Goal: Information Seeking & Learning: Learn about a topic

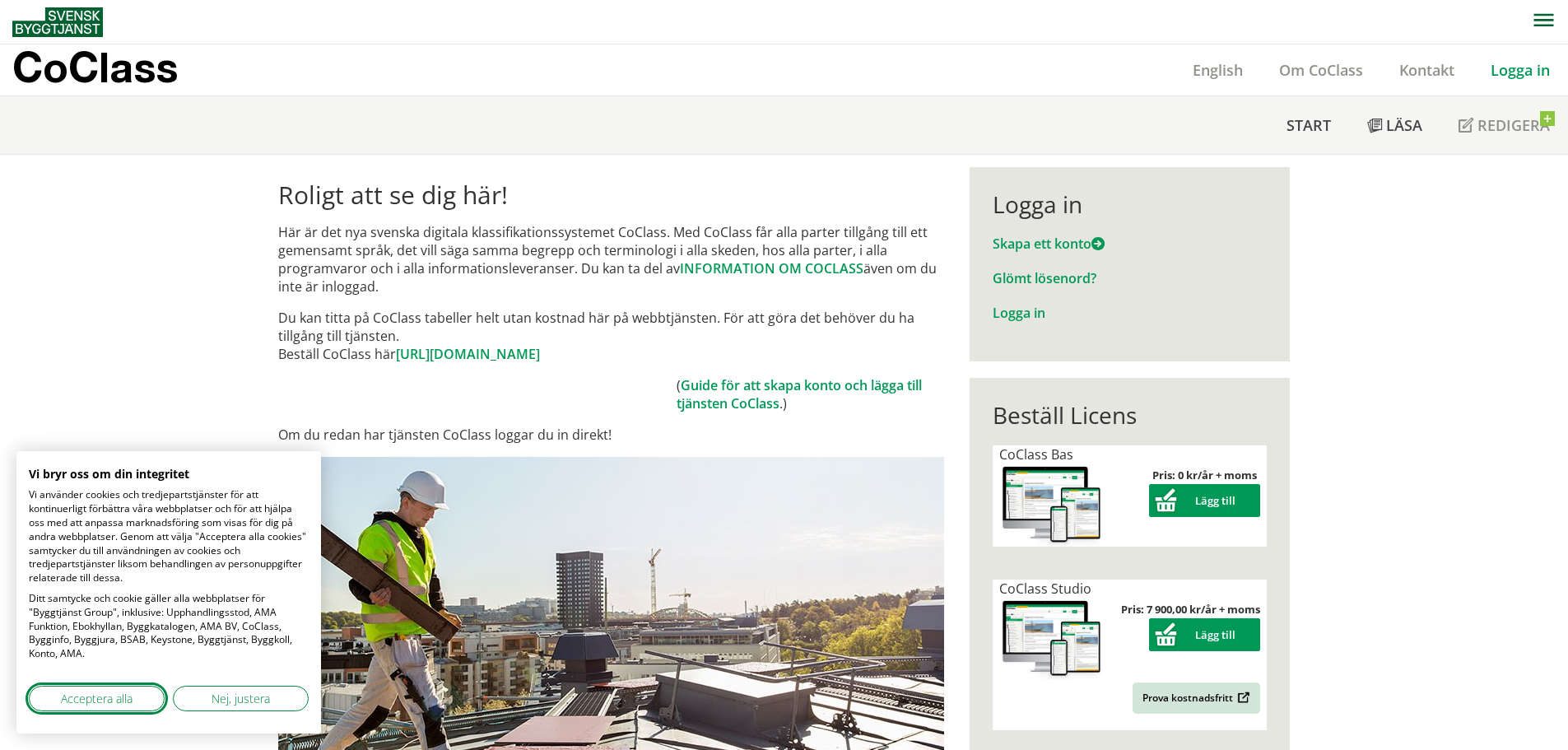
click at [103, 692] on span "Acceptera alla" at bounding box center [97, 699] width 72 height 18
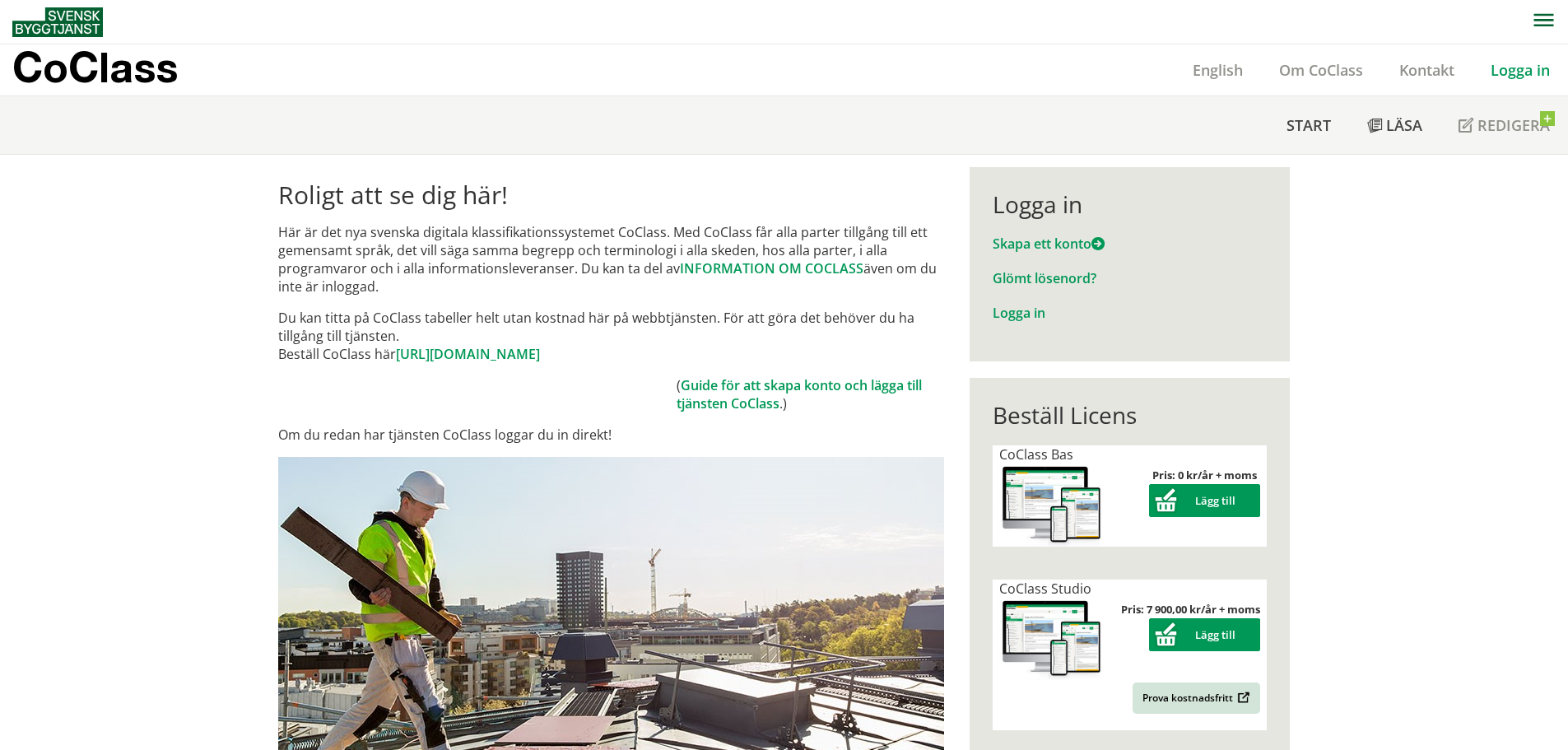
click at [1521, 68] on link "Logga in" at bounding box center [1521, 70] width 96 height 20
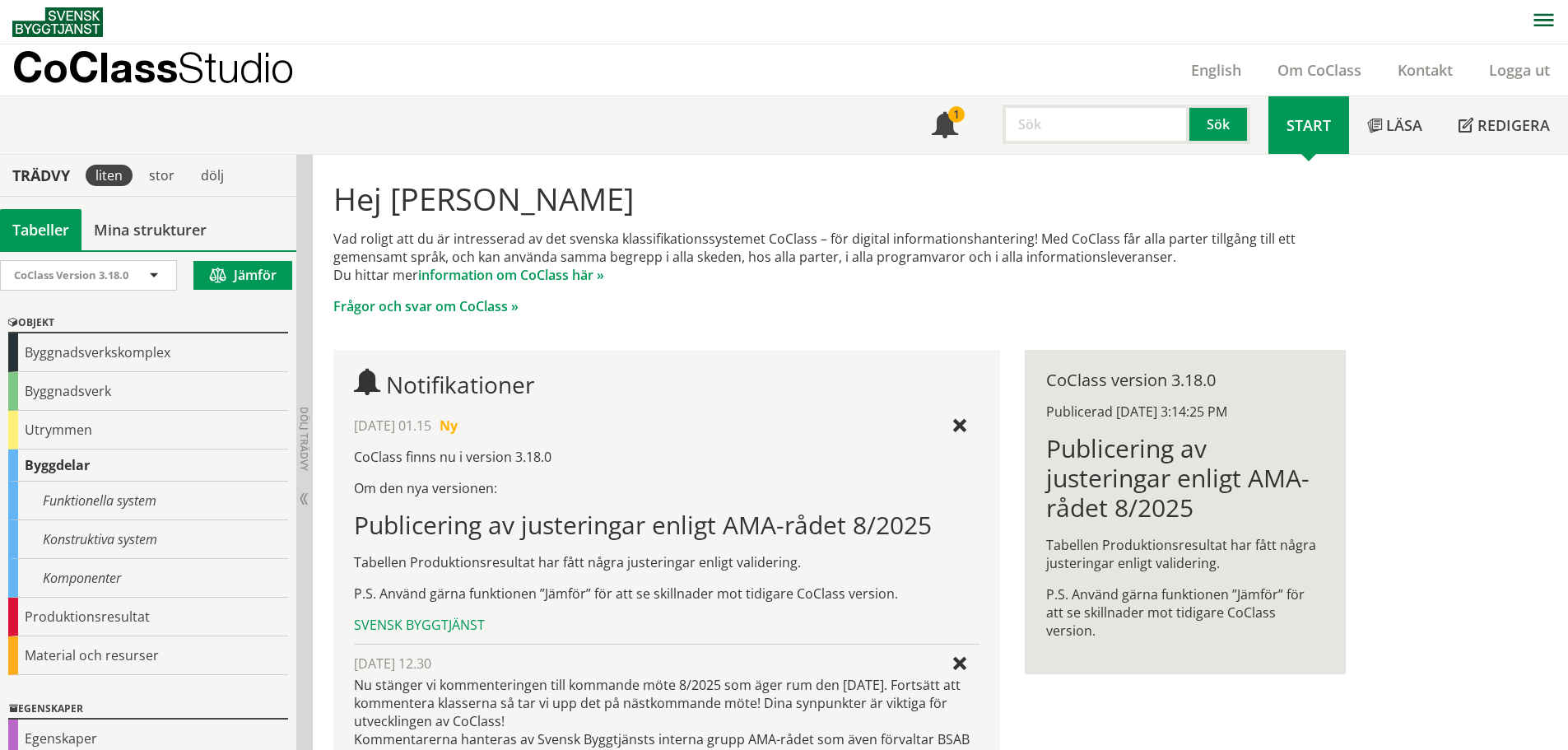
click at [1080, 125] on input "text" at bounding box center [1096, 124] width 187 height 39
type input "brunn"
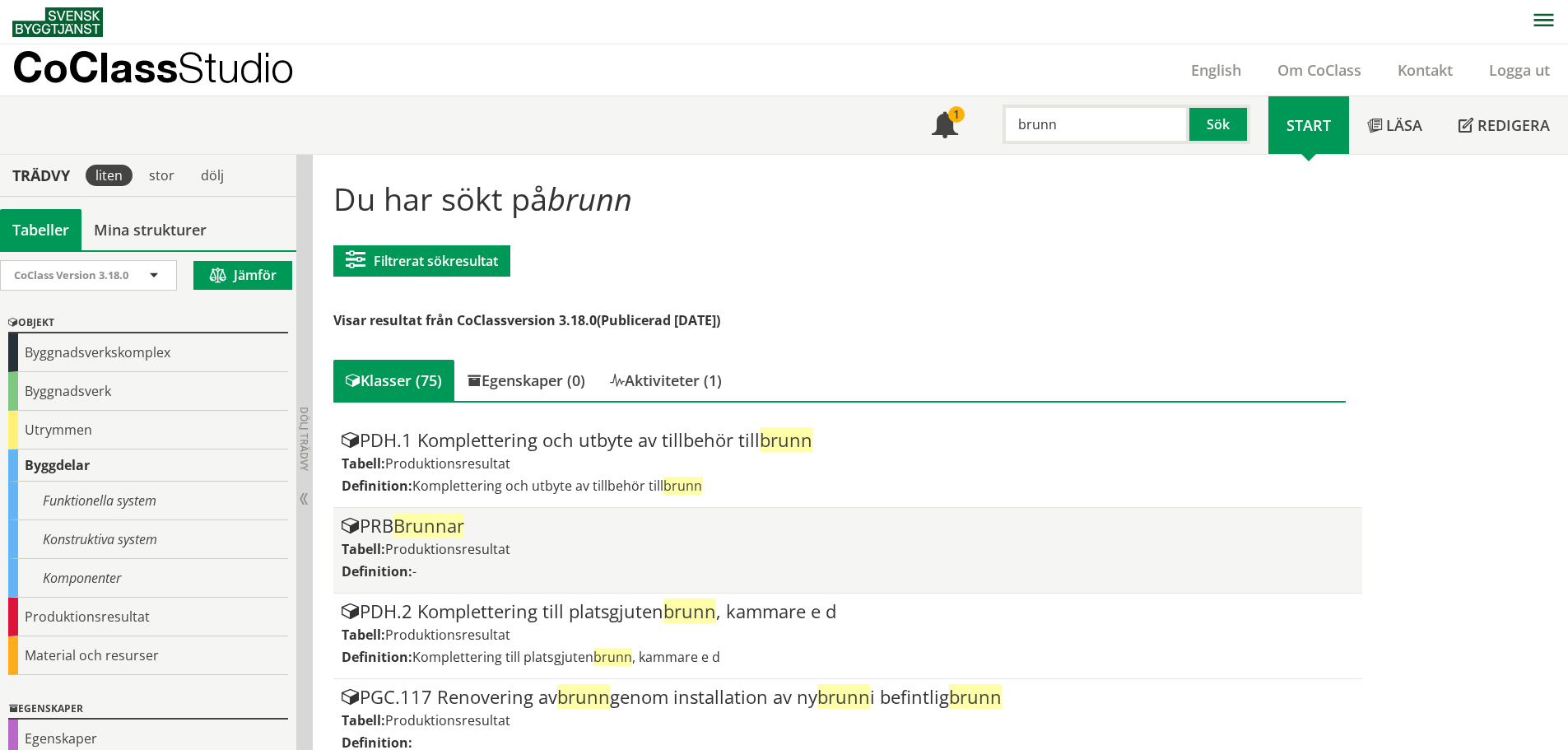
click at [426, 530] on span "Brunnar" at bounding box center [430, 524] width 71 height 25
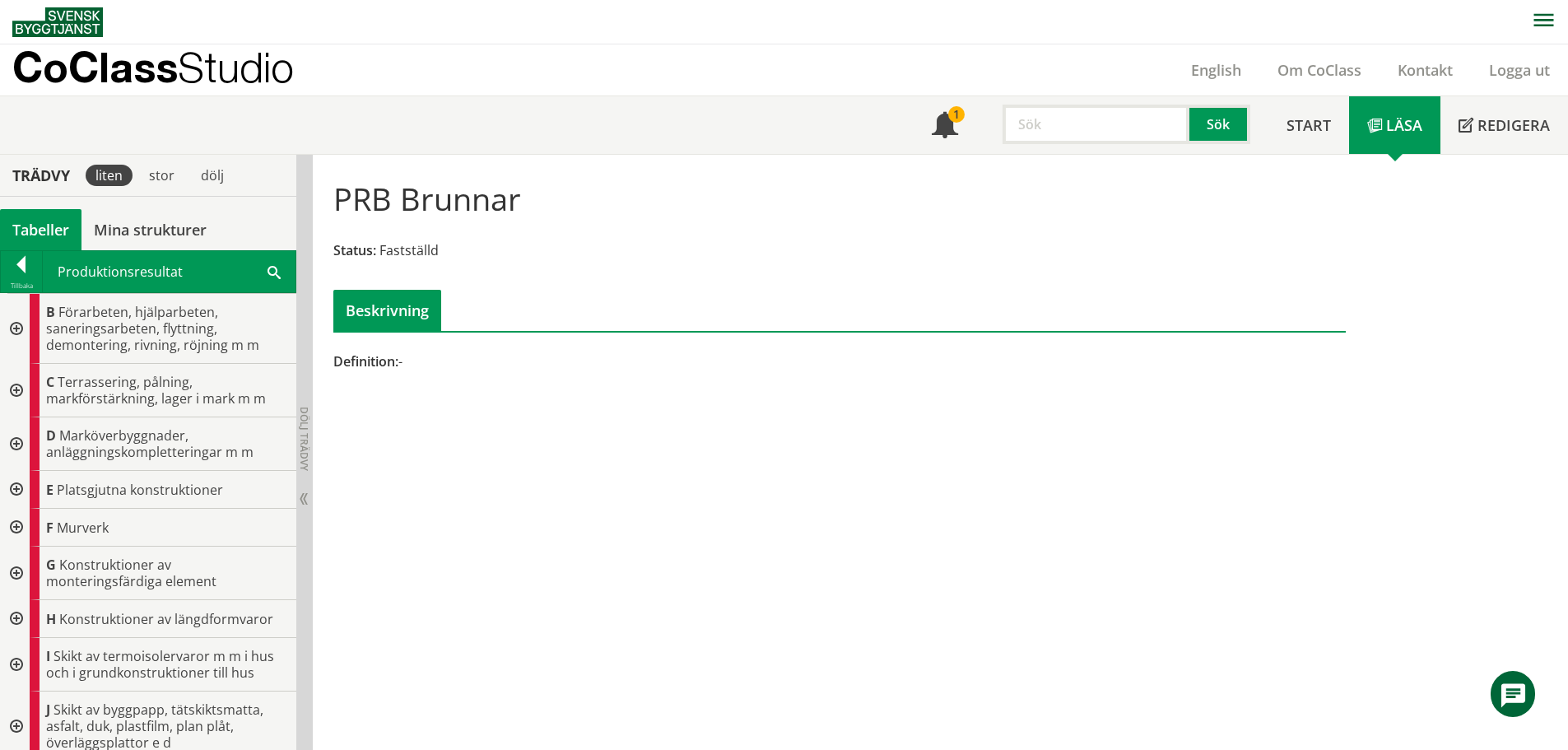
click at [607, 558] on div "PRB Brunnar Status: Fastställd Beskrivning Definition: - Kontakta oss! I den se…" at bounding box center [941, 453] width 1256 height 596
click at [49, 225] on div "Tabeller" at bounding box center [40, 230] width 82 height 41
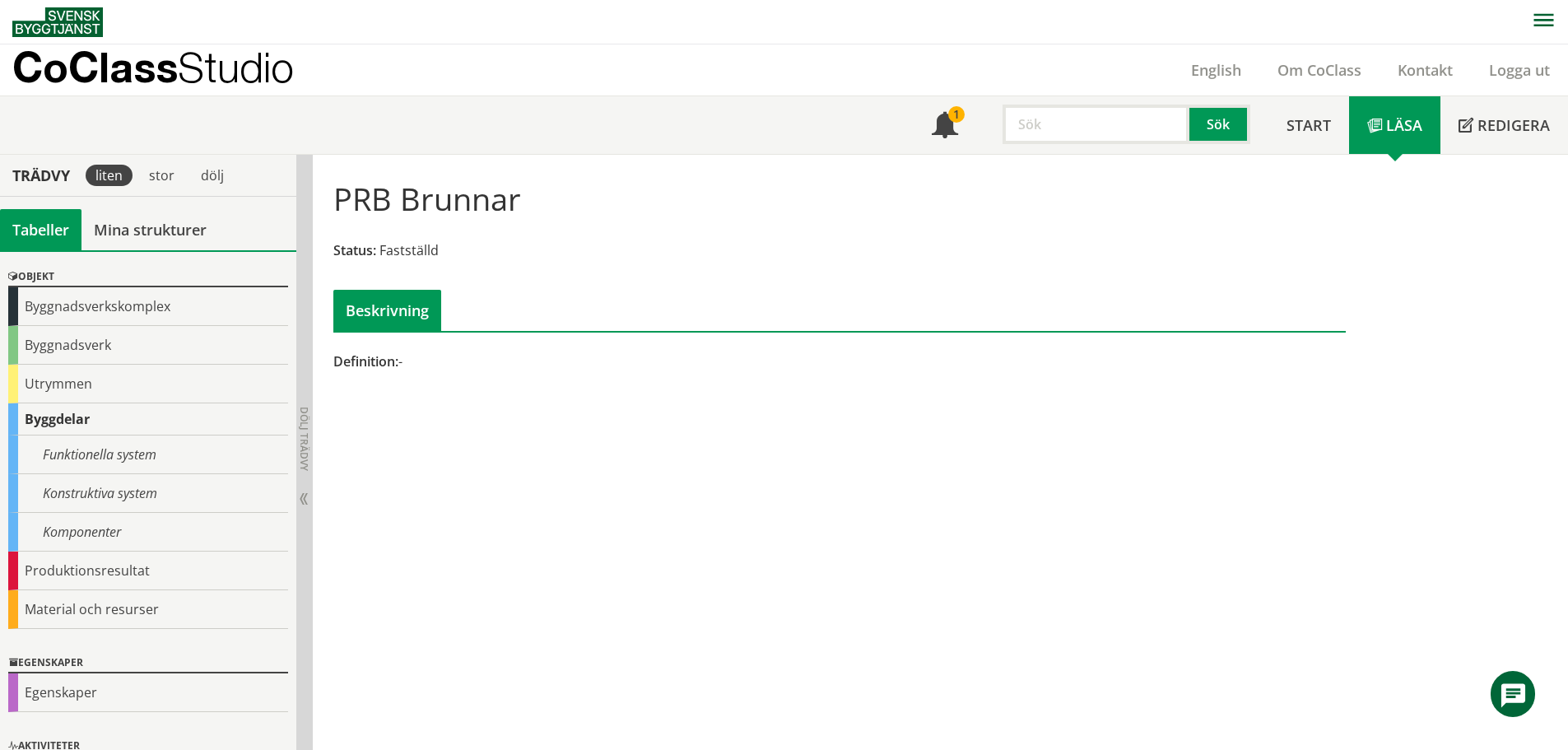
scroll to position [82, 0]
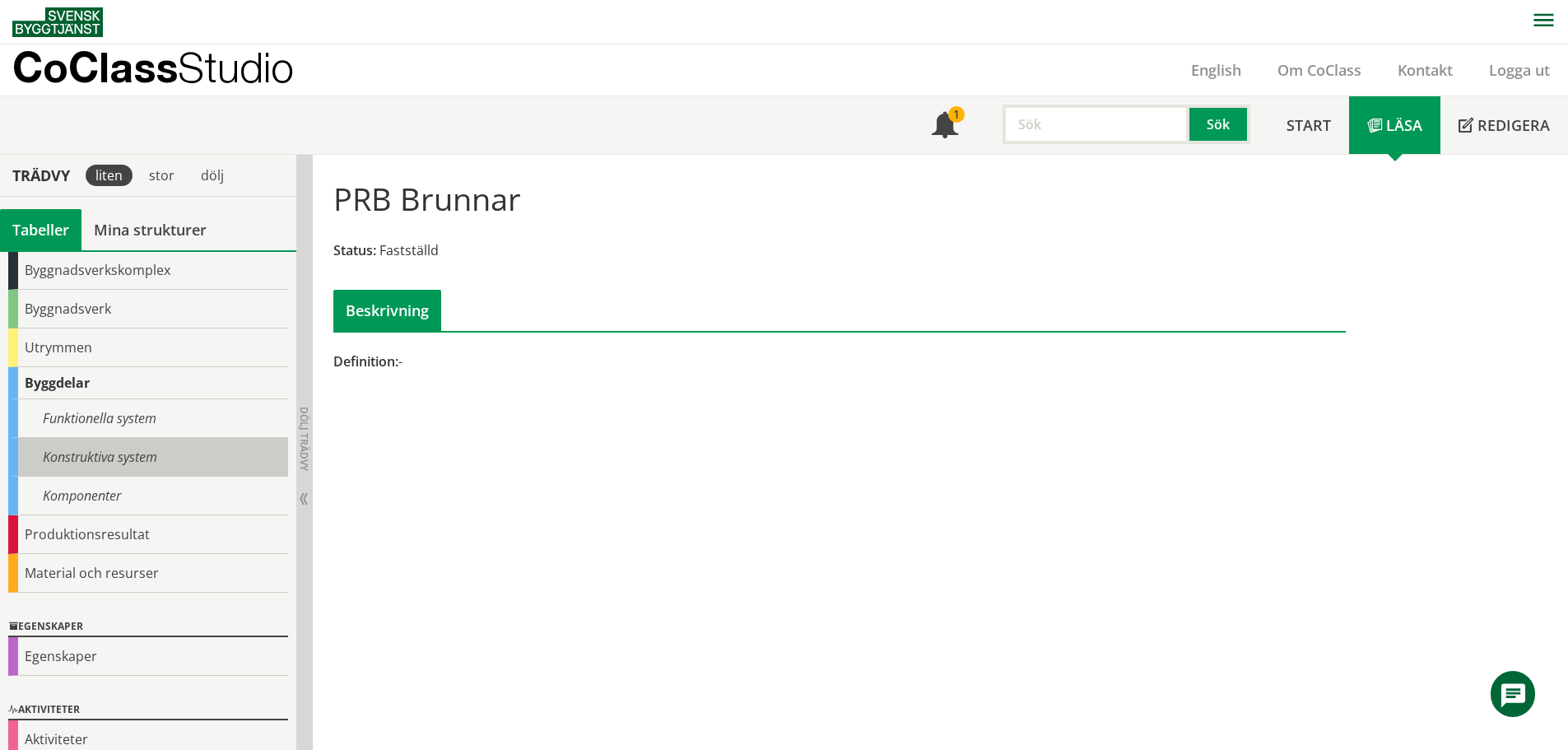
click at [141, 456] on div "Konstruktiva system" at bounding box center [148, 457] width 280 height 38
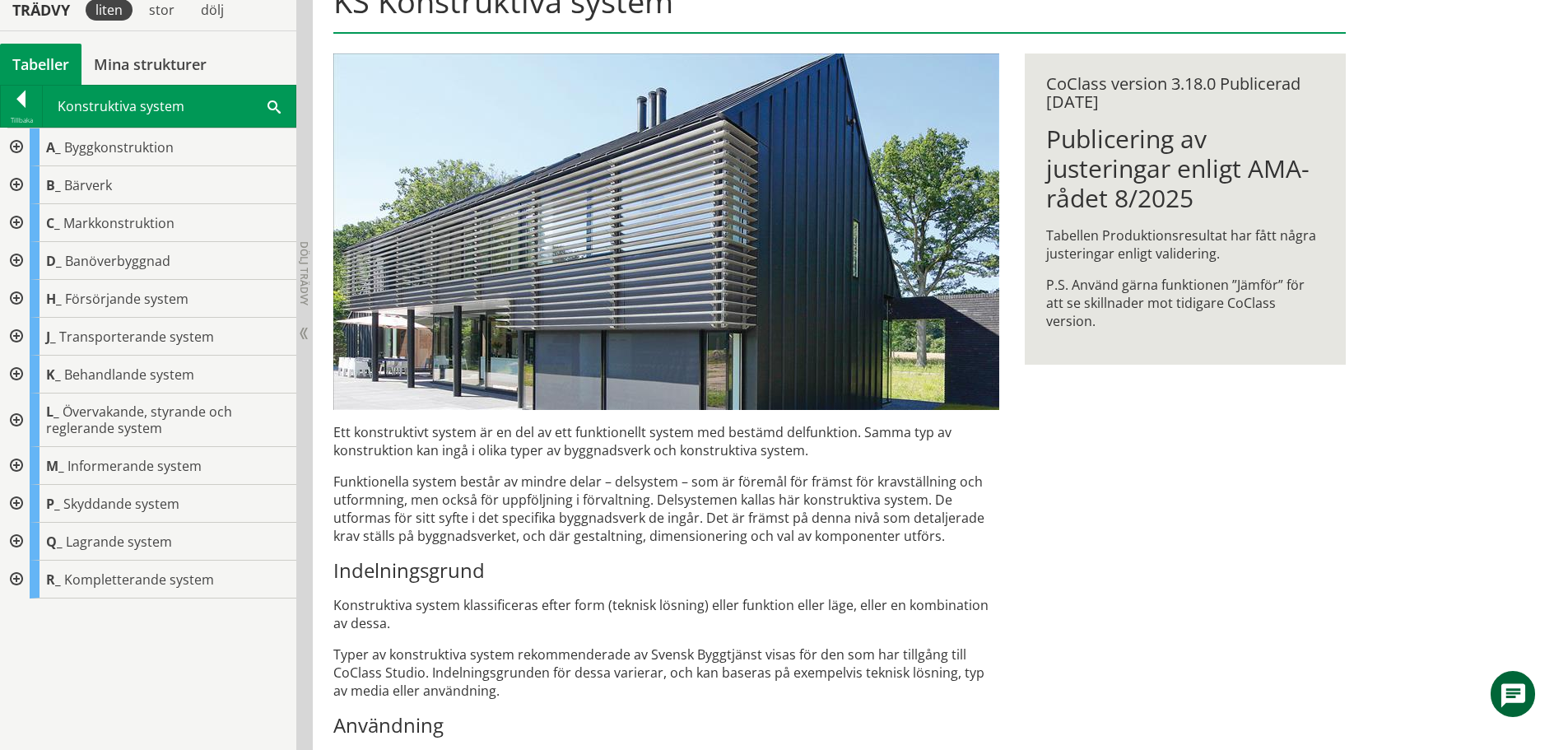
scroll to position [187, 0]
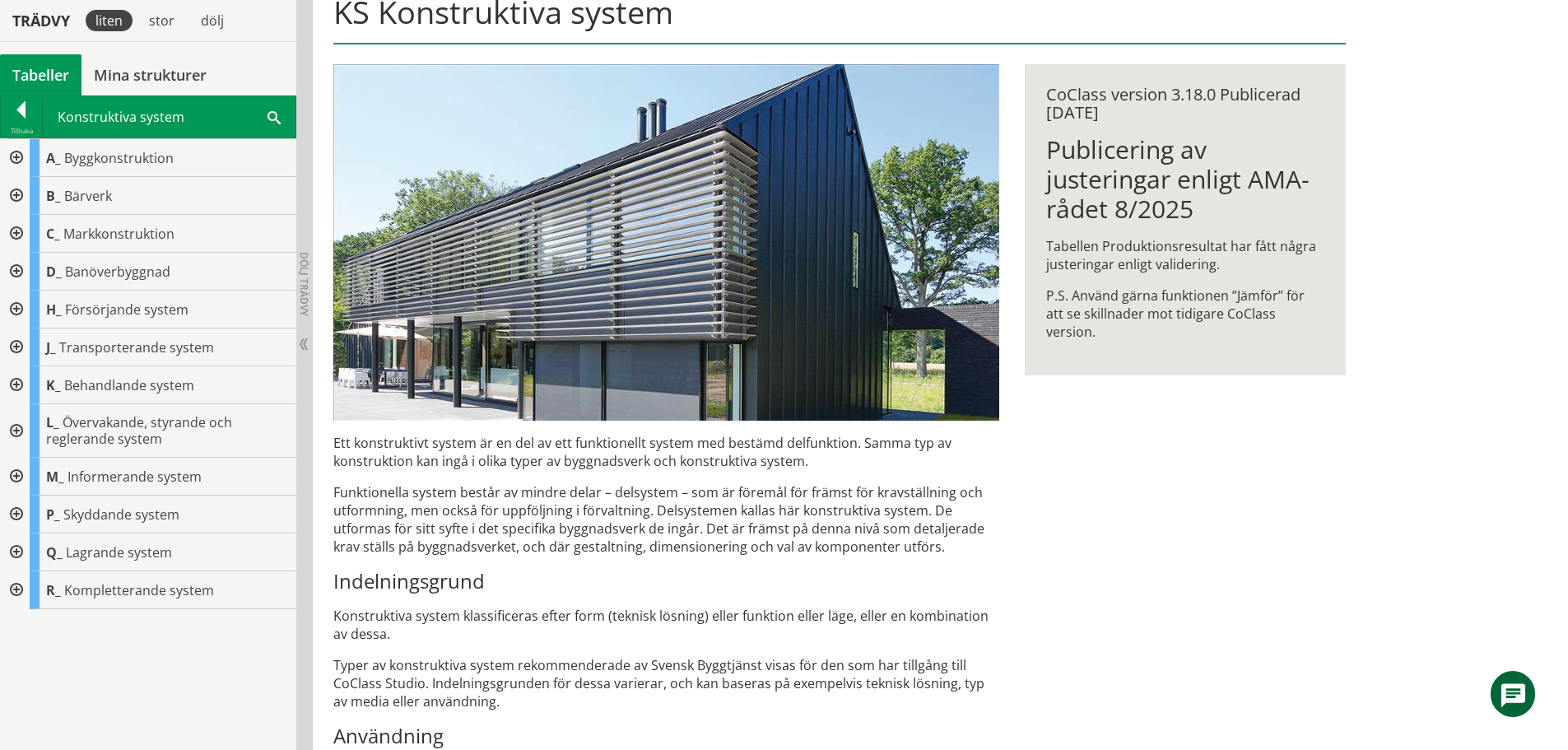
click at [13, 344] on div at bounding box center [15, 347] width 30 height 38
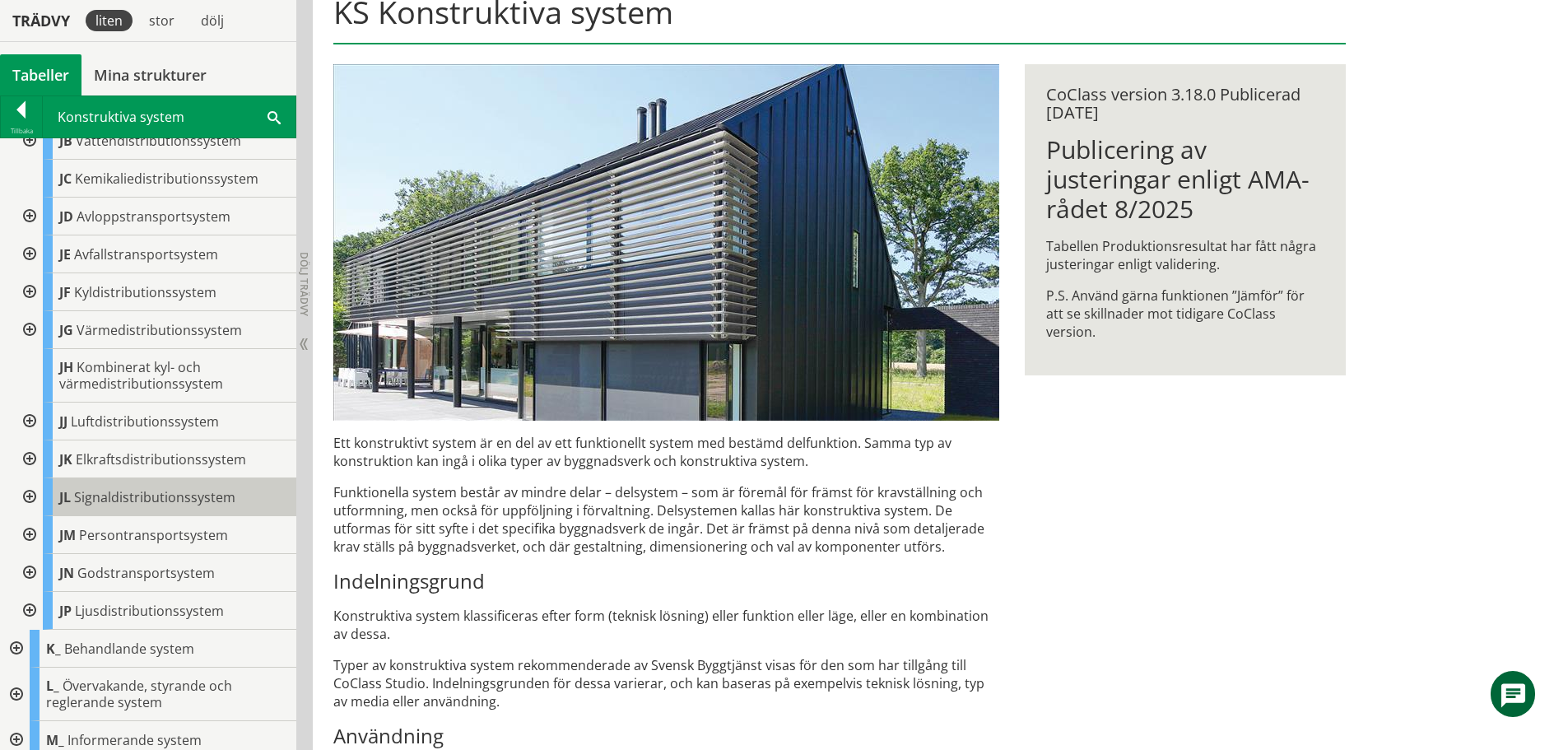
scroll to position [76, 0]
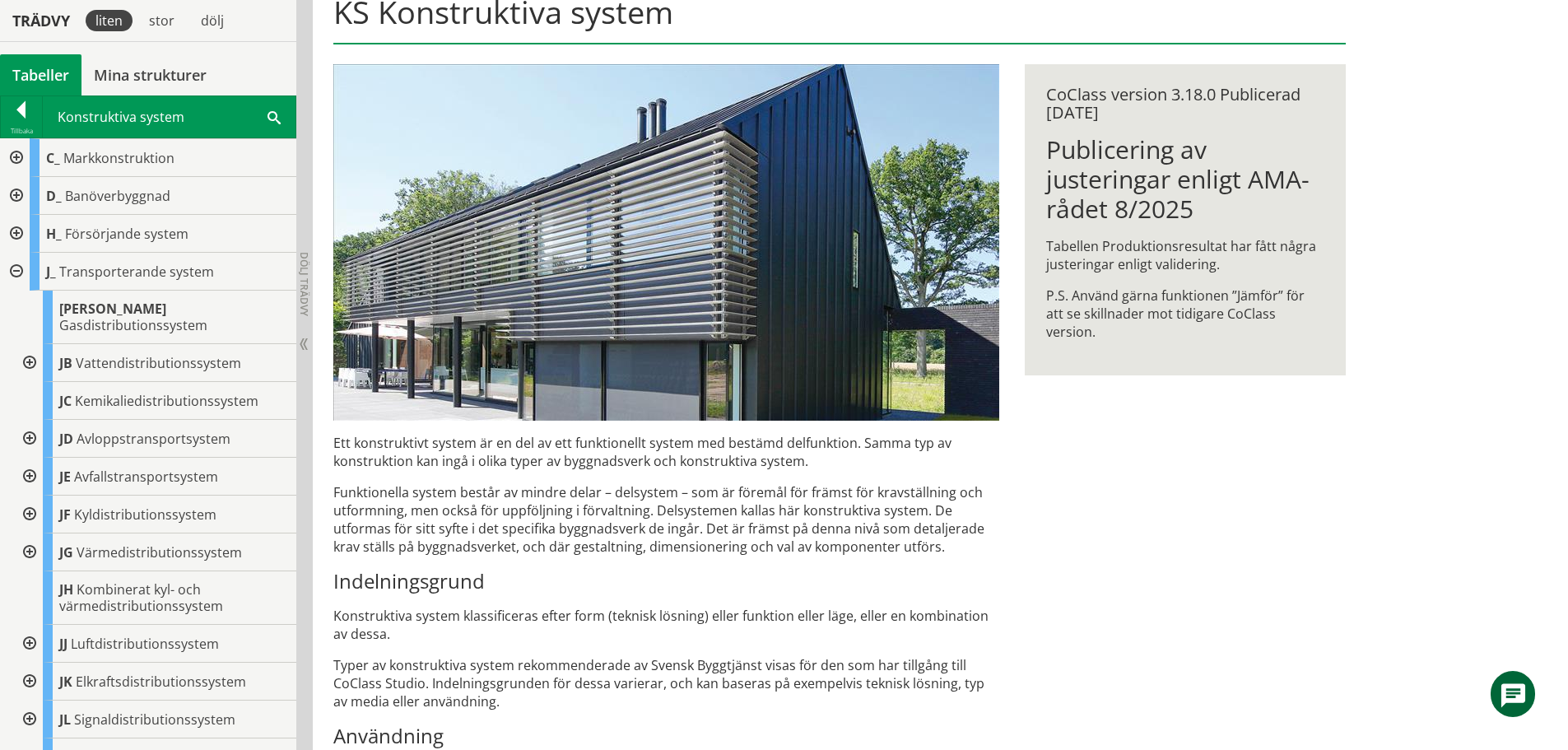
click at [36, 348] on div at bounding box center [28, 363] width 30 height 38
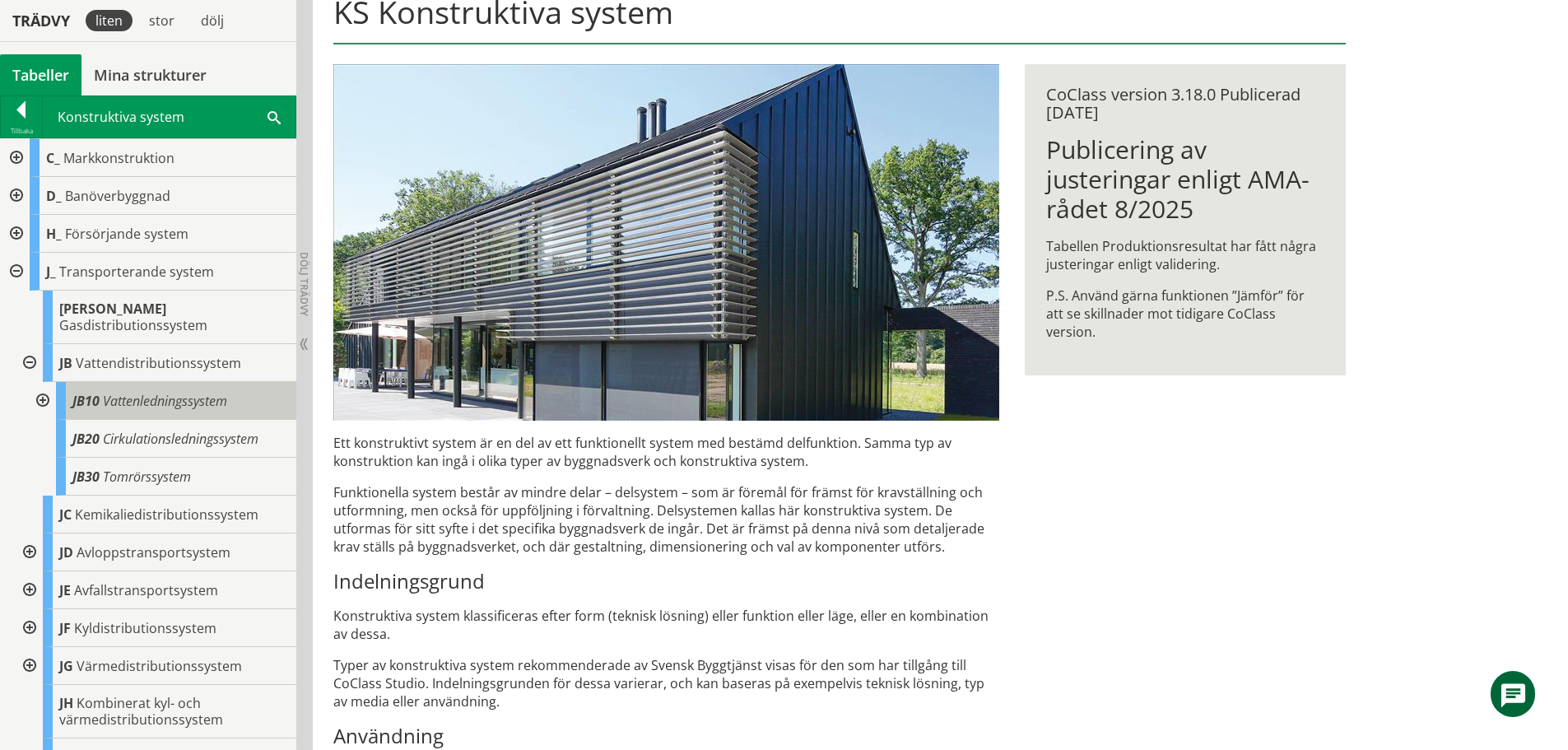
click at [139, 392] on span "Vattenledningssystem" at bounding box center [165, 401] width 124 height 18
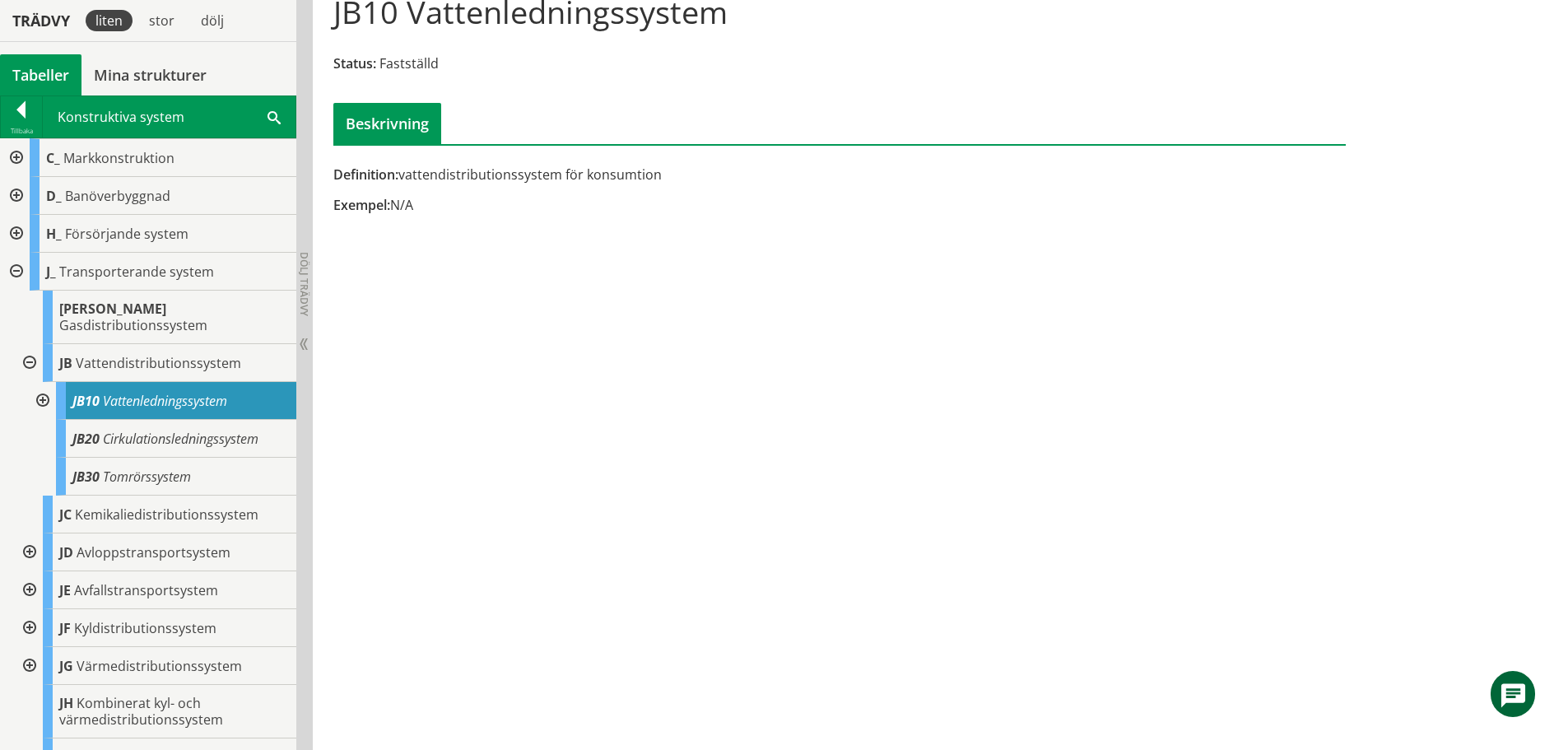
click at [42, 385] on div at bounding box center [41, 401] width 30 height 38
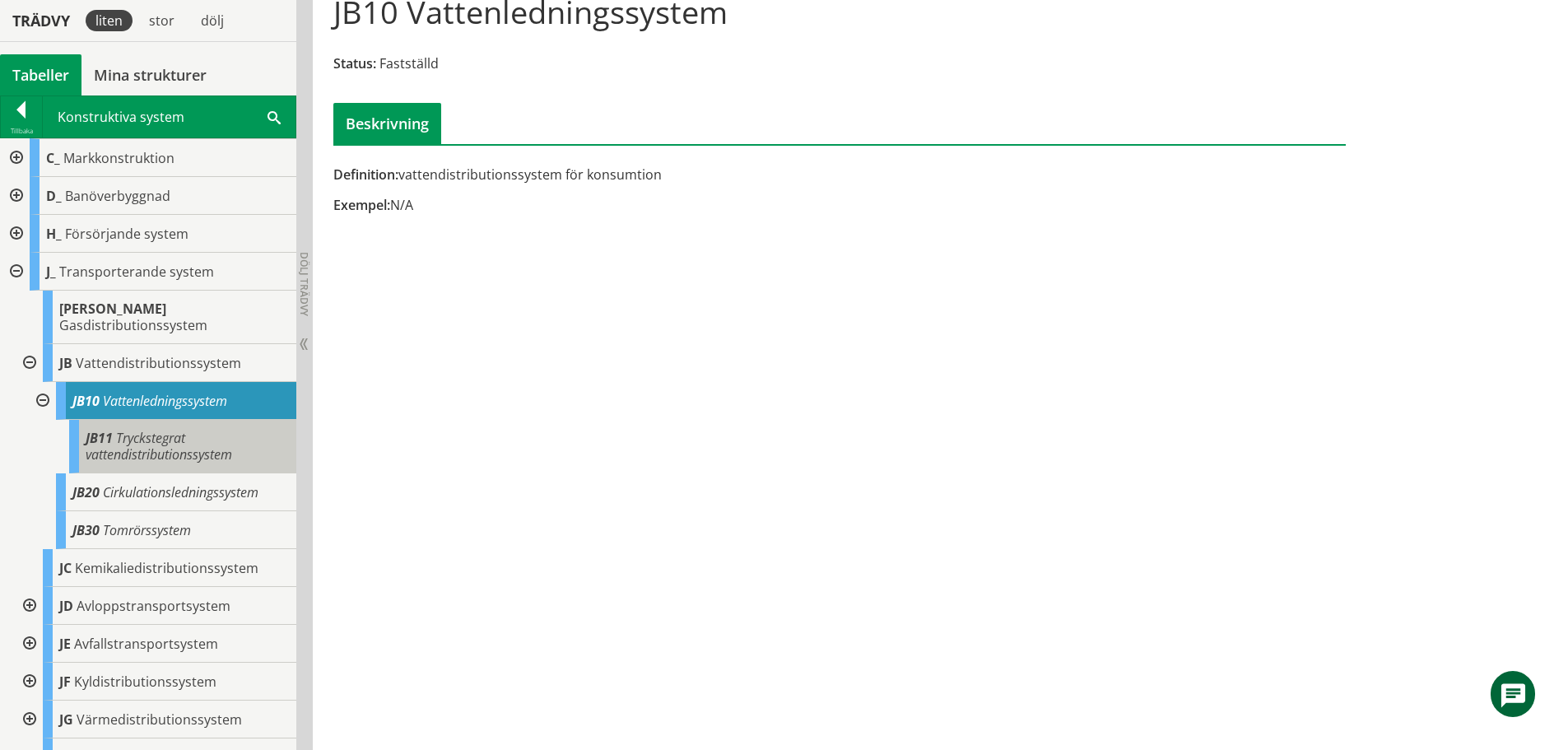
click at [127, 428] on span "Tryckstegrat vattendistributionssystem" at bounding box center [159, 445] width 146 height 35
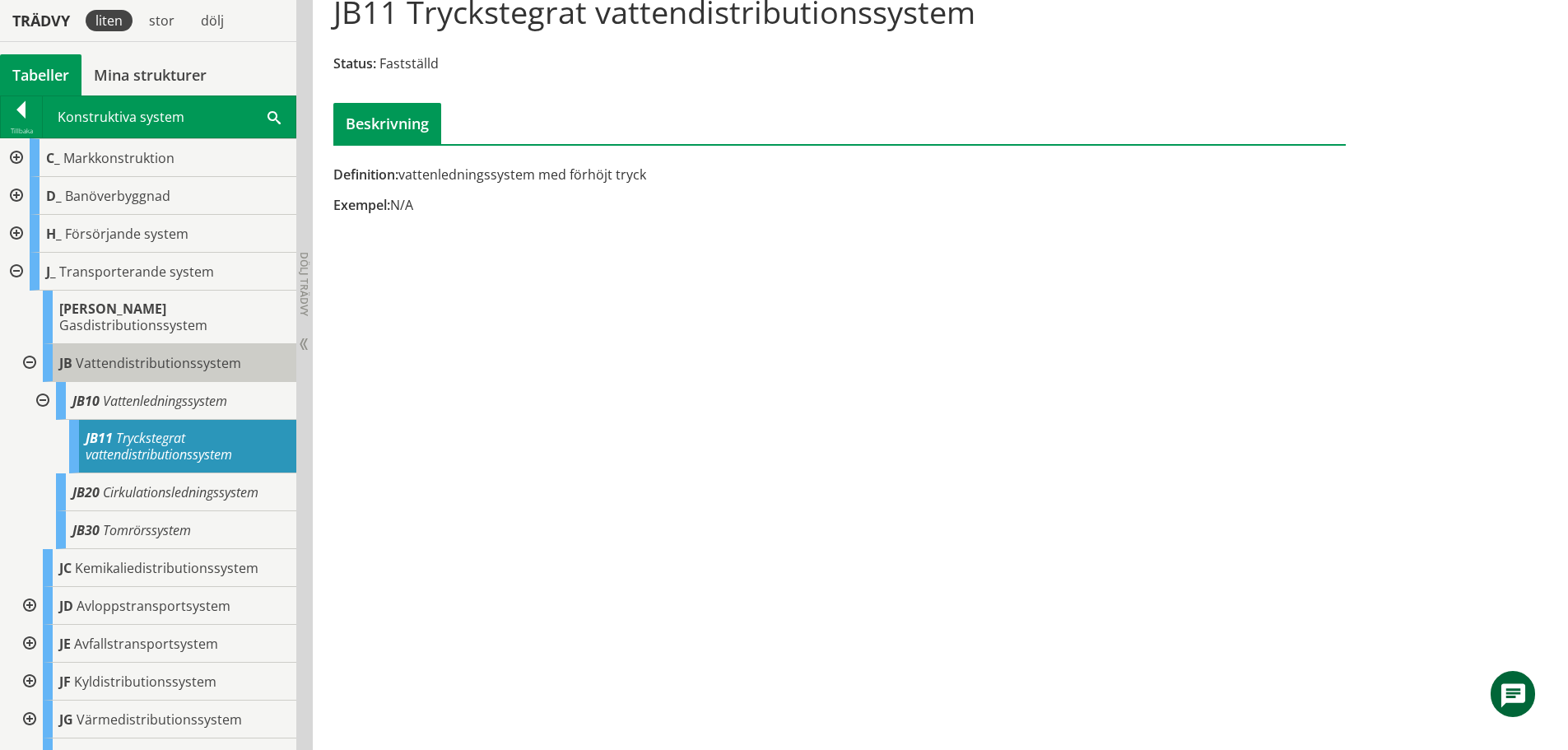
click at [156, 354] on span "Vattendistributionssystem" at bounding box center [159, 363] width 166 height 18
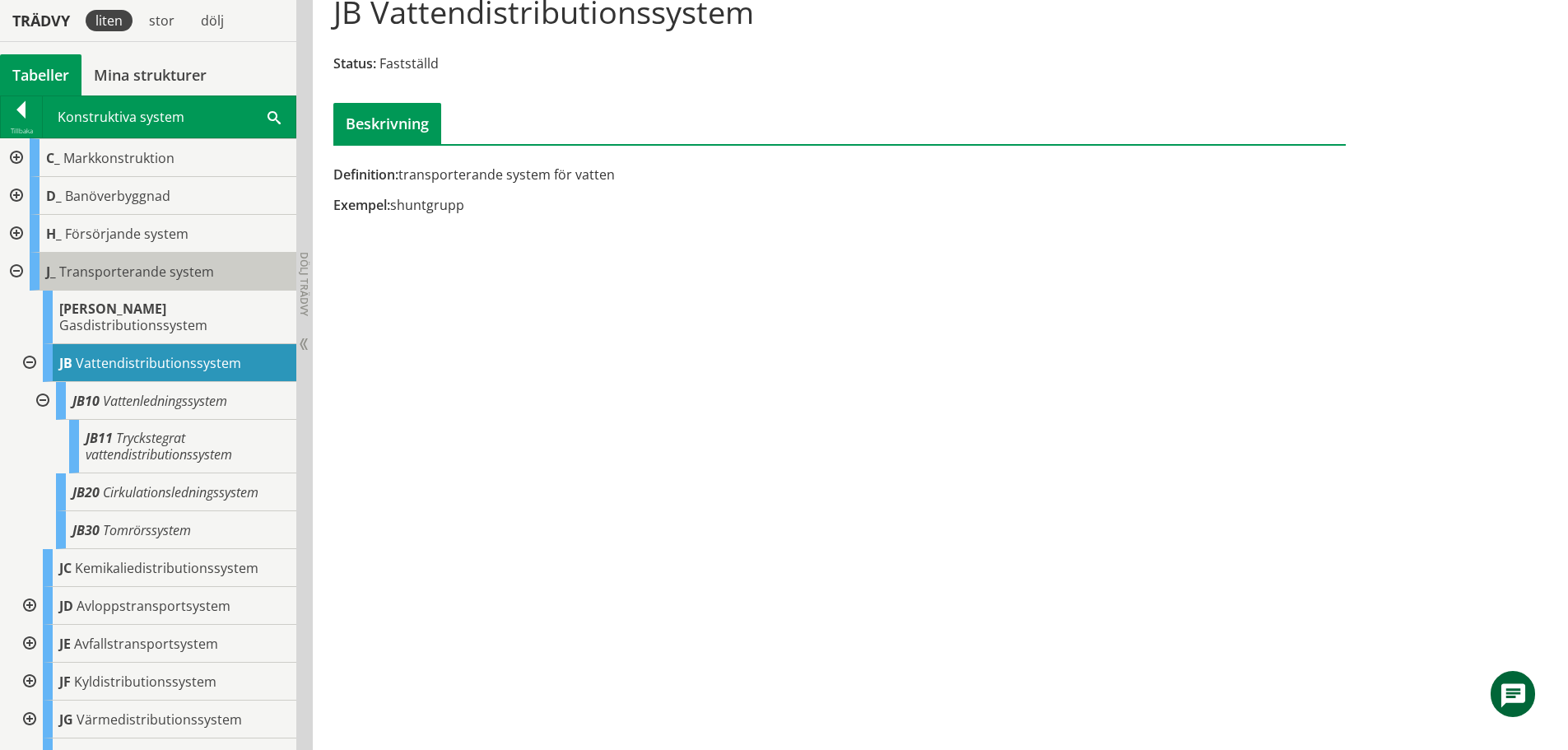
click at [136, 269] on span "Transporterande system" at bounding box center [136, 271] width 155 height 18
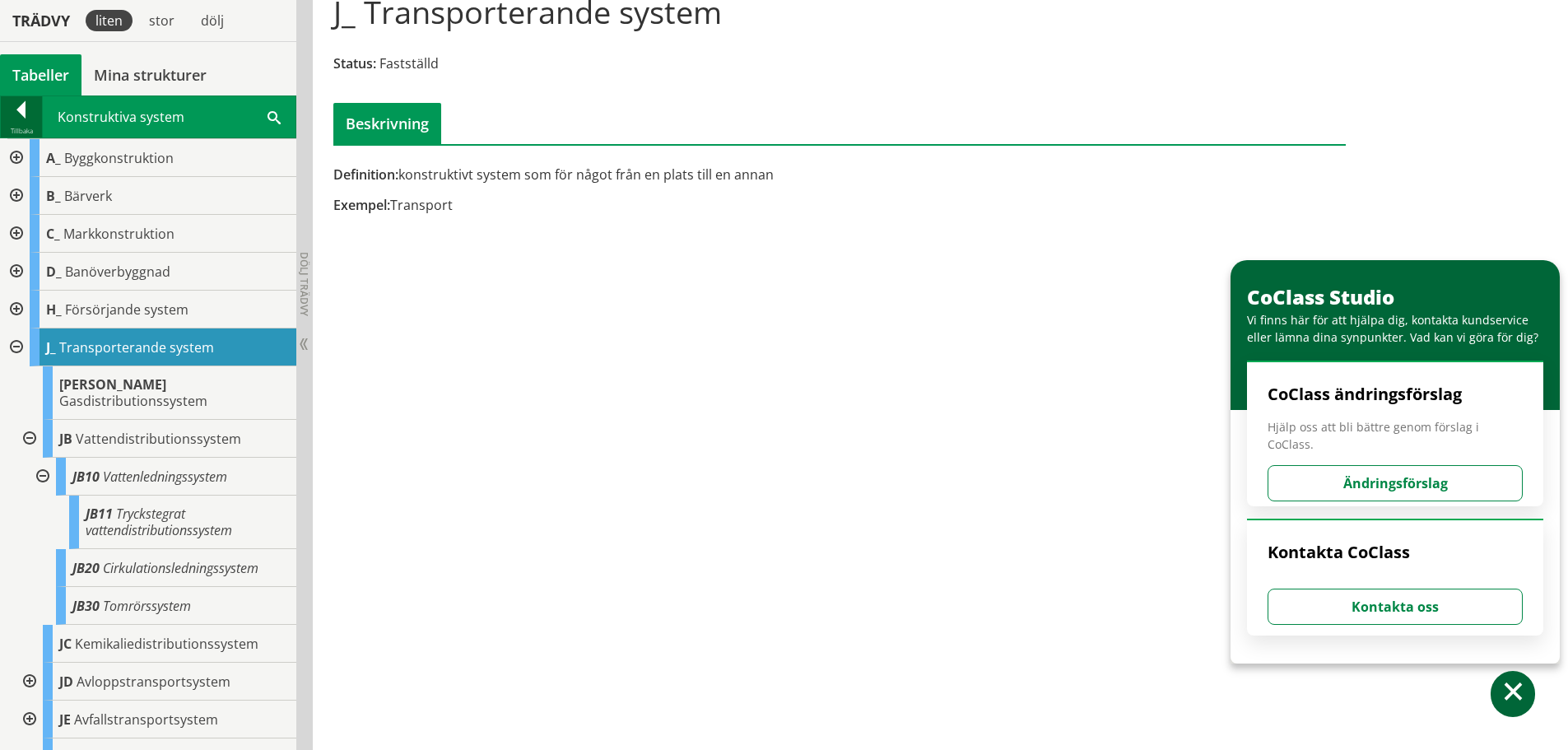
click at [14, 106] on div at bounding box center [22, 112] width 41 height 23
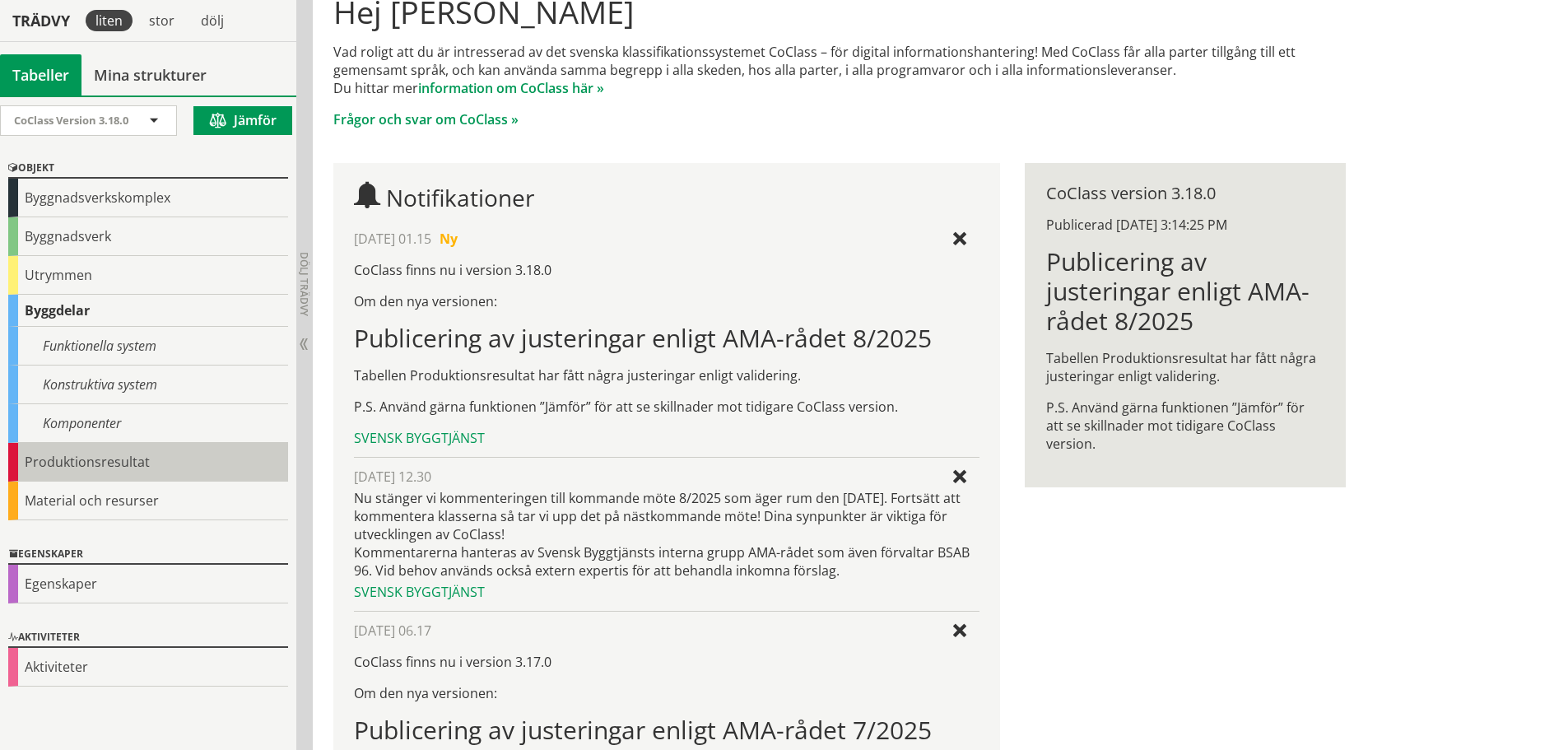
click at [152, 448] on div "Produktionsresultat" at bounding box center [148, 462] width 280 height 38
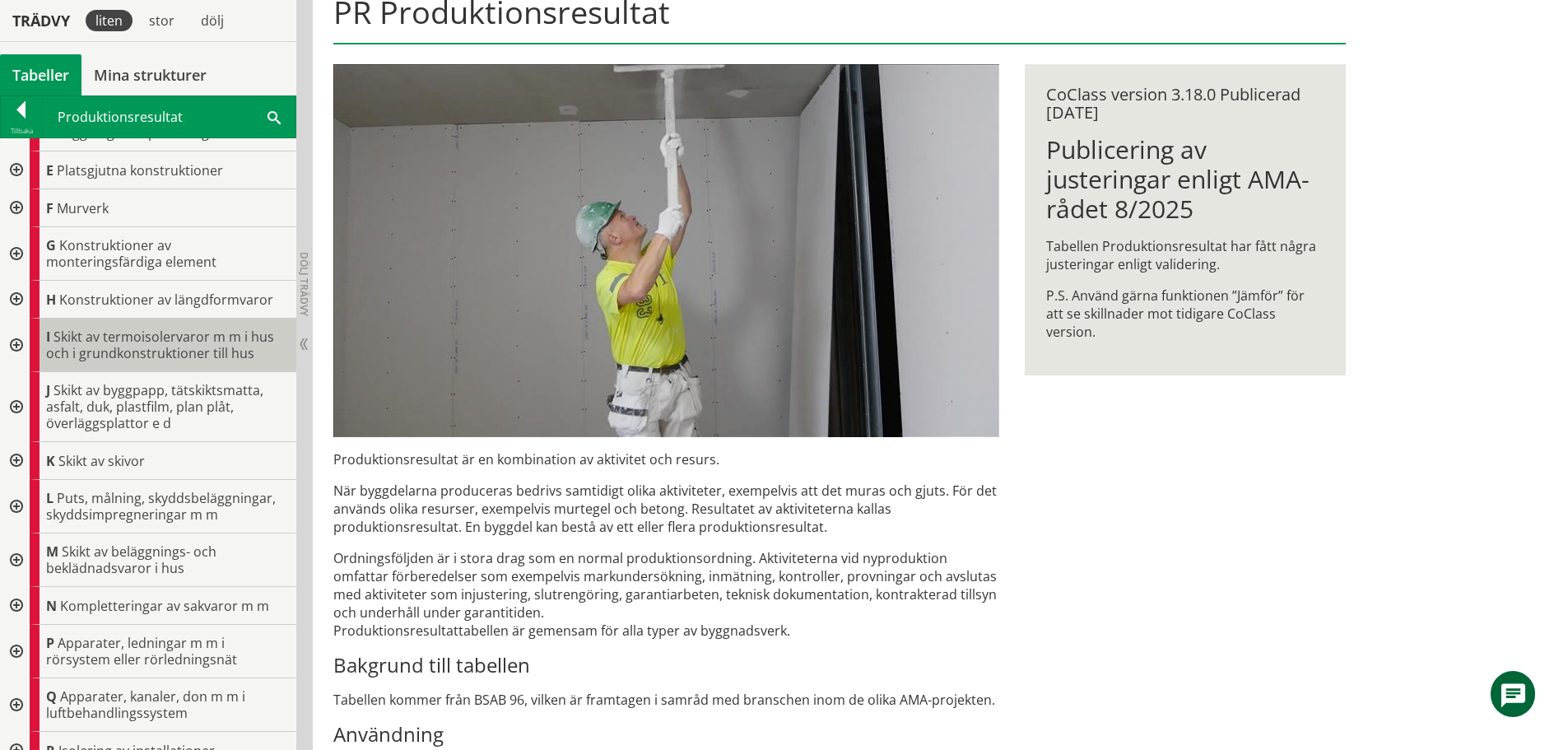
scroll to position [330, 0]
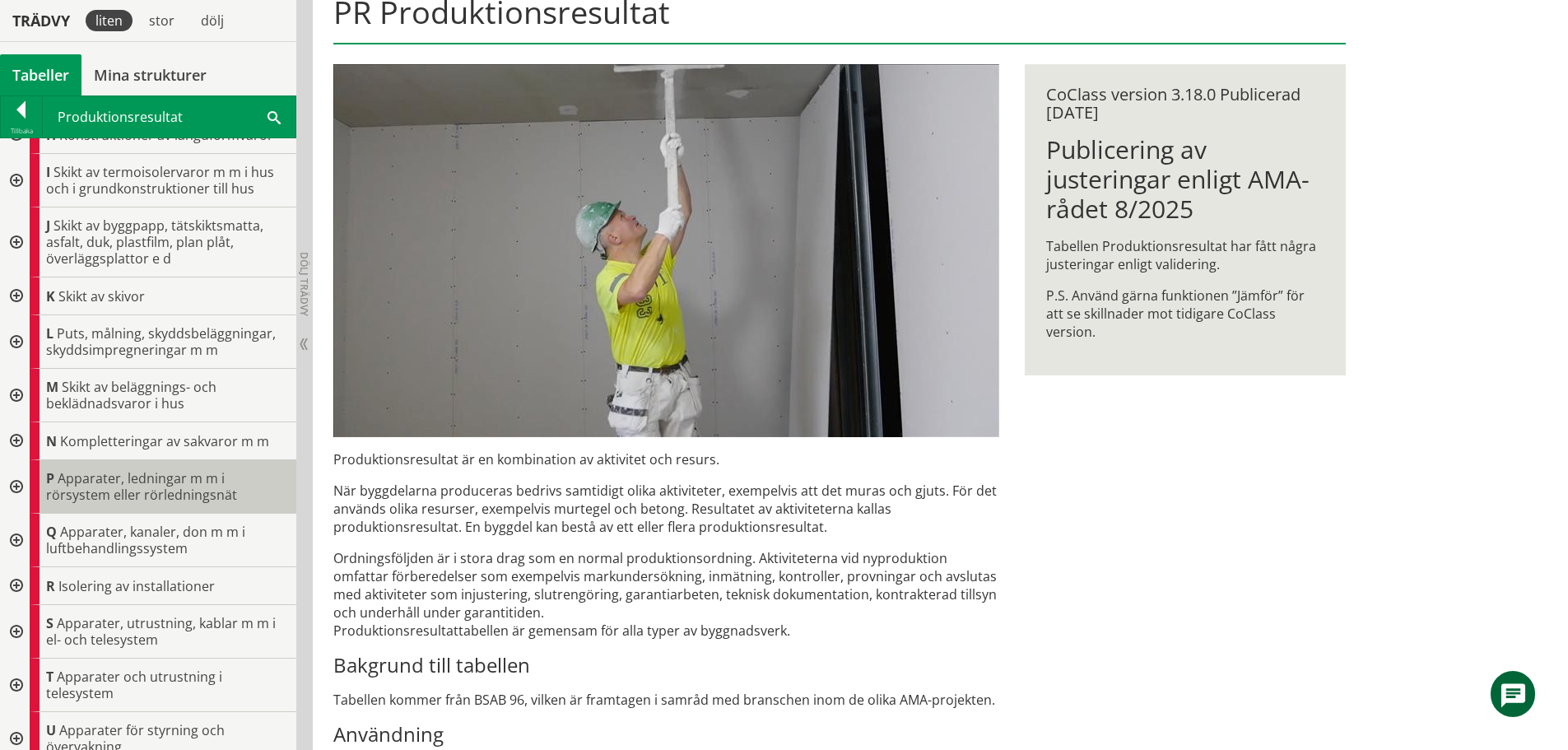
click at [164, 466] on div "P Apparater, ledningar m m i rörsystem eller rörledningsnät" at bounding box center [163, 487] width 267 height 53
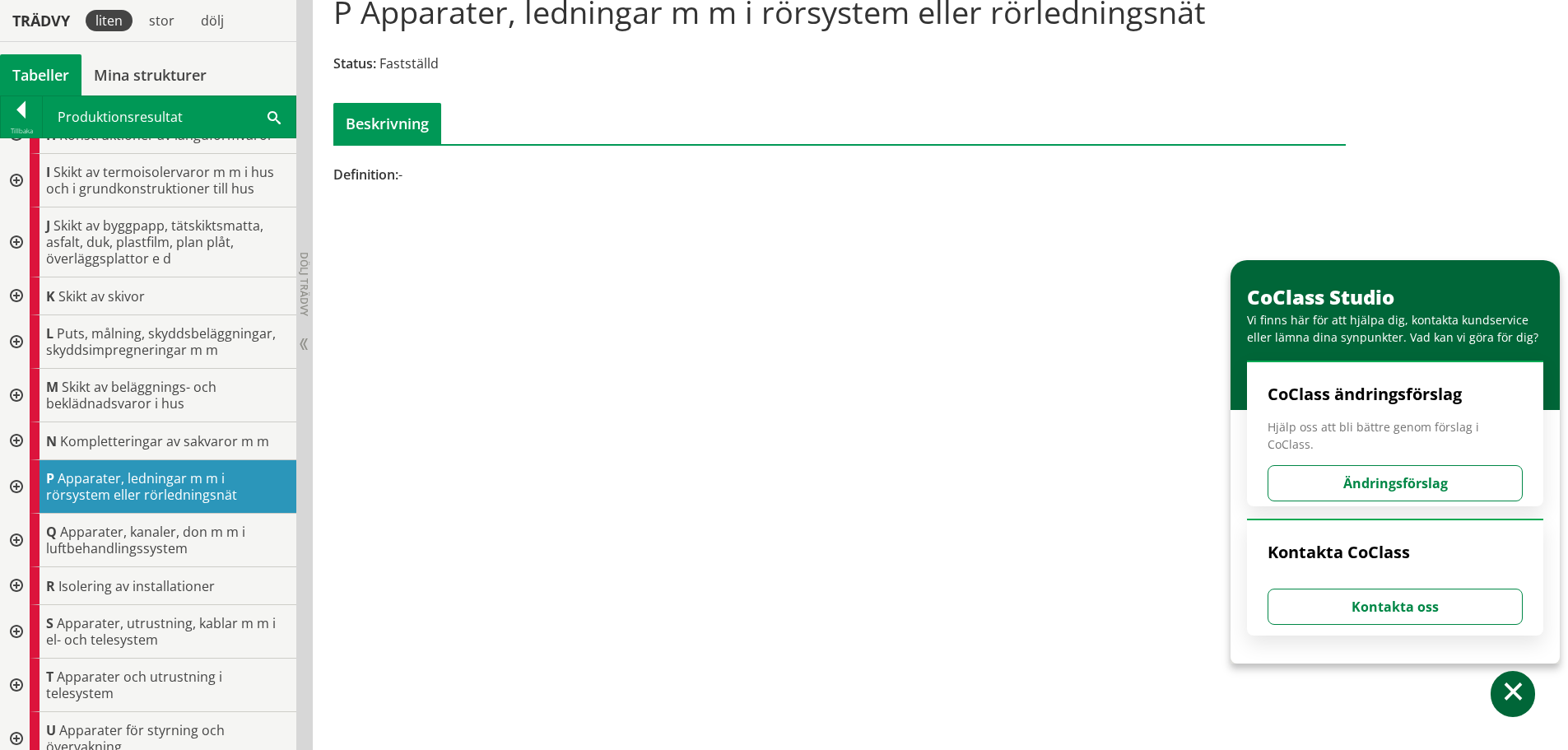
click at [8, 475] on div at bounding box center [15, 487] width 30 height 53
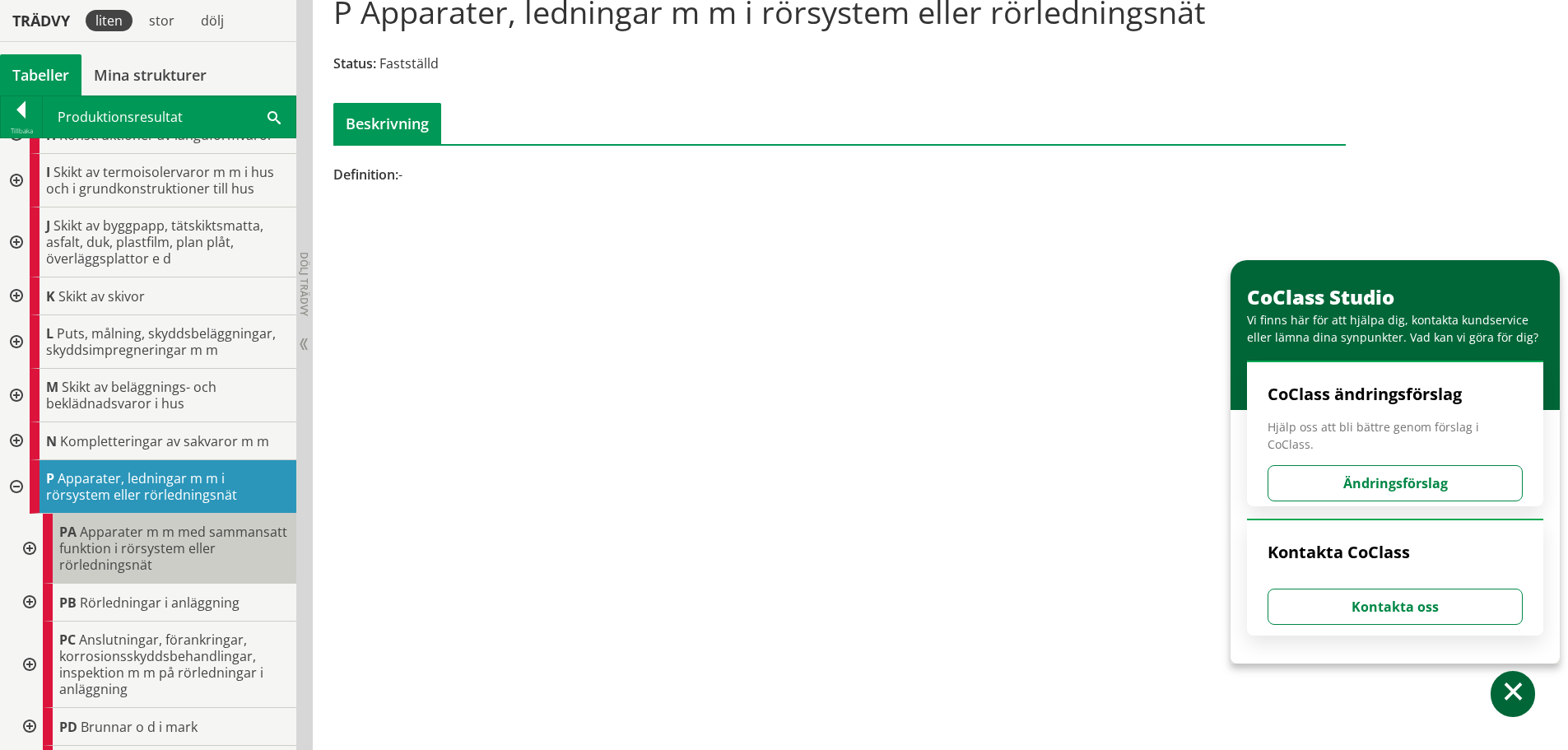
click at [89, 538] on span "Apparater m m med sammansatt funktion i rörsystem eller rörledningsnät" at bounding box center [173, 548] width 228 height 51
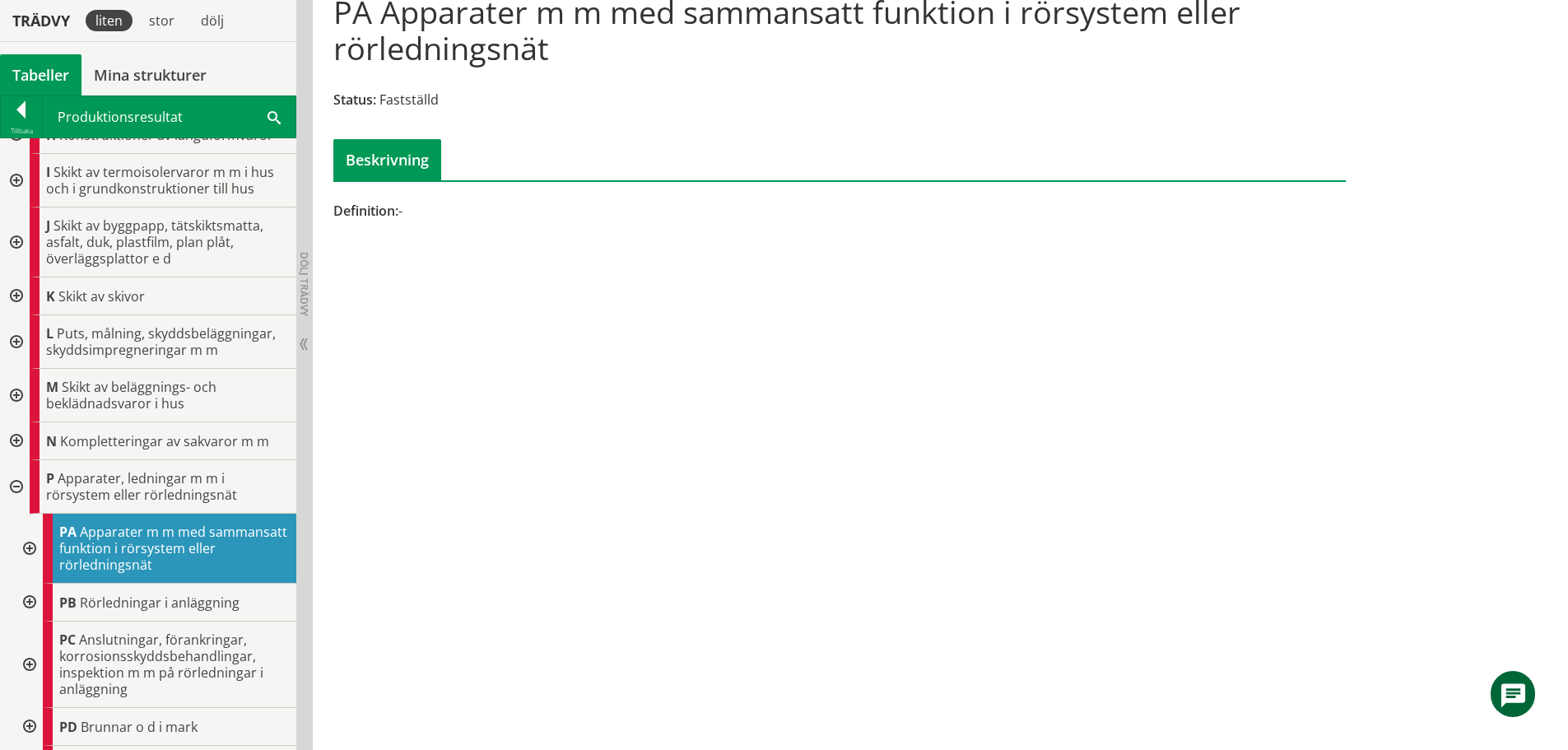
click at [43, 537] on div "PA Apparater m m med sammansatt funktion i rörsystem eller rörledningsnät" at bounding box center [169, 548] width 254 height 70
click at [33, 539] on div at bounding box center [28, 548] width 30 height 70
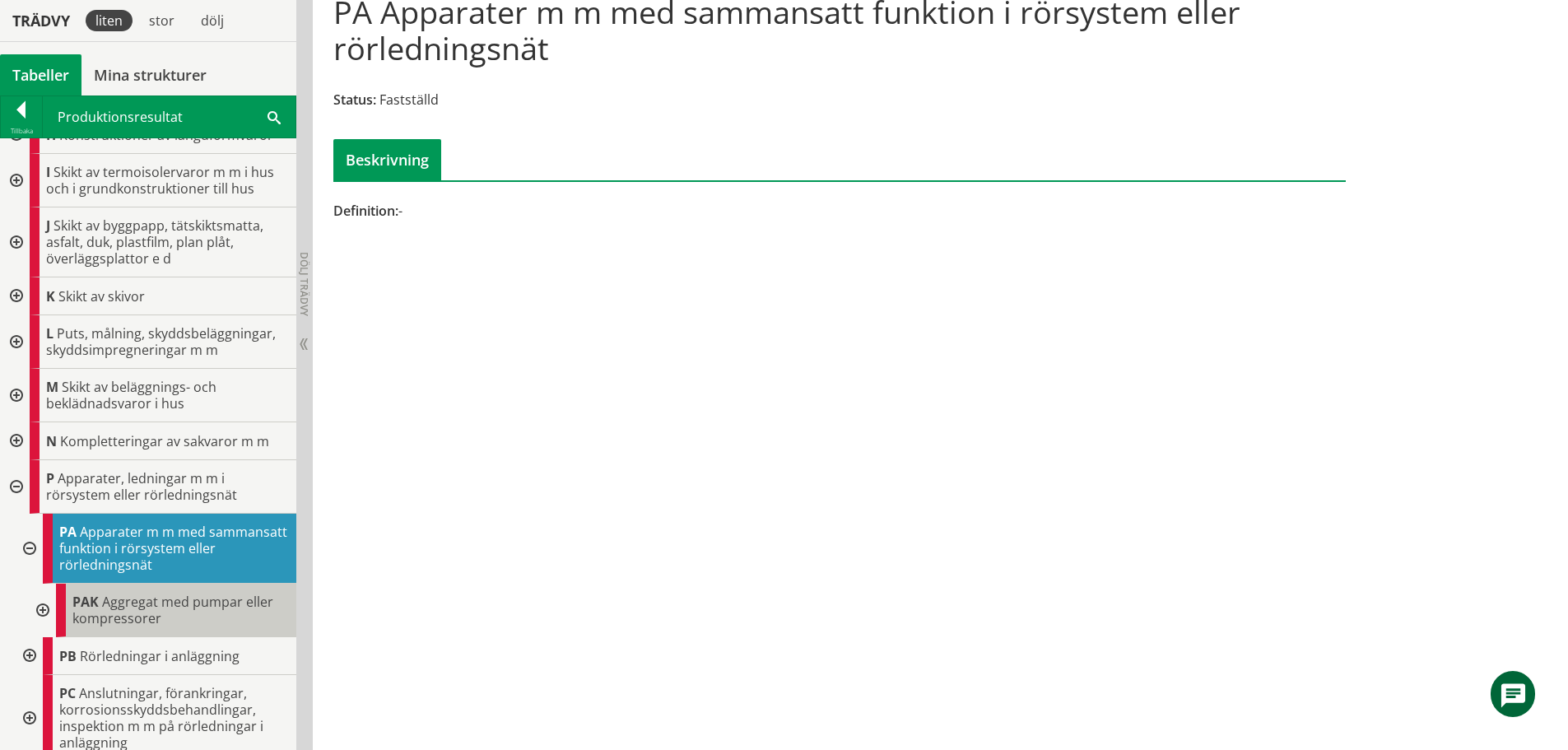
click at [98, 597] on span "PAK" at bounding box center [85, 601] width 27 height 18
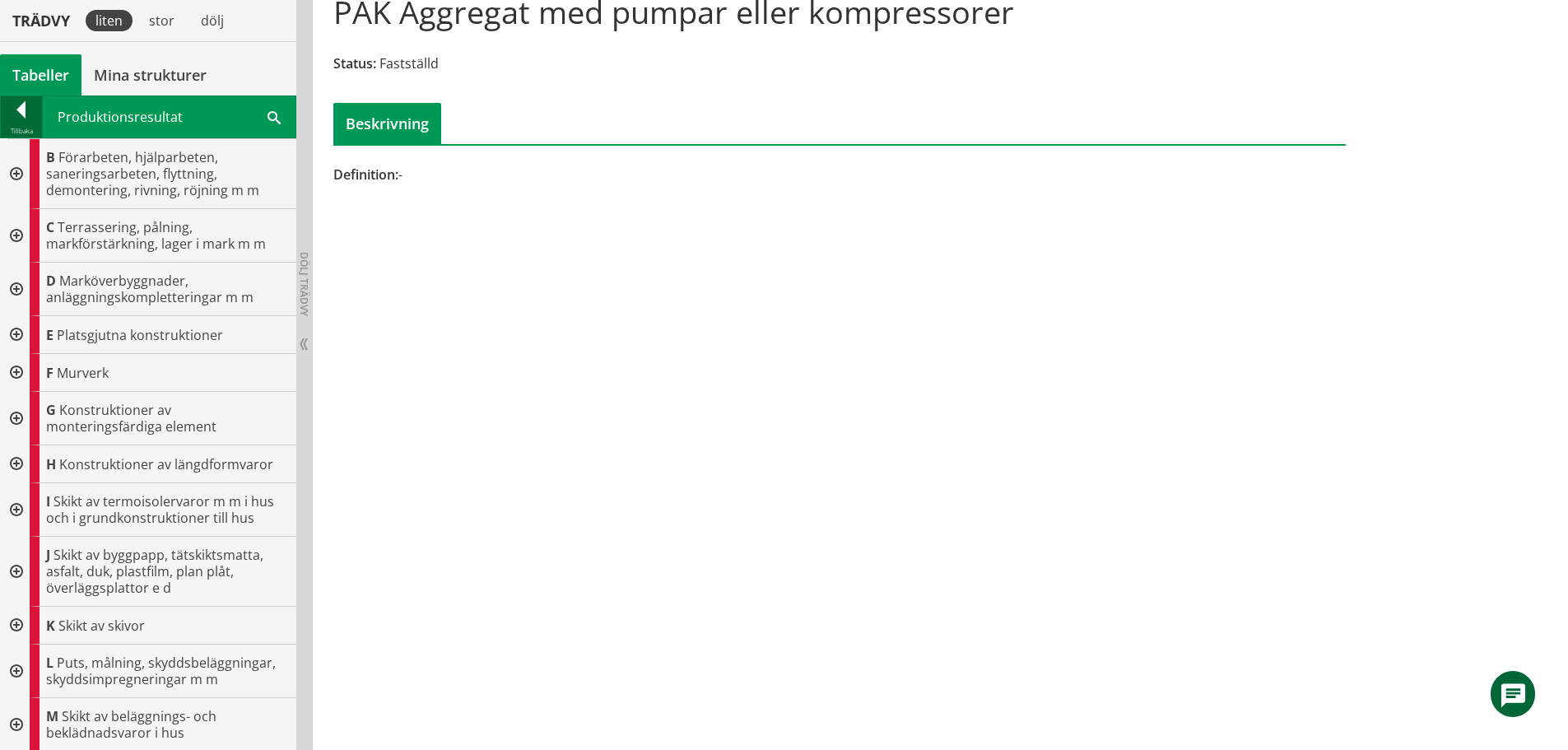
click at [28, 107] on div at bounding box center [22, 112] width 41 height 23
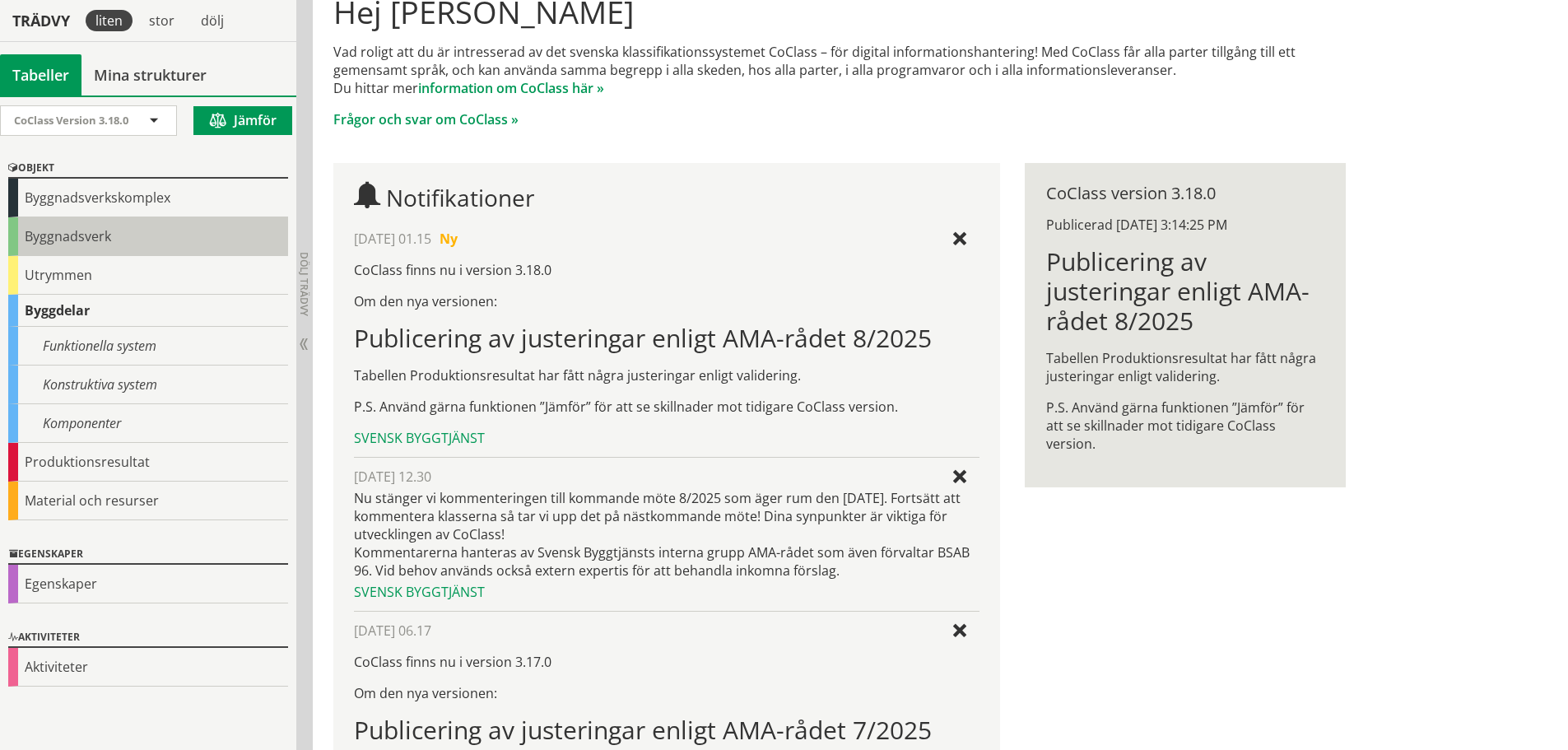
click at [87, 230] on div "Byggnadsverk" at bounding box center [148, 236] width 280 height 38
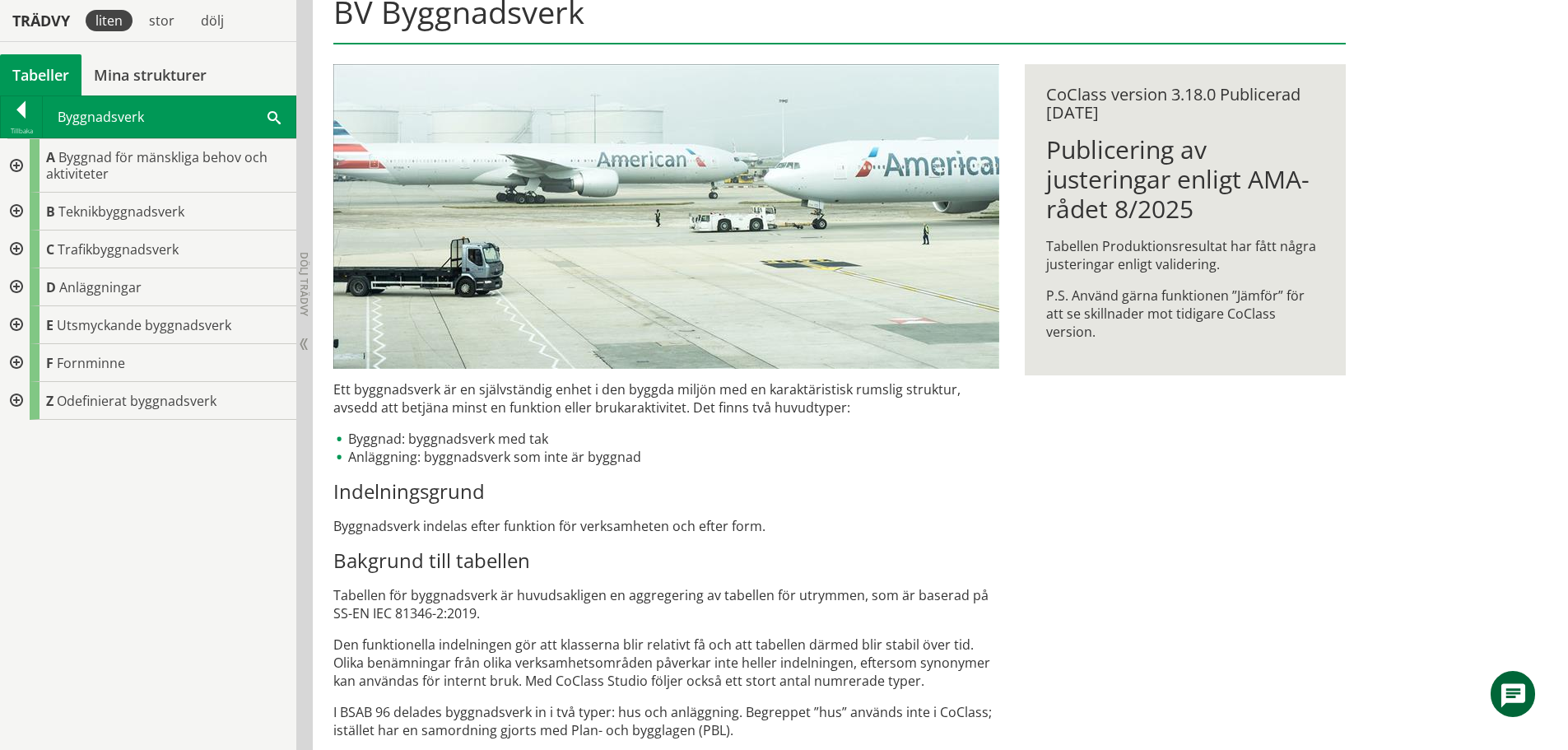
click at [22, 288] on div at bounding box center [15, 287] width 30 height 38
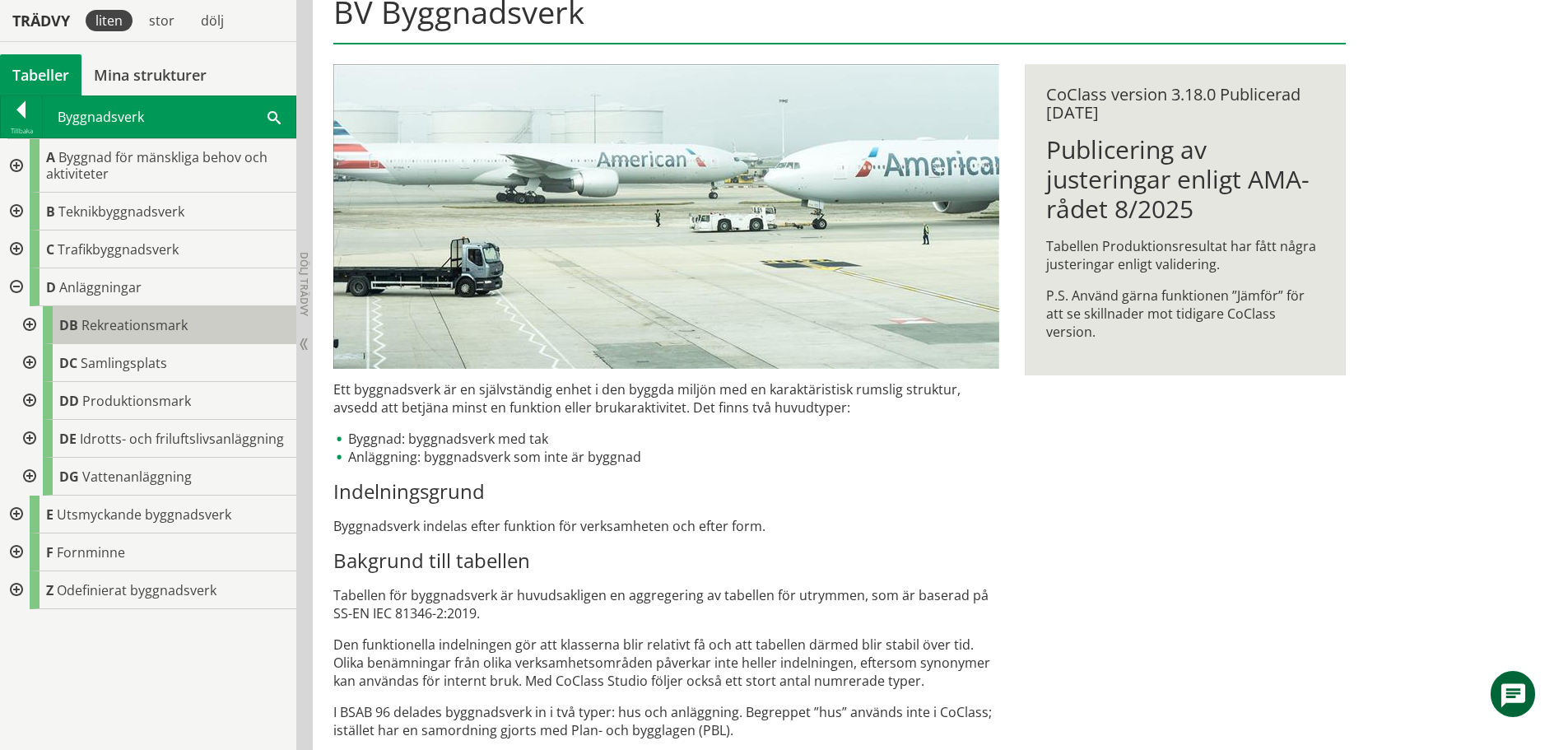
click at [125, 322] on span "Rekreationsmark" at bounding box center [135, 325] width 107 height 18
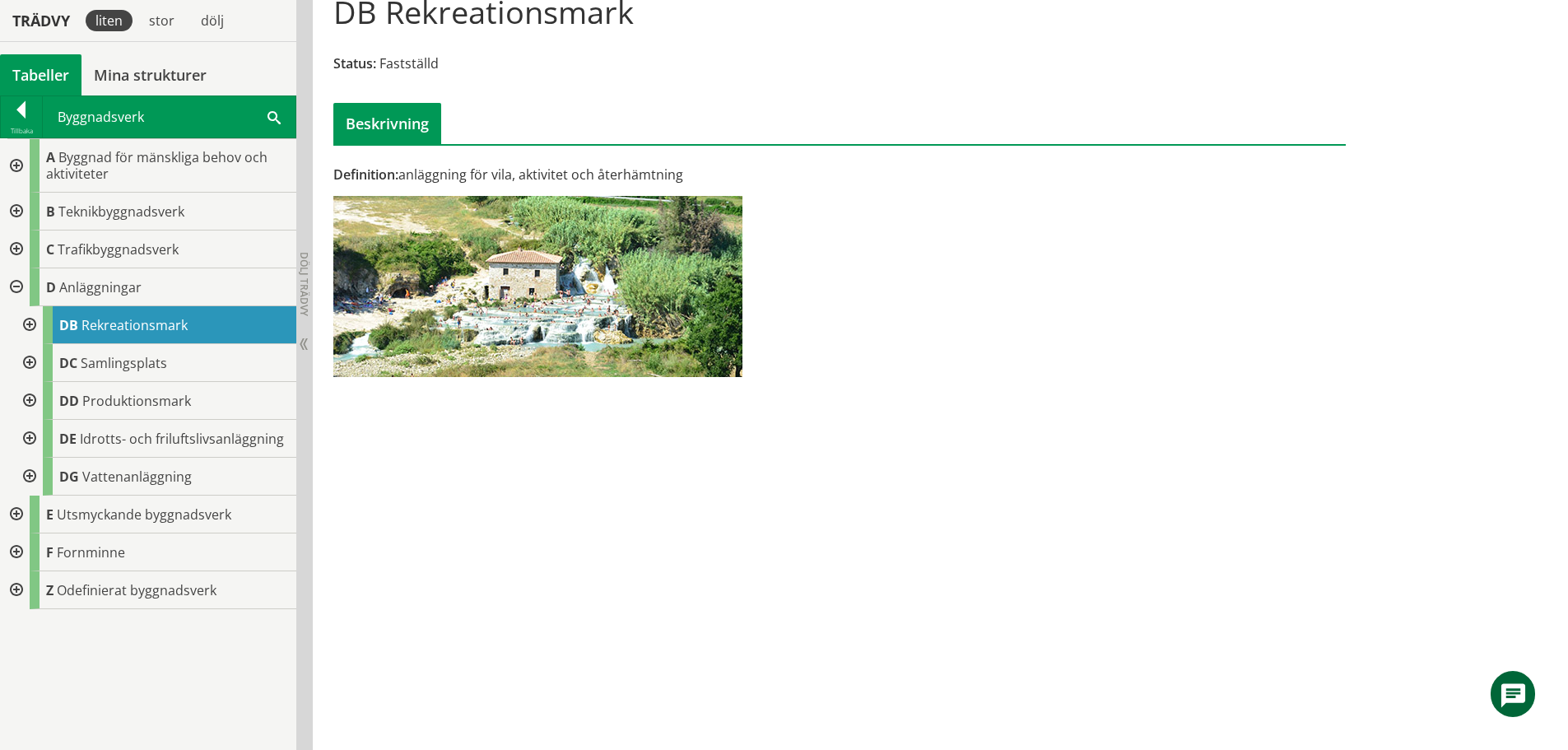
click at [39, 320] on div at bounding box center [28, 325] width 30 height 38
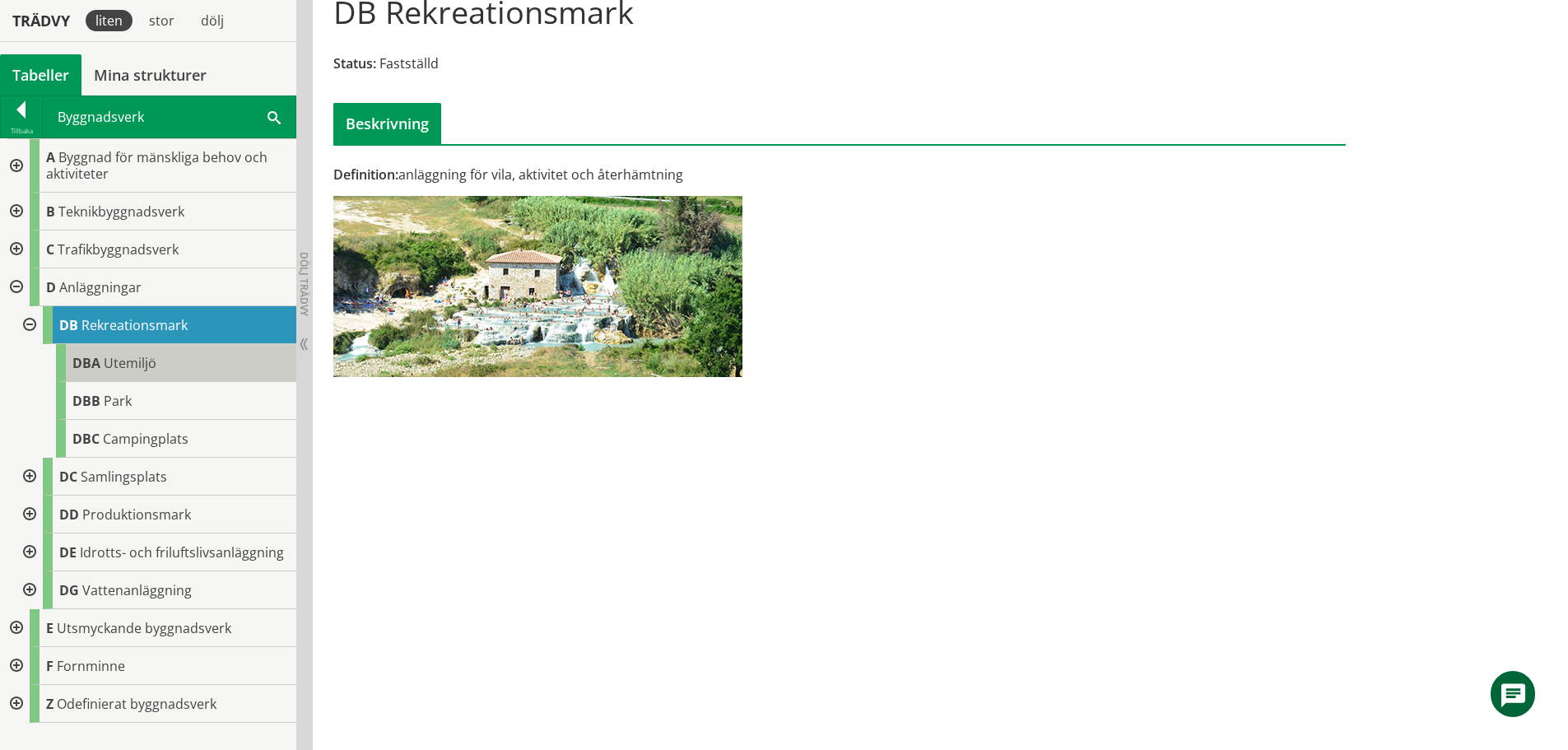
click at [126, 369] on span "Utemiljö" at bounding box center [129, 363] width 52 height 18
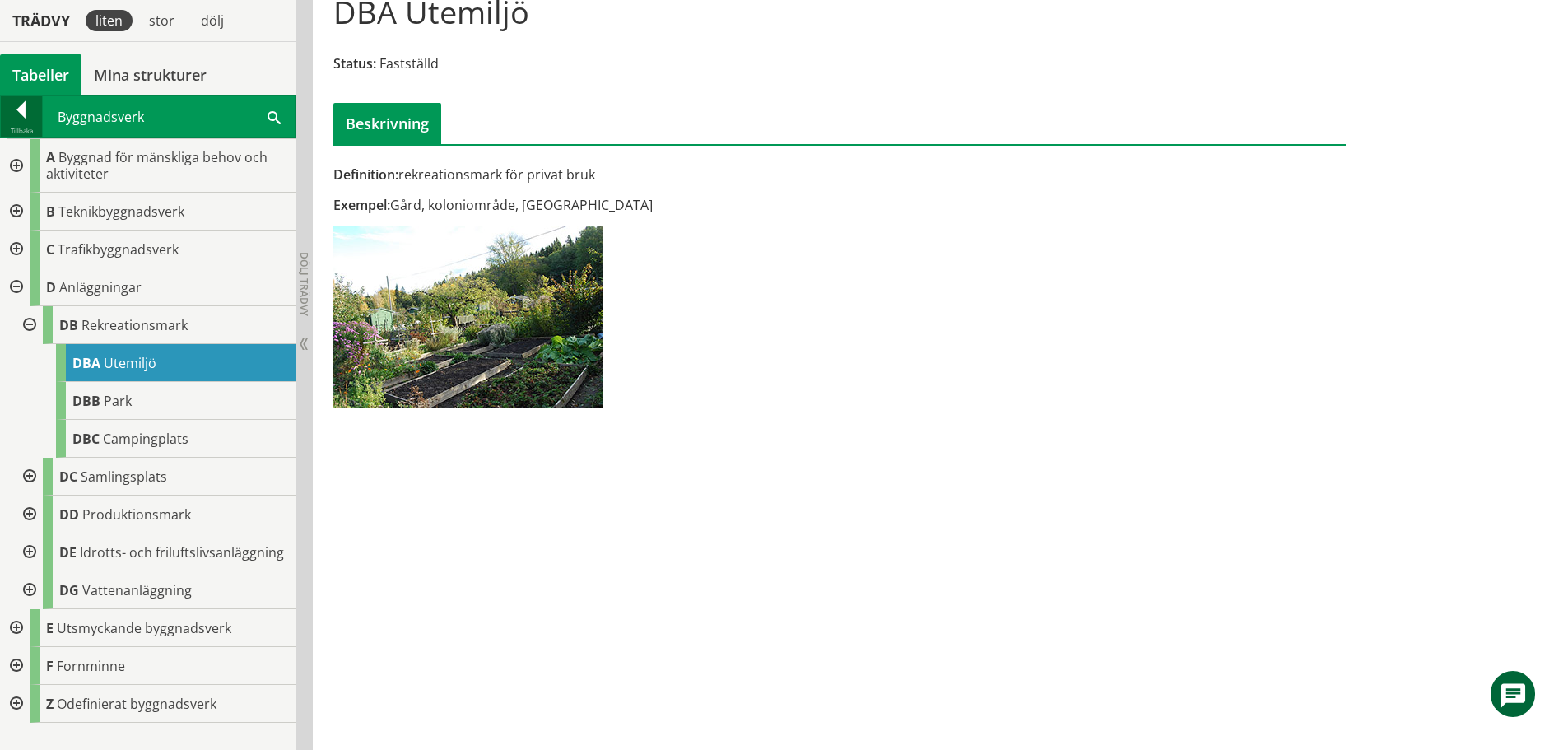
click at [13, 123] on div at bounding box center [22, 112] width 41 height 23
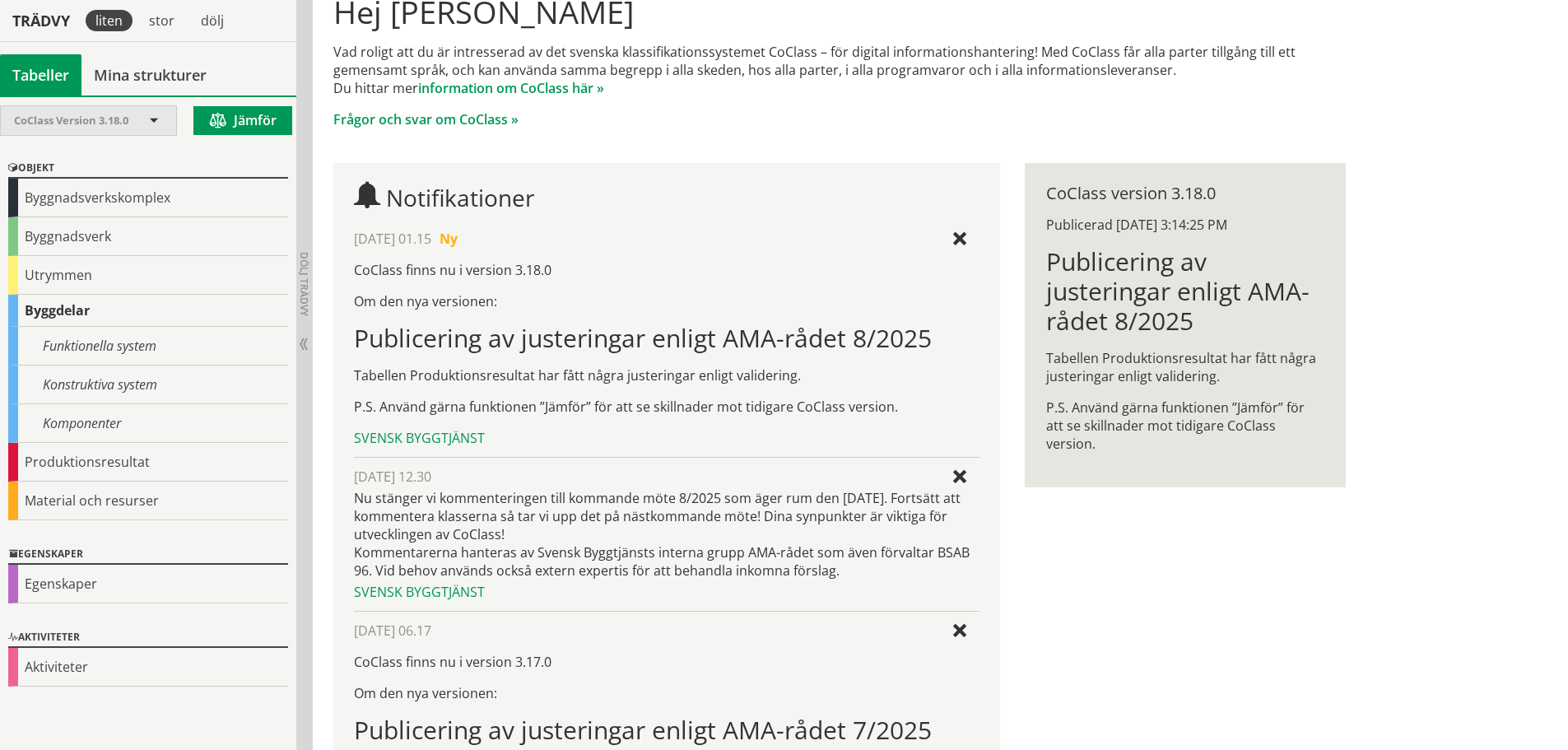
click at [134, 127] on div "CoClass Version 3.18.0" at bounding box center [80, 120] width 132 height 29
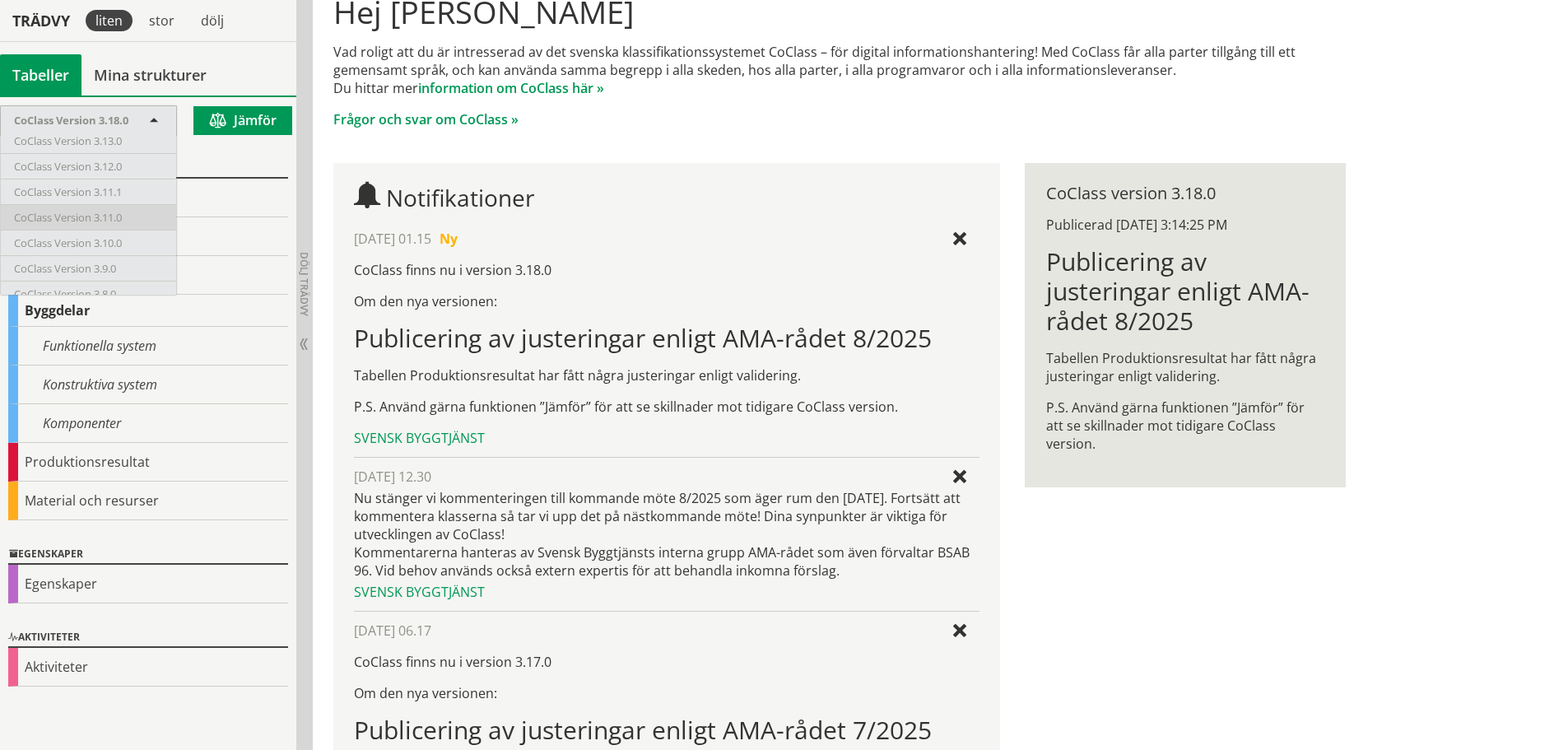
scroll to position [165, 0]
click at [136, 215] on div "CoClass Version 3.10.0" at bounding box center [89, 213] width 176 height 26
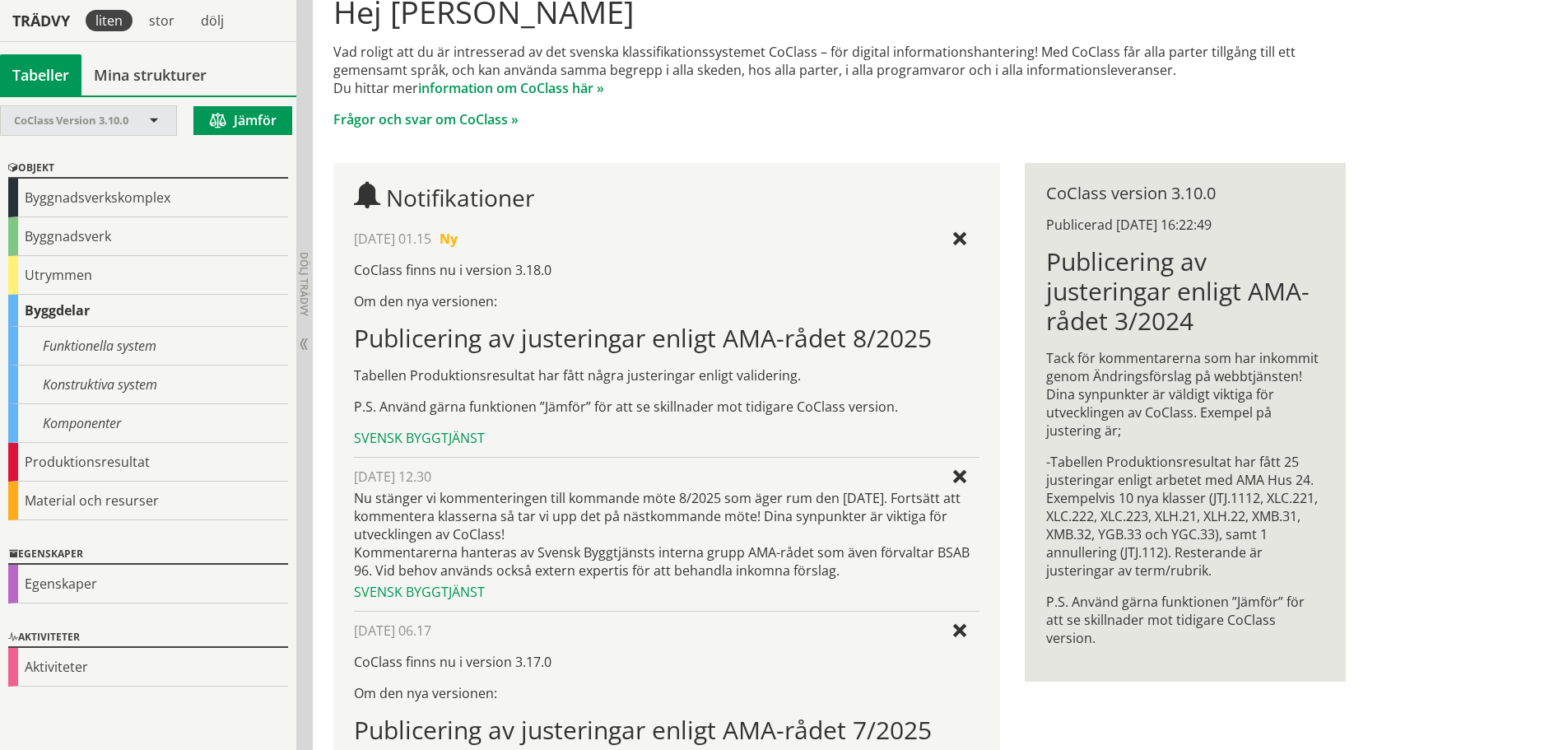
click at [118, 116] on span "CoClass Version 3.10.0" at bounding box center [71, 119] width 115 height 15
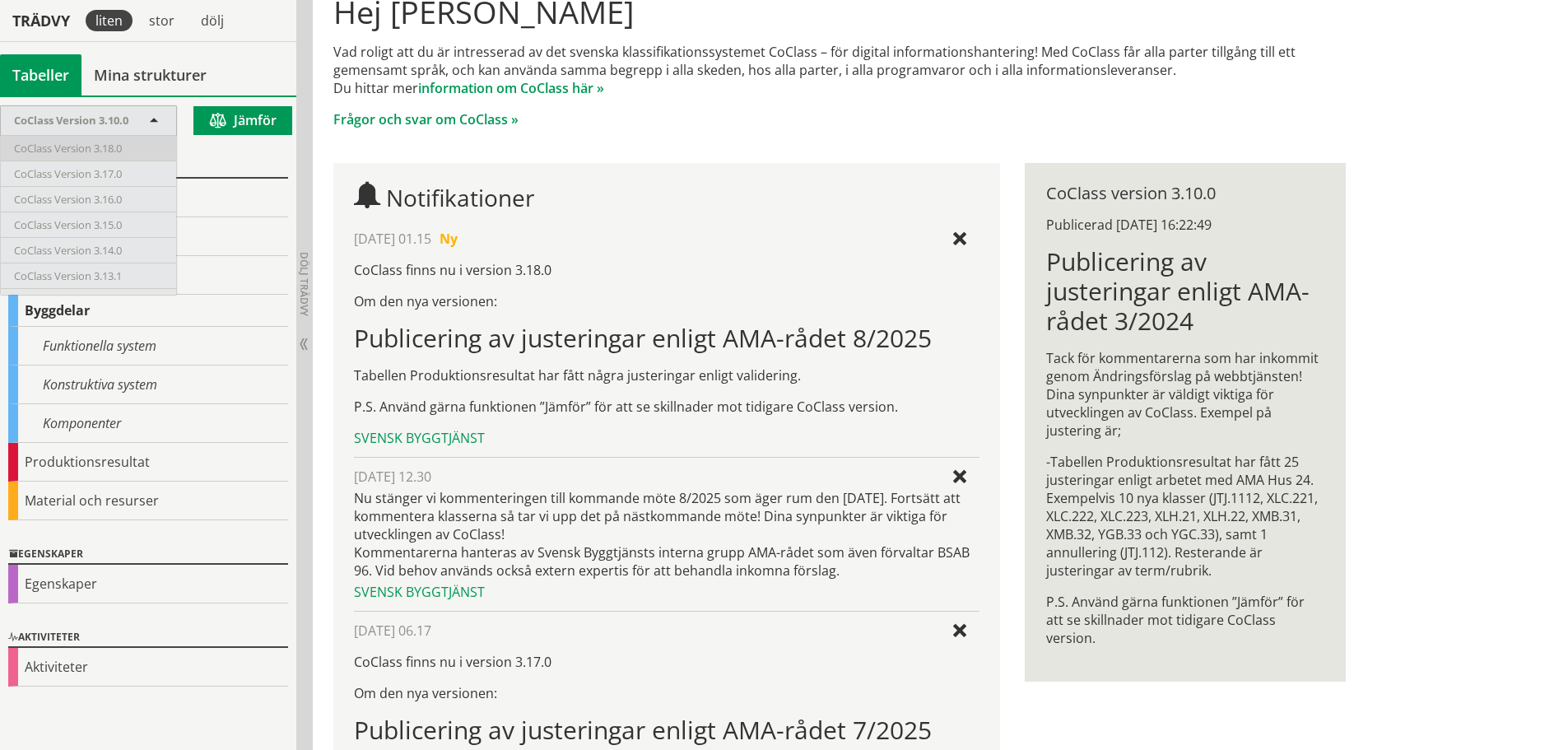
click at [134, 148] on div "CoClass Version 3.18.0" at bounding box center [89, 148] width 176 height 26
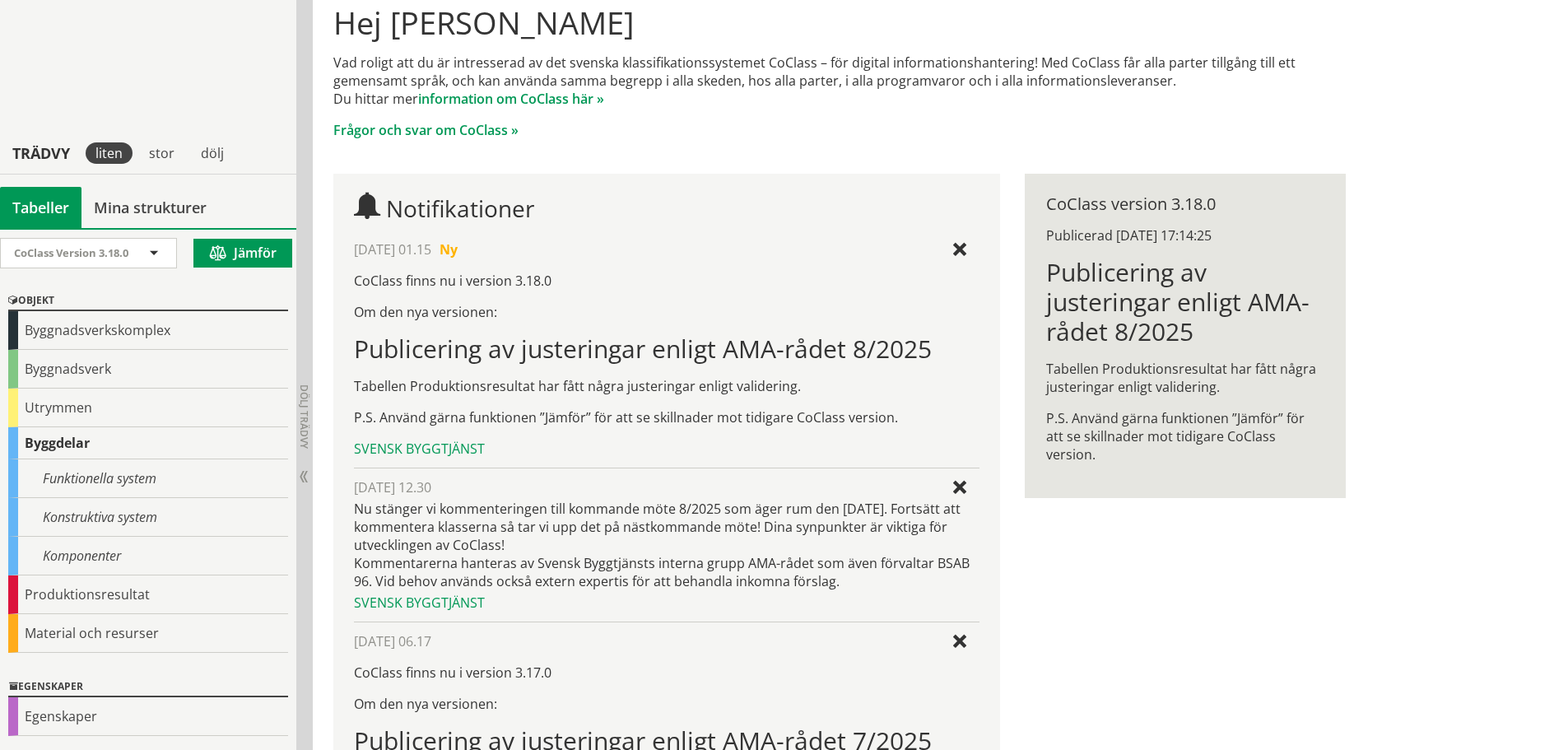
scroll to position [105, 0]
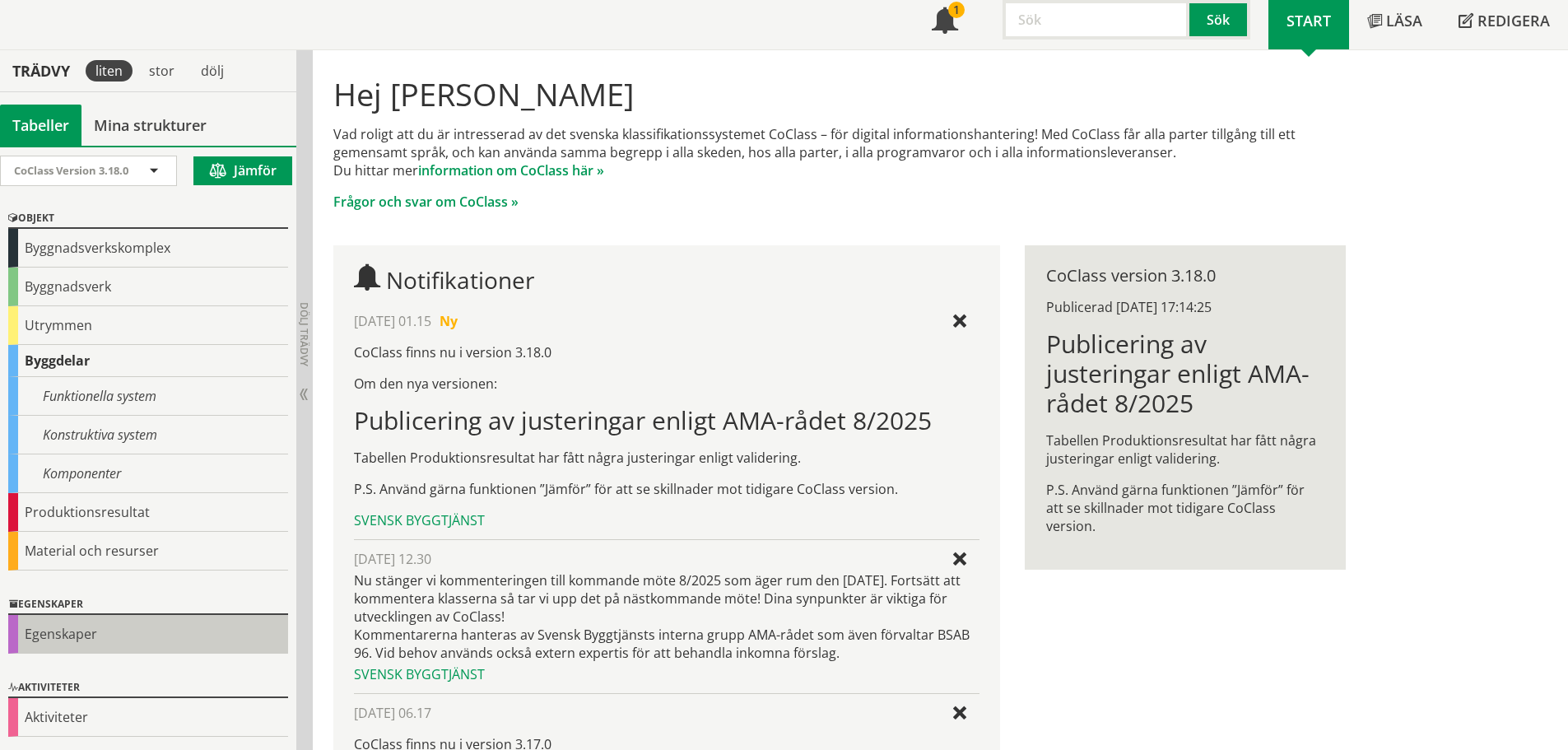
click at [130, 652] on div "Egenskaper" at bounding box center [148, 634] width 280 height 38
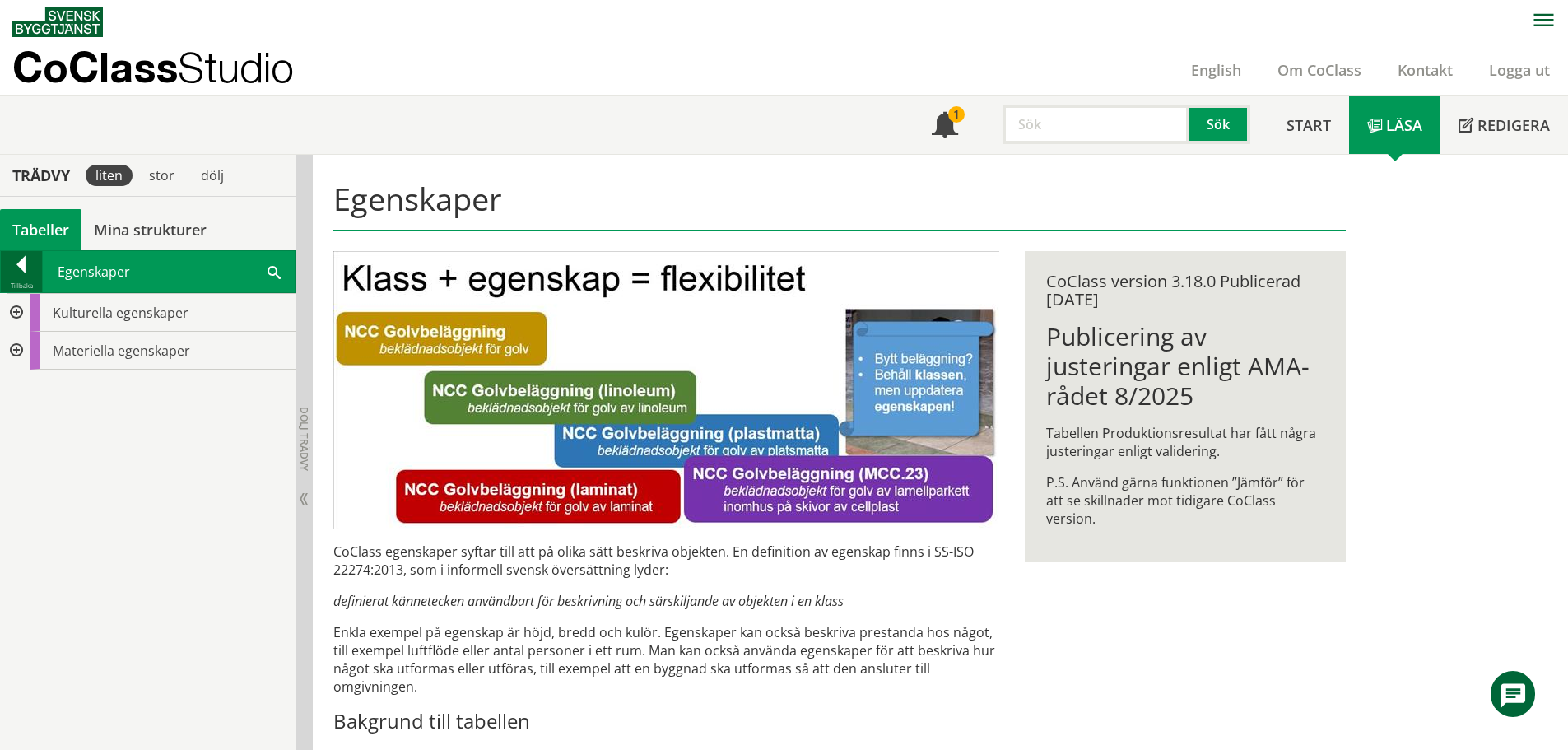
click at [31, 270] on div at bounding box center [22, 266] width 41 height 23
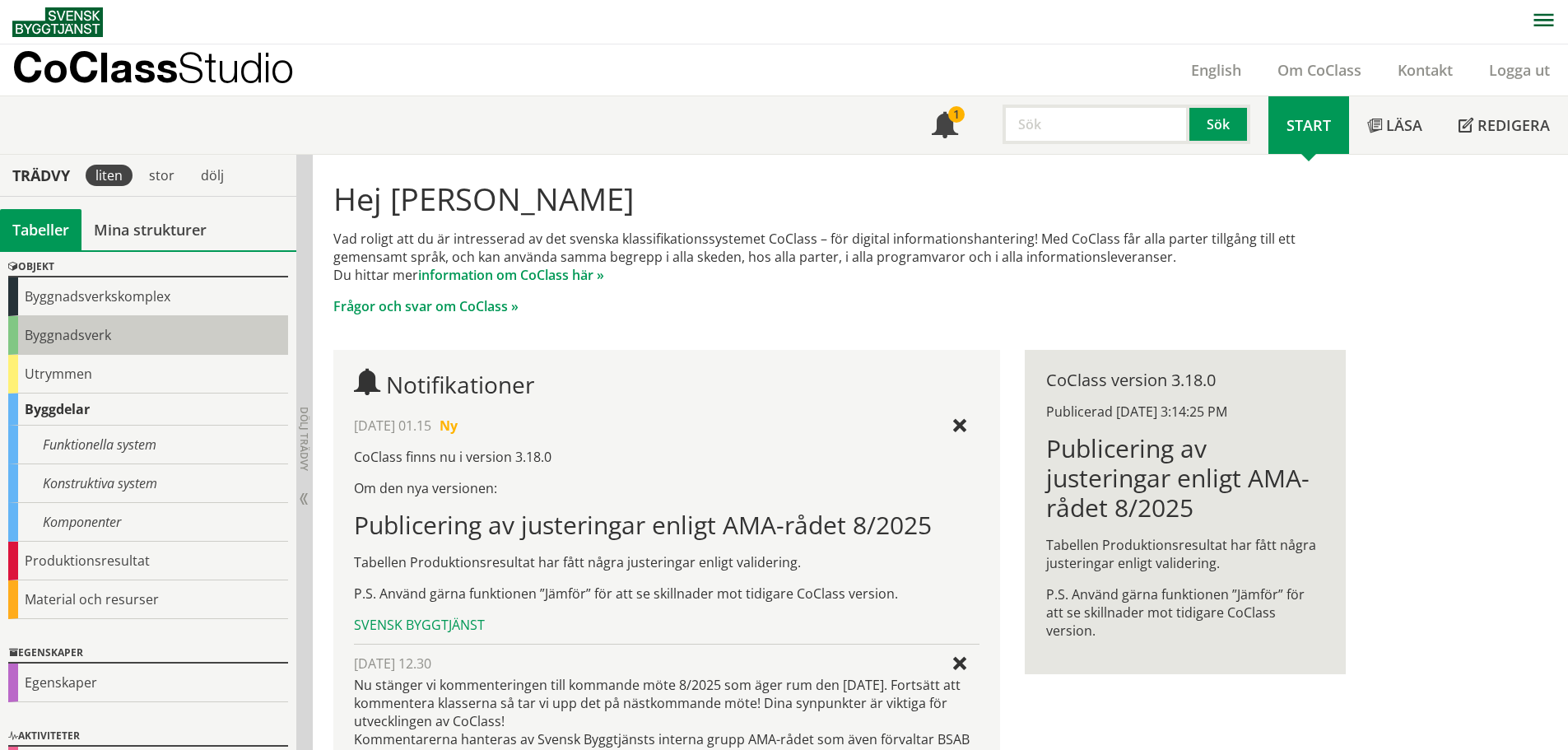
scroll to position [82, 0]
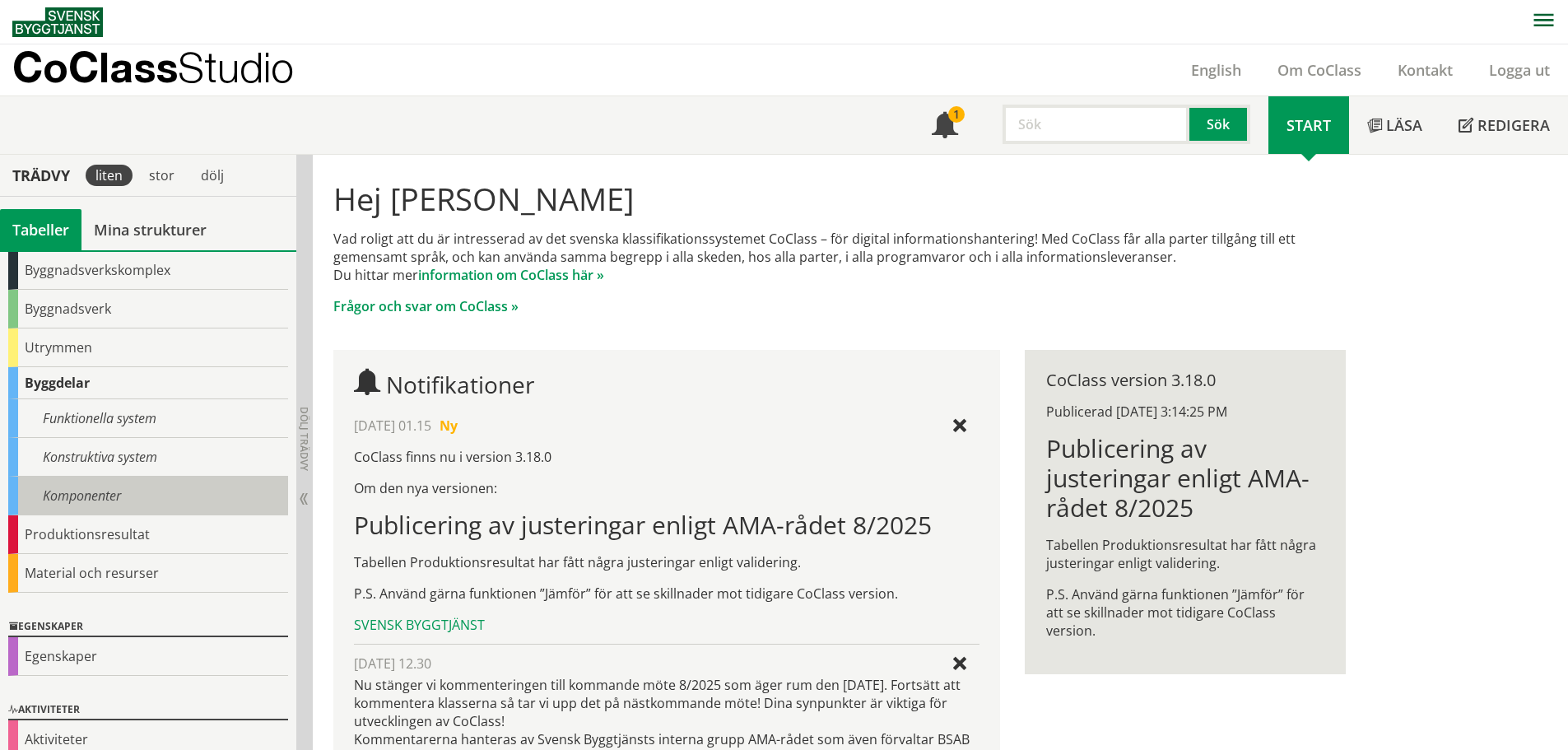
click at [121, 492] on div "Komponenter" at bounding box center [148, 495] width 280 height 38
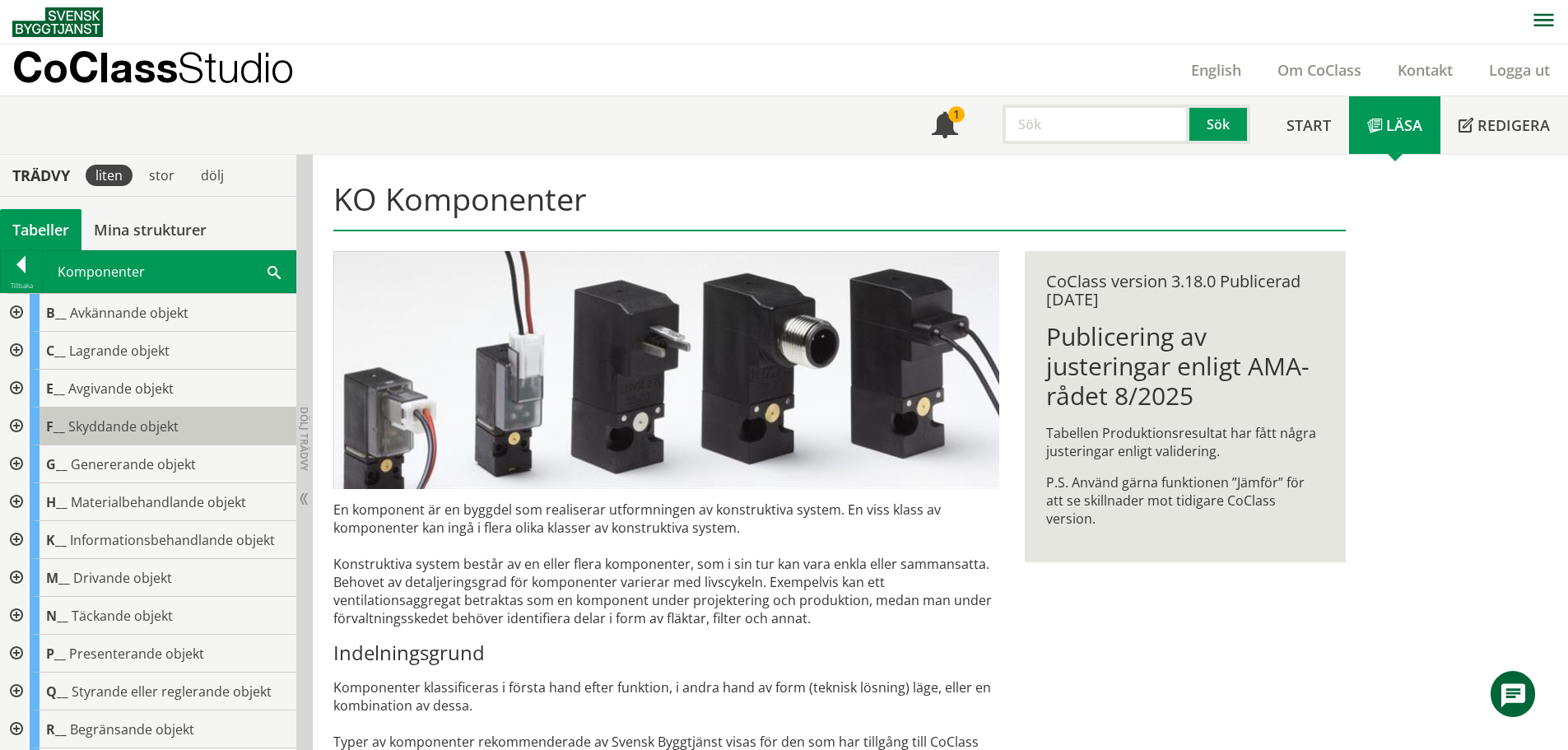
click at [135, 428] on span "Skyddande objekt" at bounding box center [123, 426] width 111 height 18
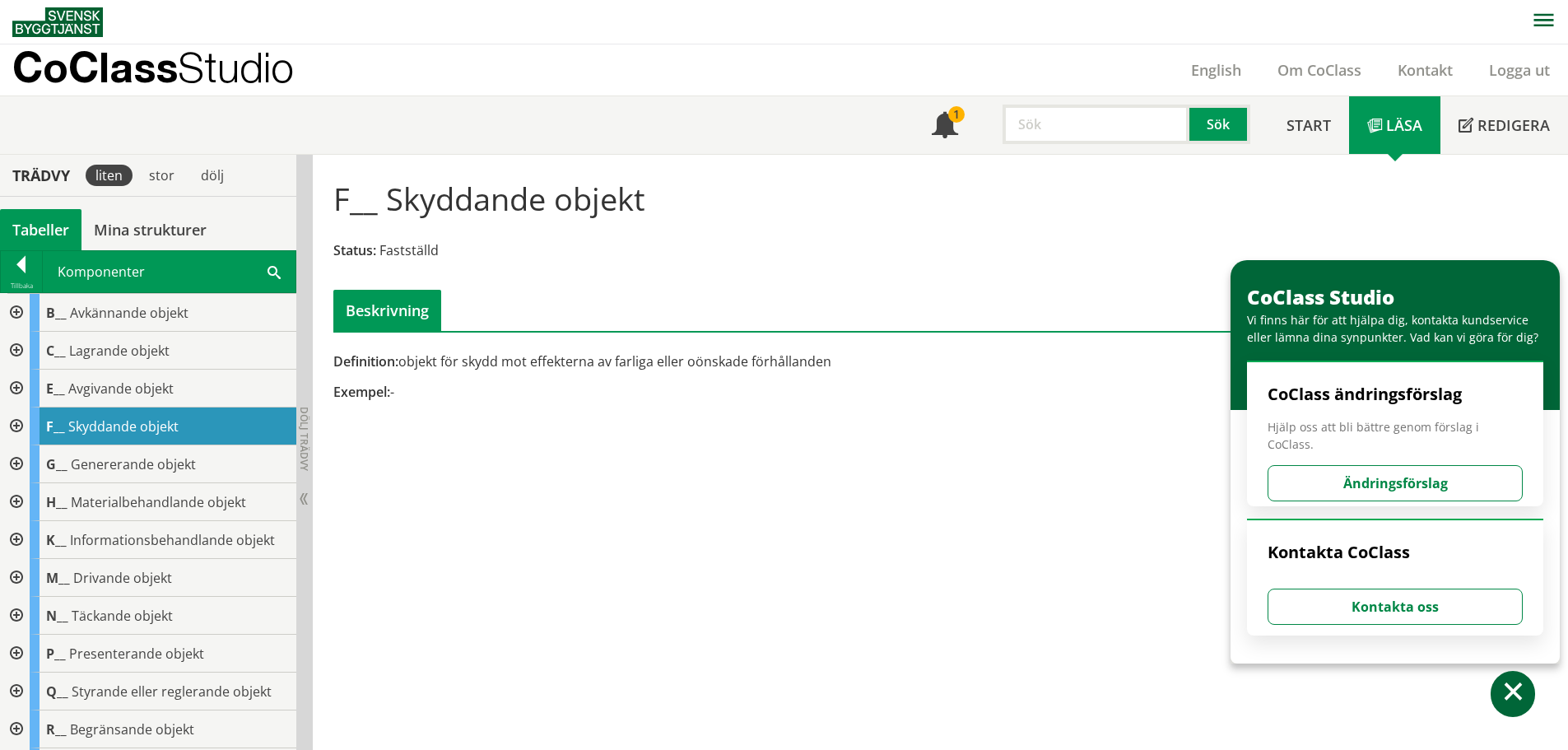
click at [17, 423] on div at bounding box center [15, 426] width 30 height 38
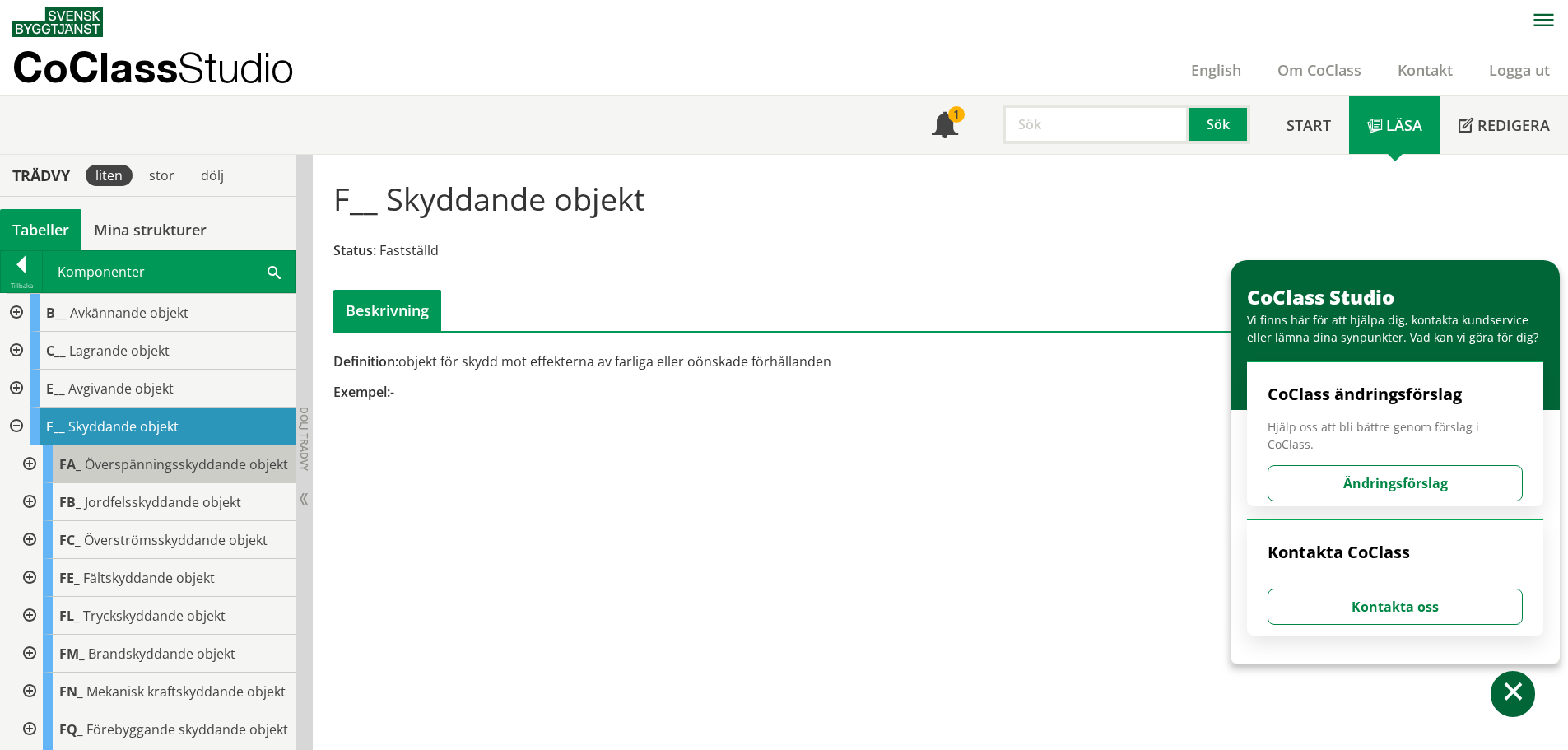
click at [125, 466] on span "Överspänningsskyddande objekt" at bounding box center [187, 464] width 203 height 18
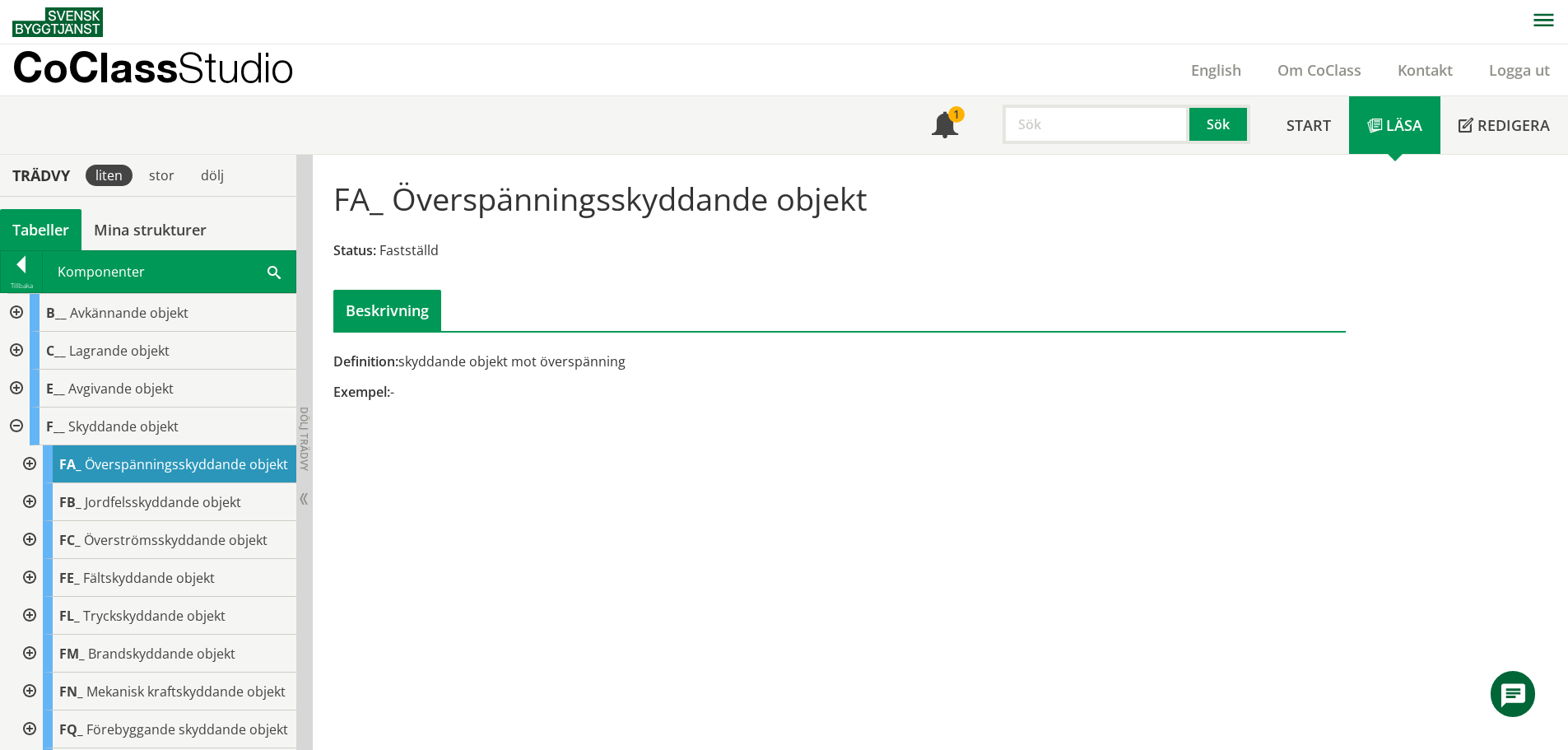
click at [36, 470] on div at bounding box center [28, 464] width 30 height 38
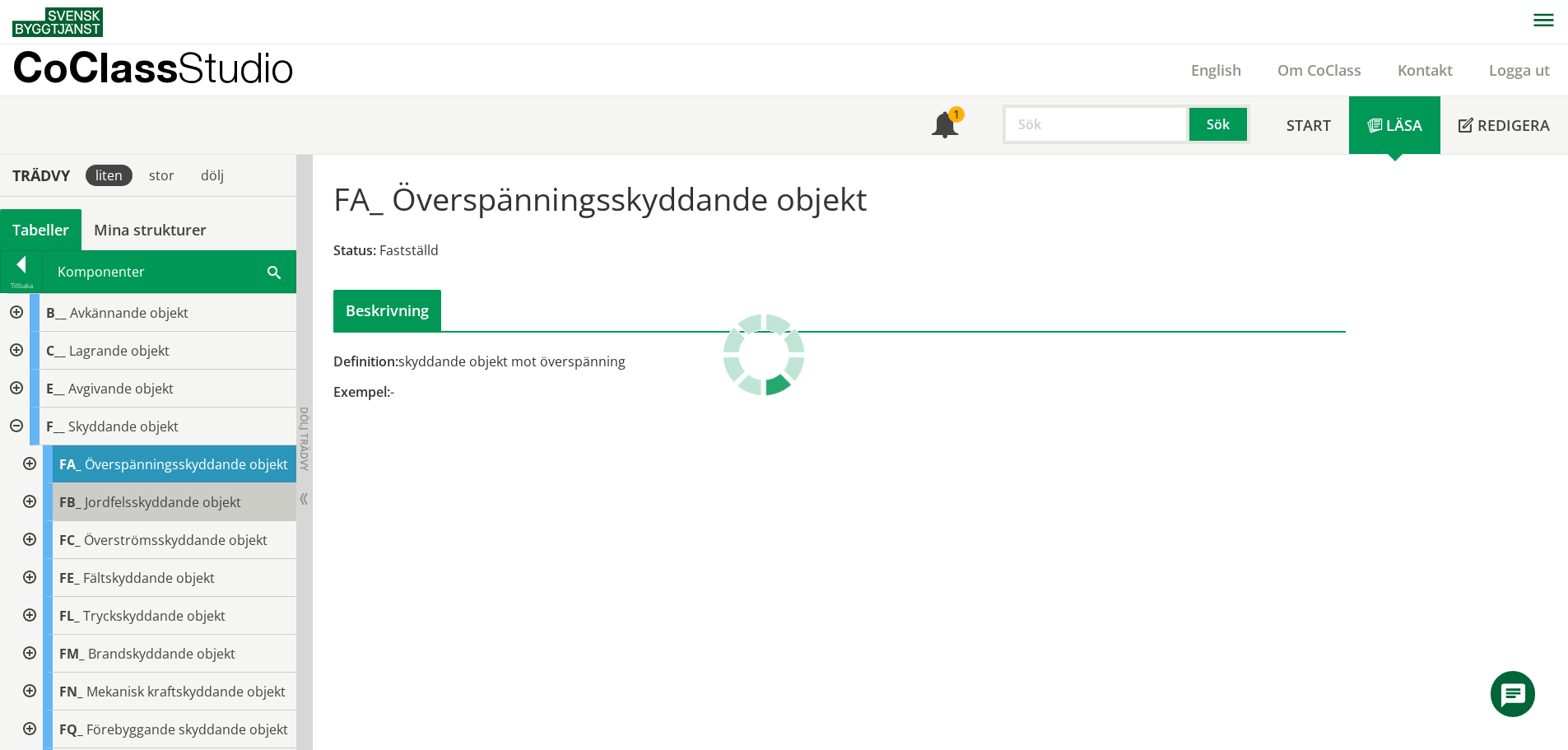
click at [141, 511] on span "Jordfelsskyddande objekt" at bounding box center [163, 501] width 156 height 18
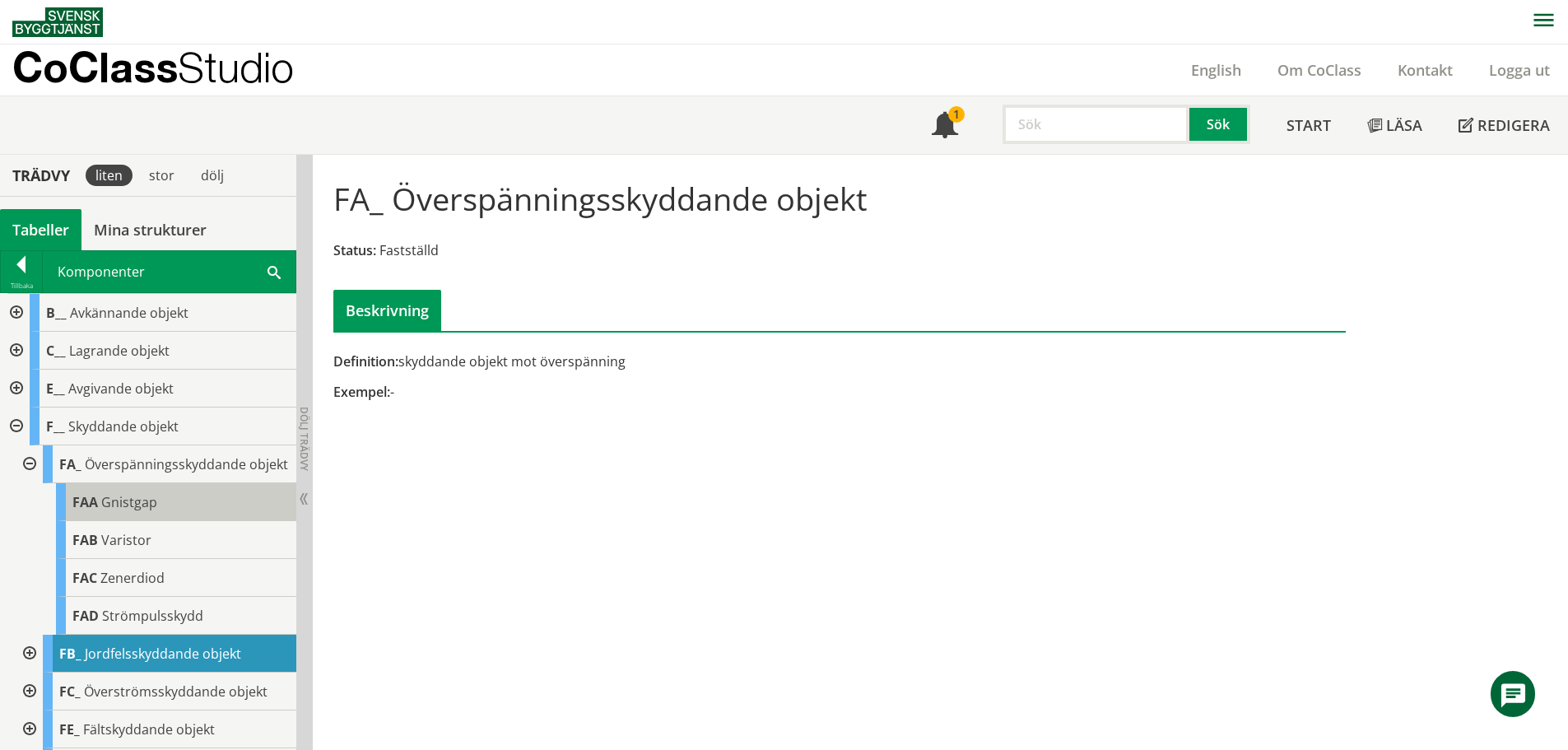
click at [139, 511] on span "Gnistgap" at bounding box center [129, 501] width 56 height 18
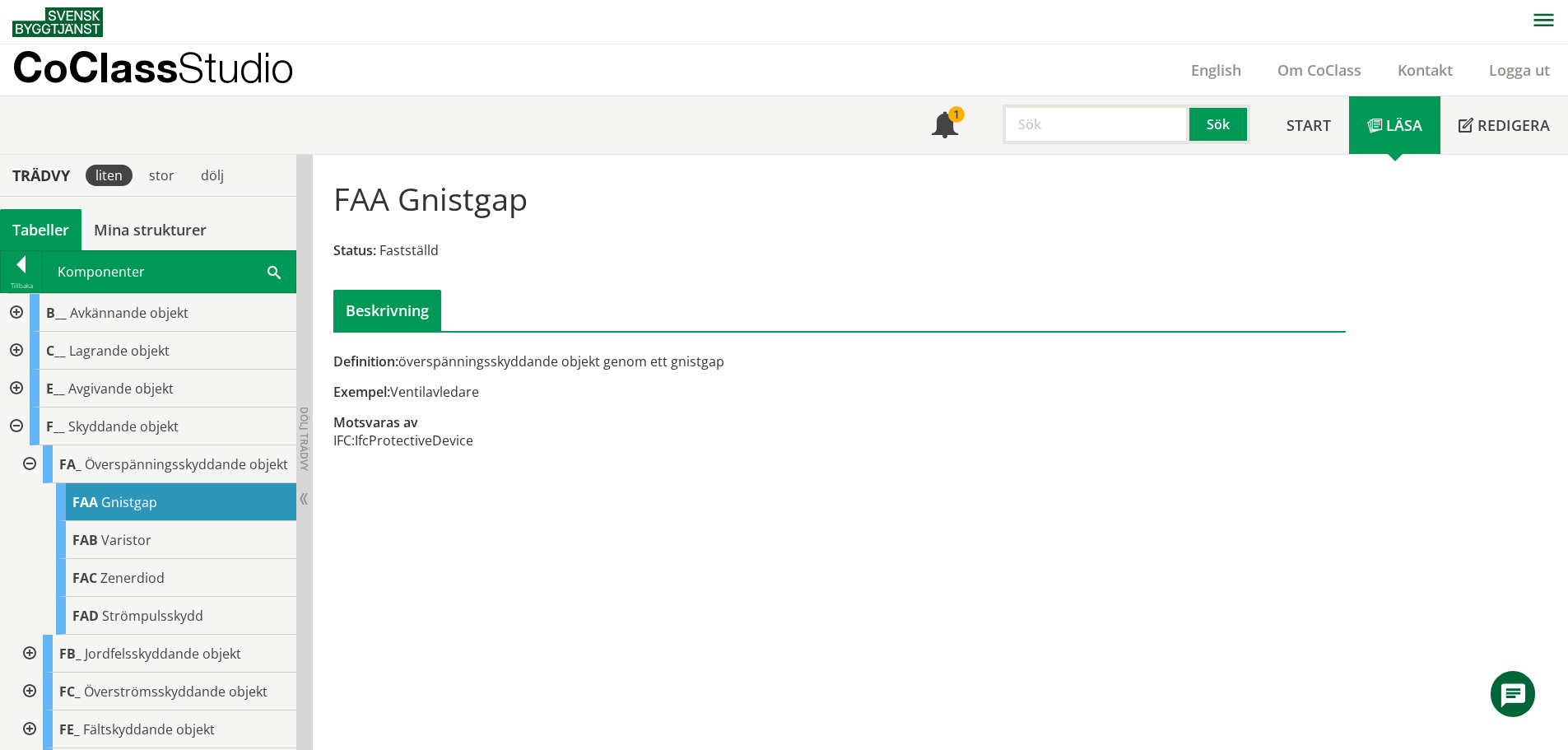
click at [15, 422] on div at bounding box center [15, 426] width 30 height 38
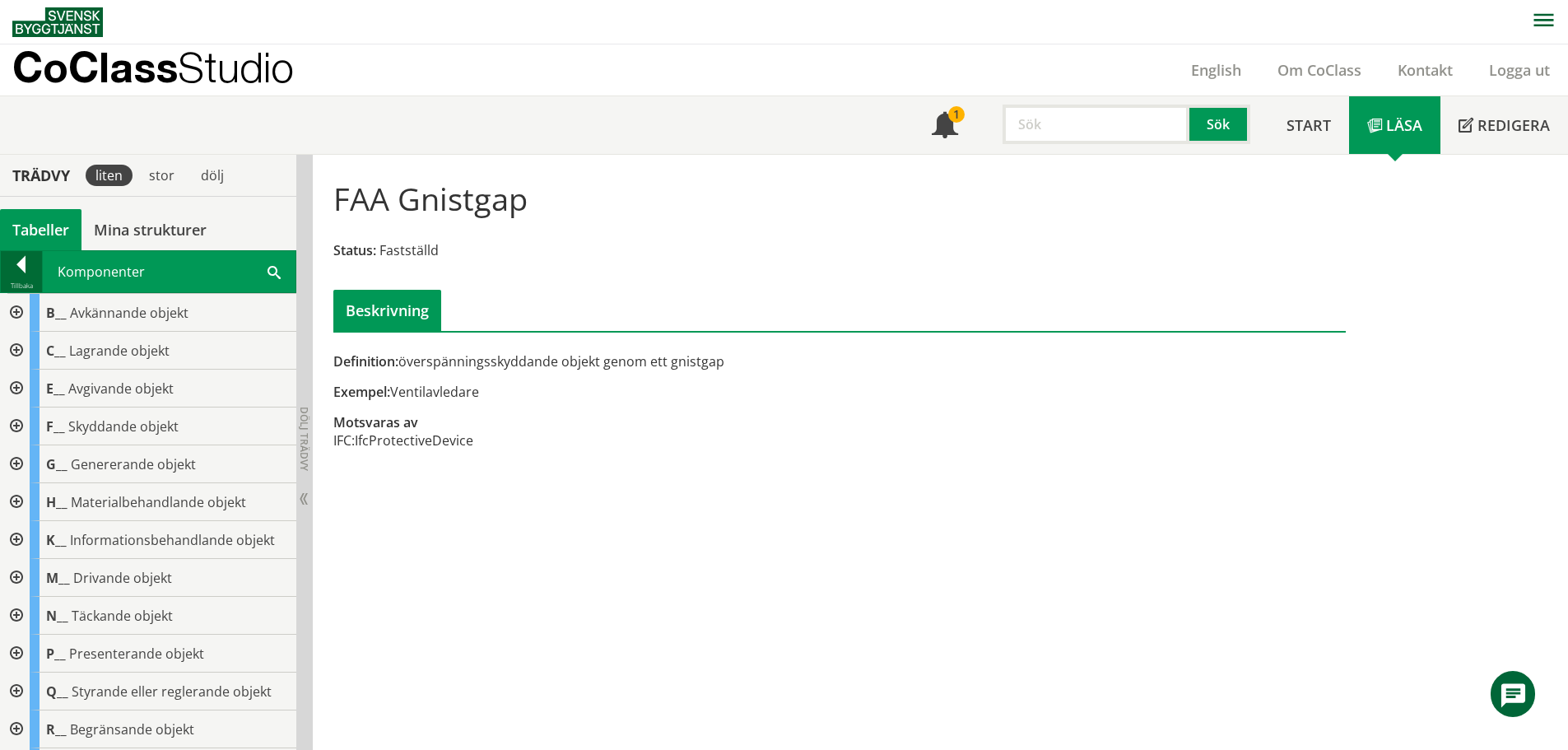
click at [28, 275] on div at bounding box center [22, 266] width 41 height 23
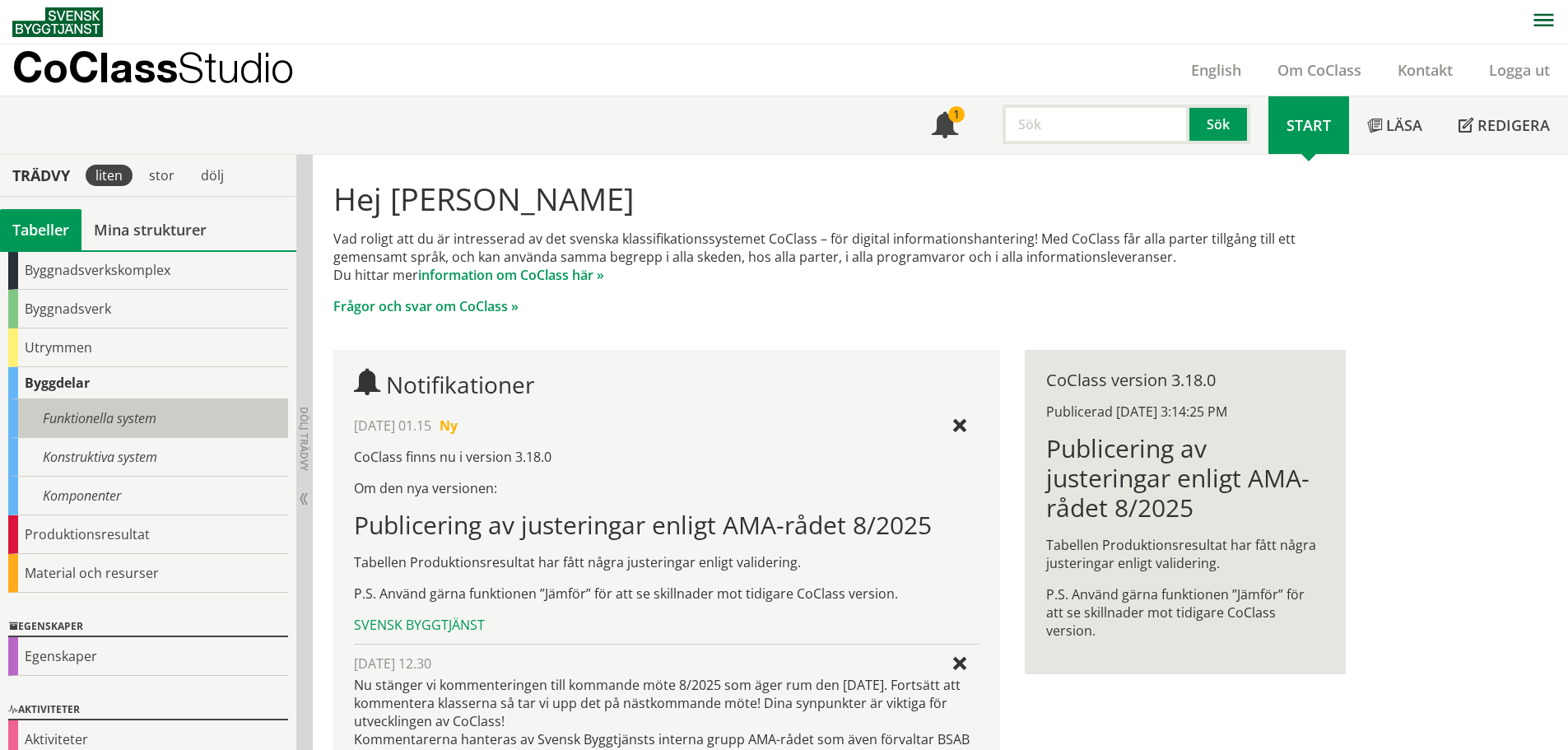
click at [97, 414] on div "Funktionella system" at bounding box center [148, 417] width 280 height 38
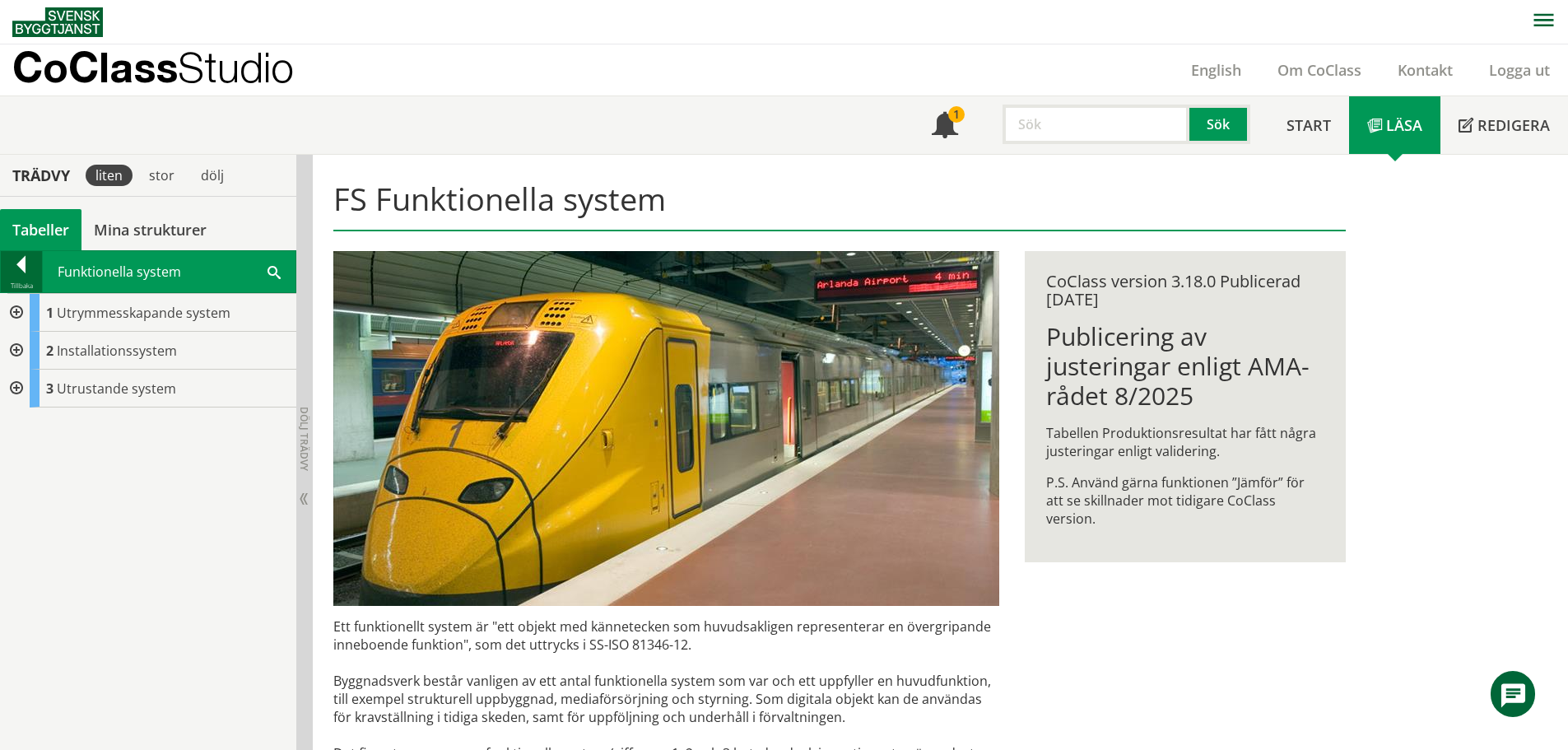
click at [25, 273] on div at bounding box center [22, 266] width 41 height 23
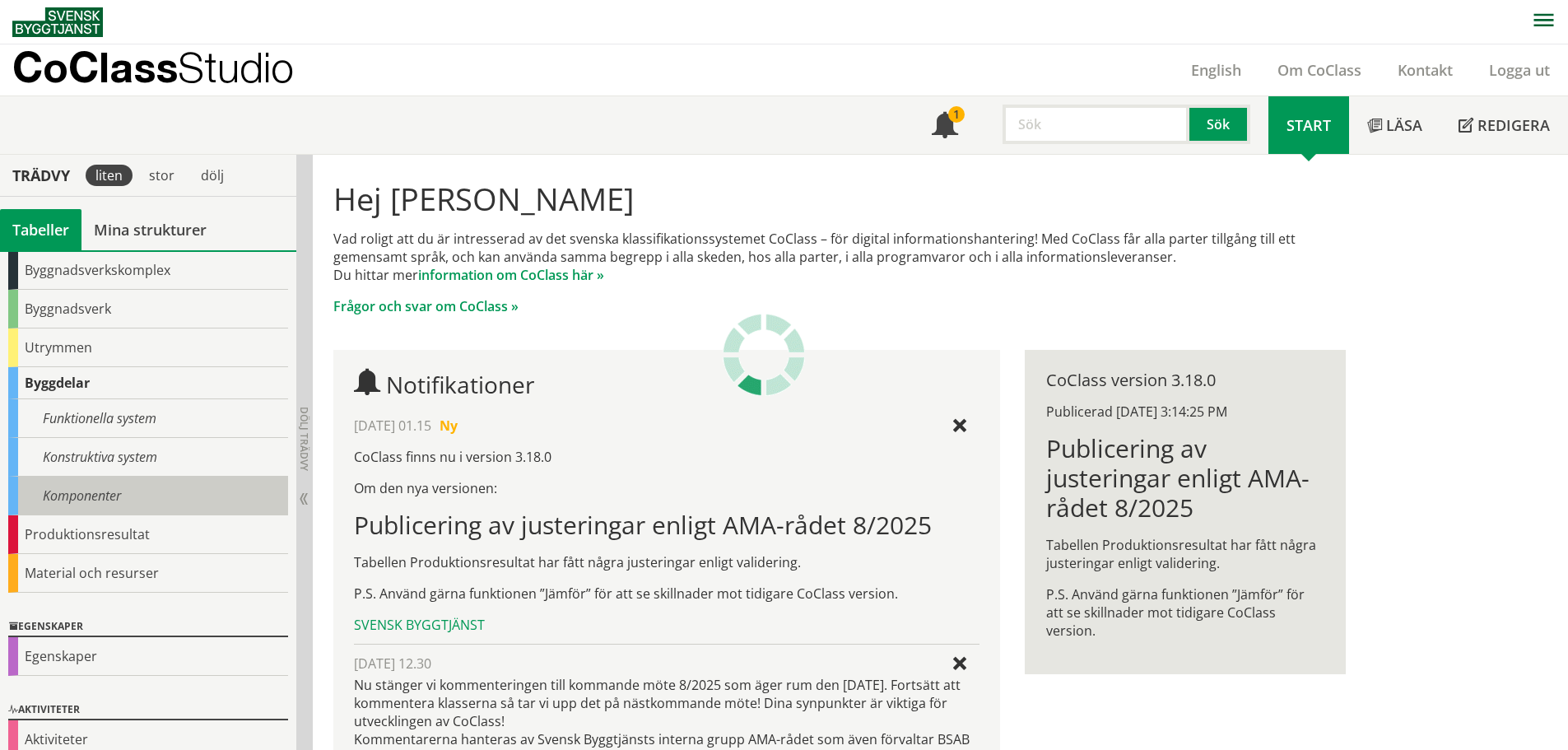
click at [121, 498] on div "Komponenter" at bounding box center [148, 495] width 280 height 38
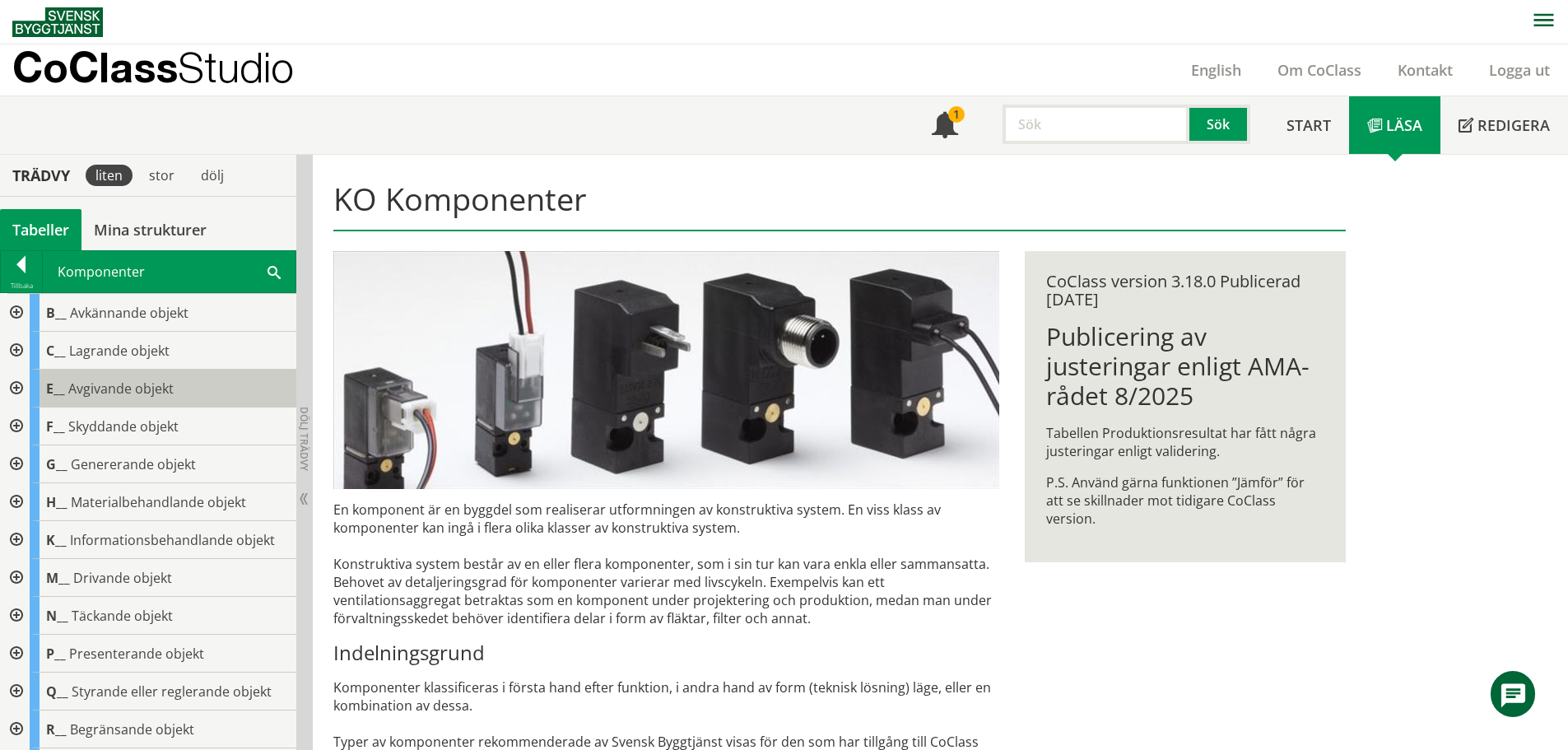
click at [107, 402] on div "E__ Avgivande objekt" at bounding box center [163, 388] width 267 height 38
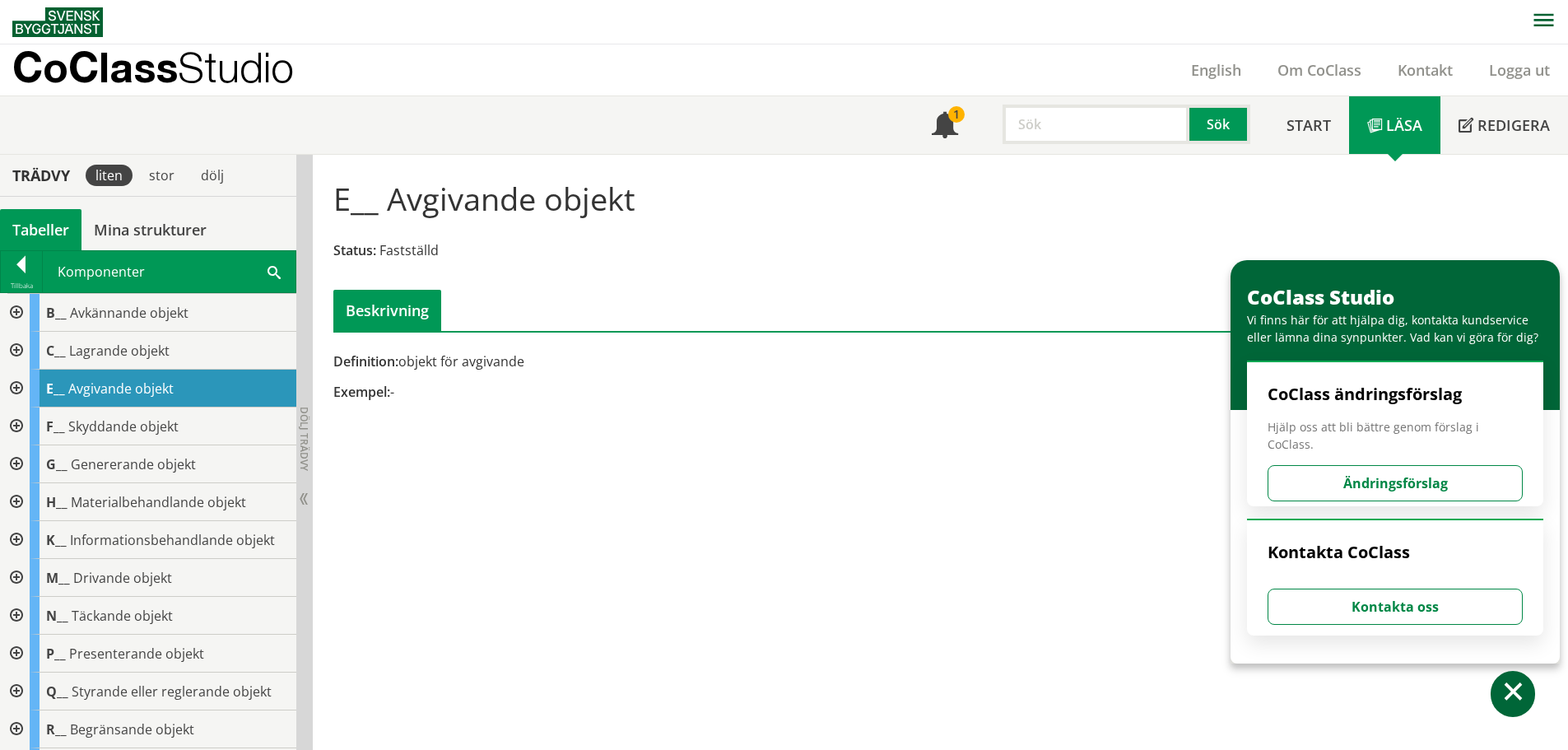
click at [13, 388] on div at bounding box center [15, 388] width 30 height 38
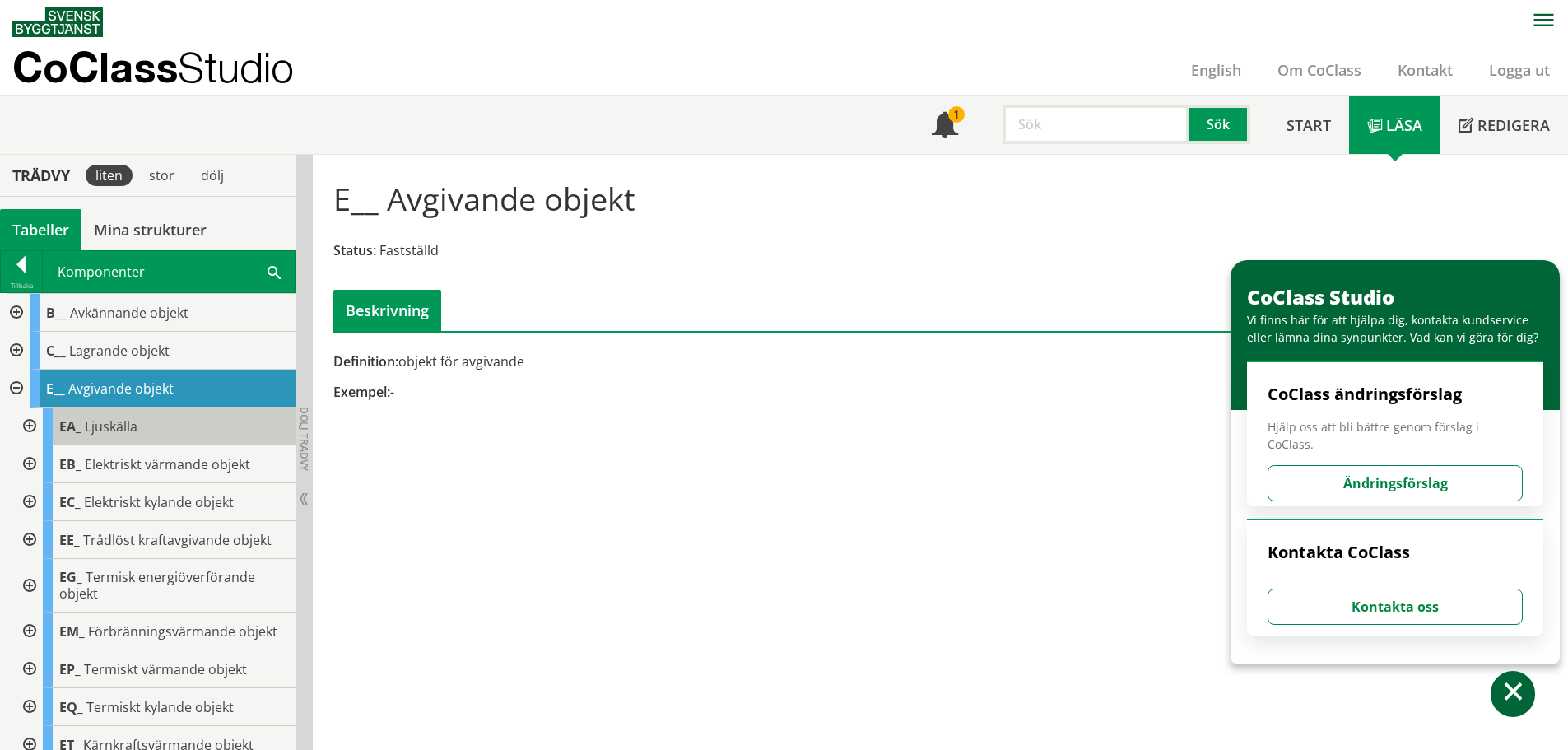
click at [120, 428] on span "Ljuskälla" at bounding box center [111, 426] width 52 height 18
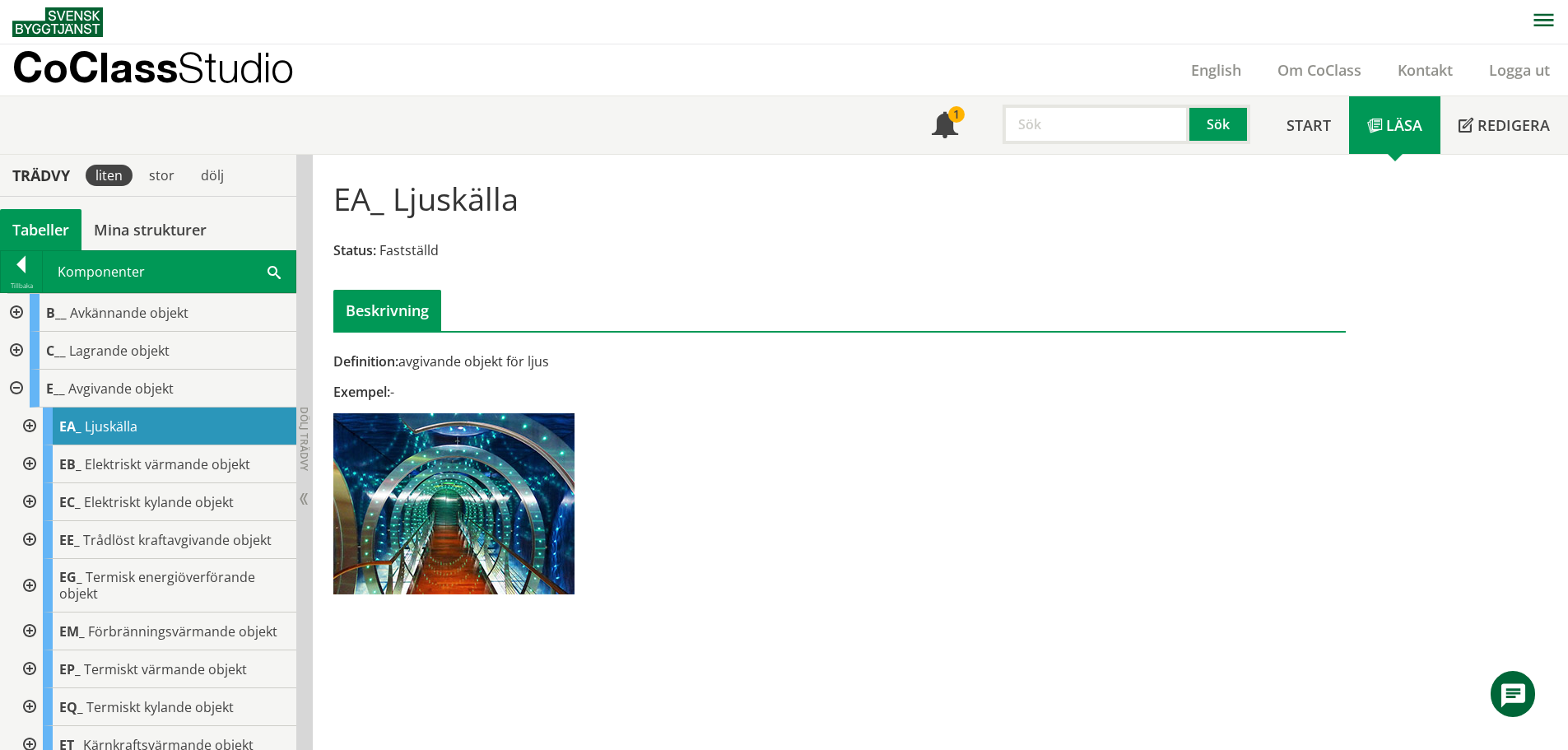
click at [31, 424] on div at bounding box center [28, 426] width 30 height 38
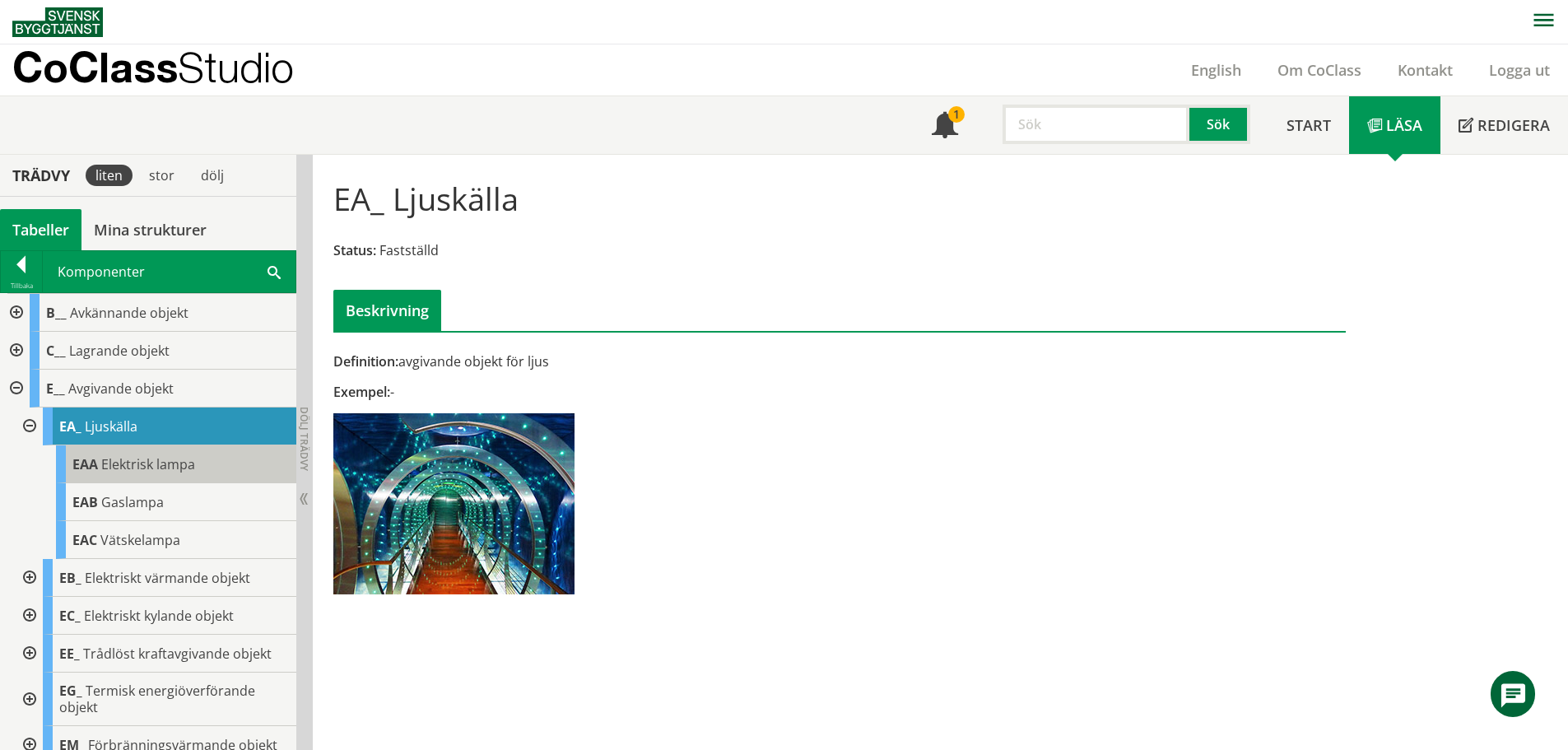
click at [95, 455] on span "EAA" at bounding box center [85, 464] width 26 height 18
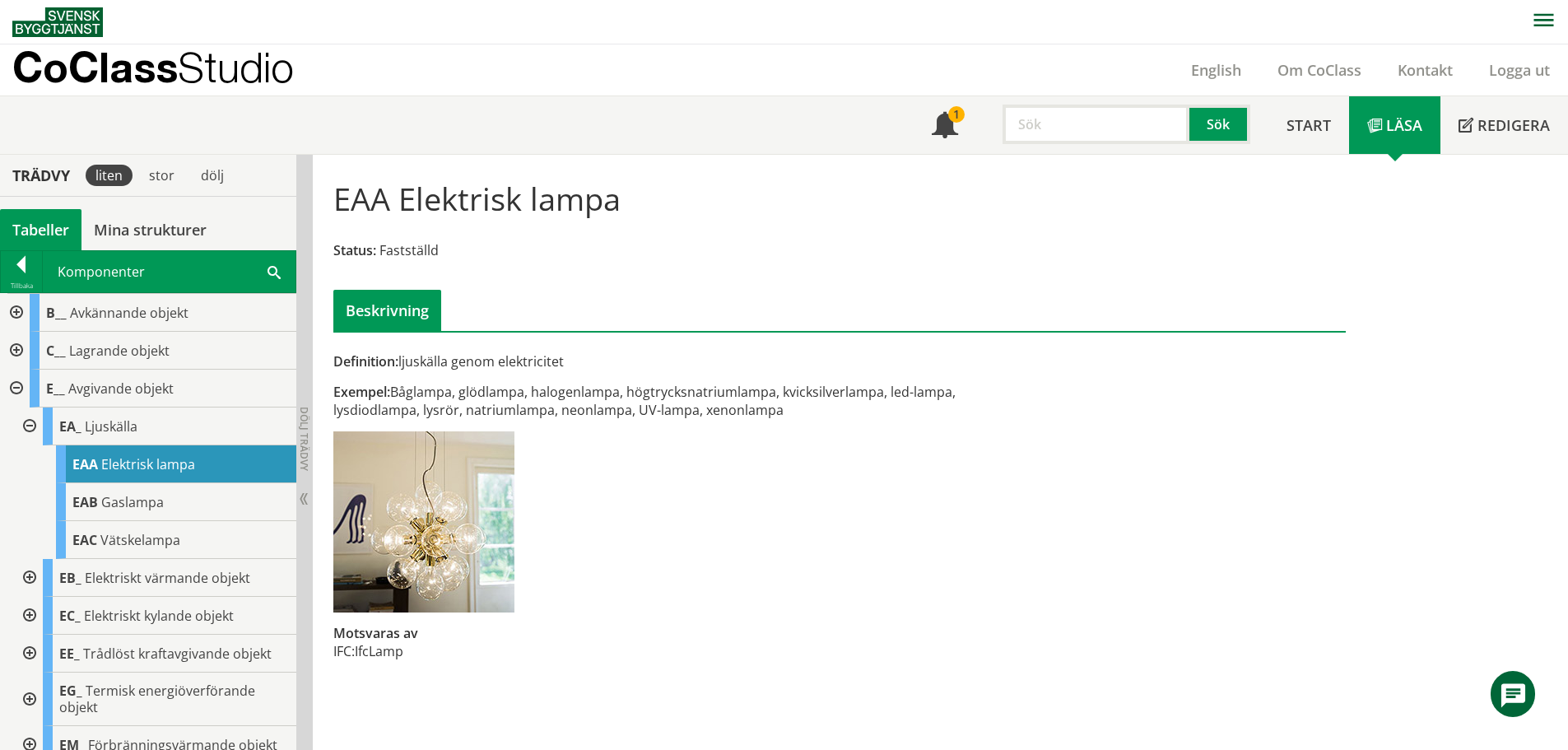
click at [373, 651] on td "IfcLamp" at bounding box center [378, 650] width 48 height 18
click at [444, 655] on div "Definition: ljuskälla genom elektricitet Exempel: Båglampa, glödlampa, halogenl…" at bounding box center [666, 515] width 691 height 326
click at [1069, 127] on input "text" at bounding box center [1096, 124] width 187 height 39
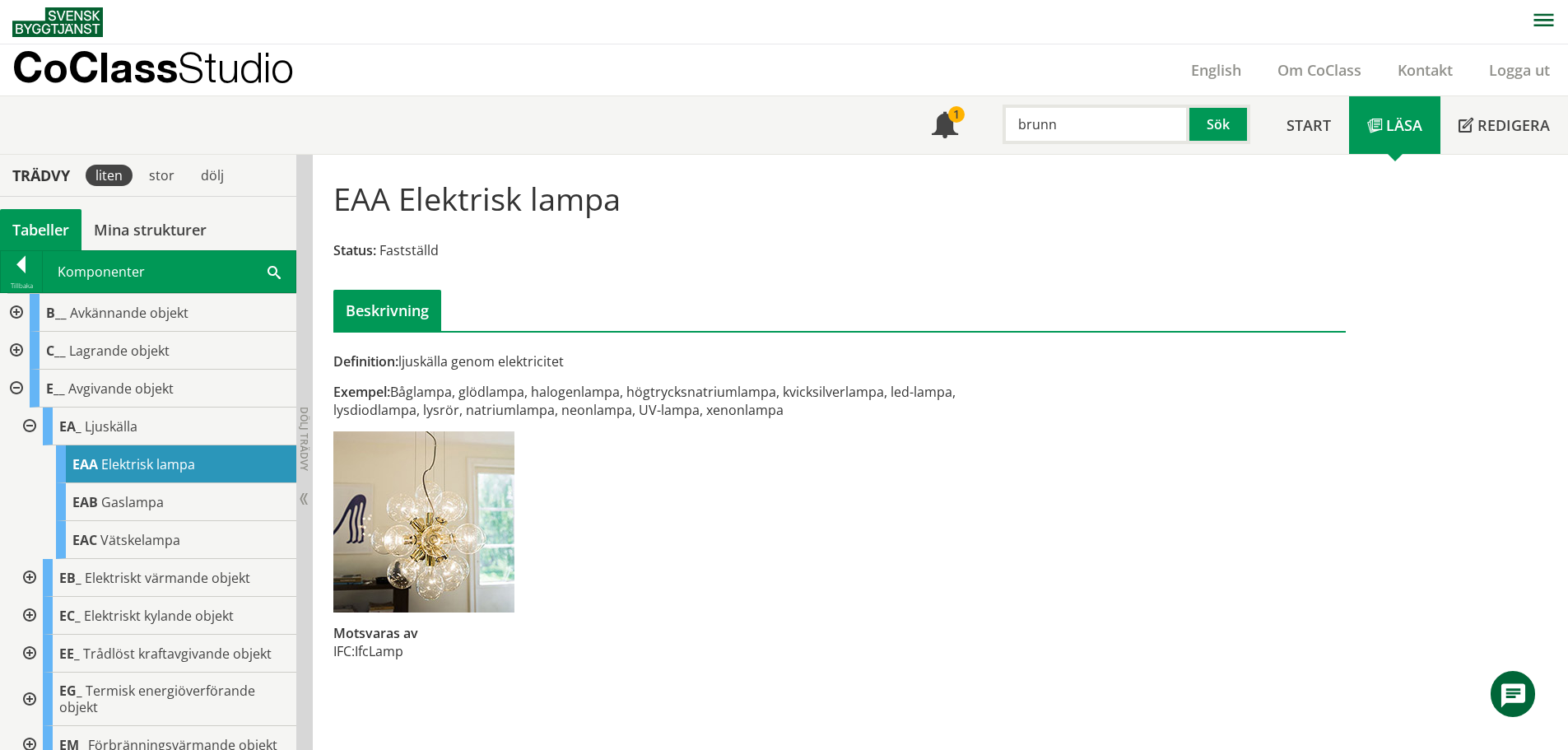
type input "brunn"
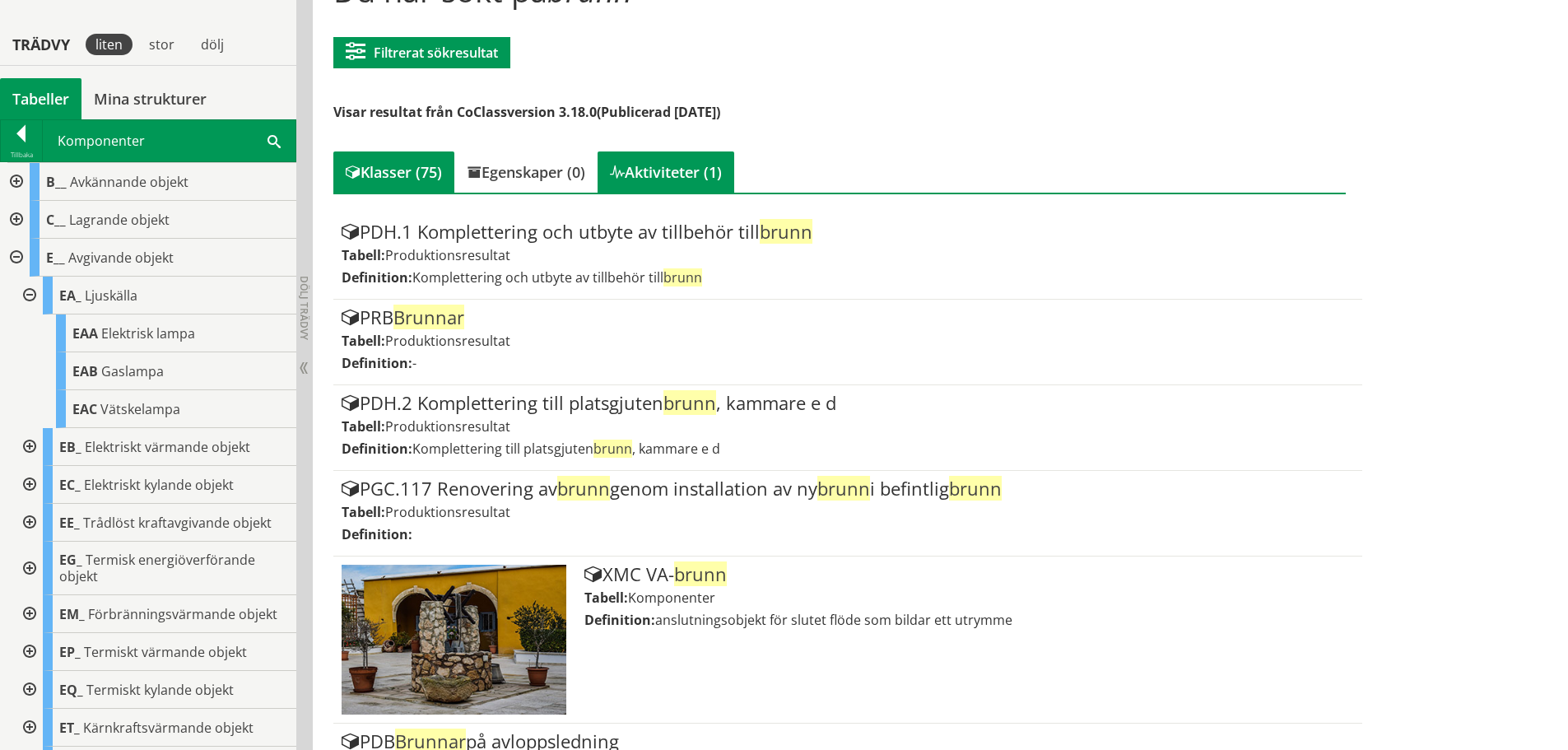
scroll to position [330, 0]
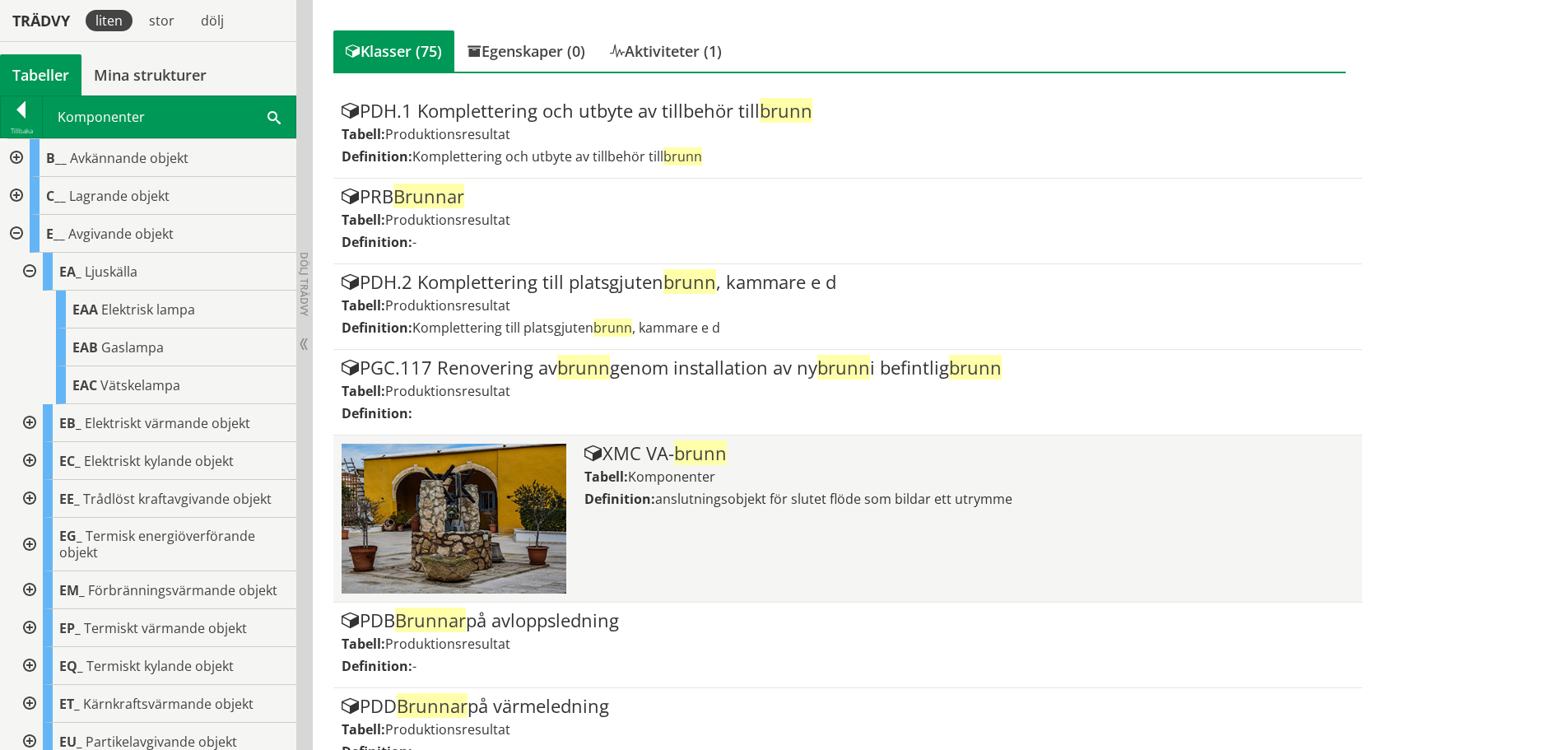
click at [706, 452] on span "brunn" at bounding box center [700, 452] width 52 height 25
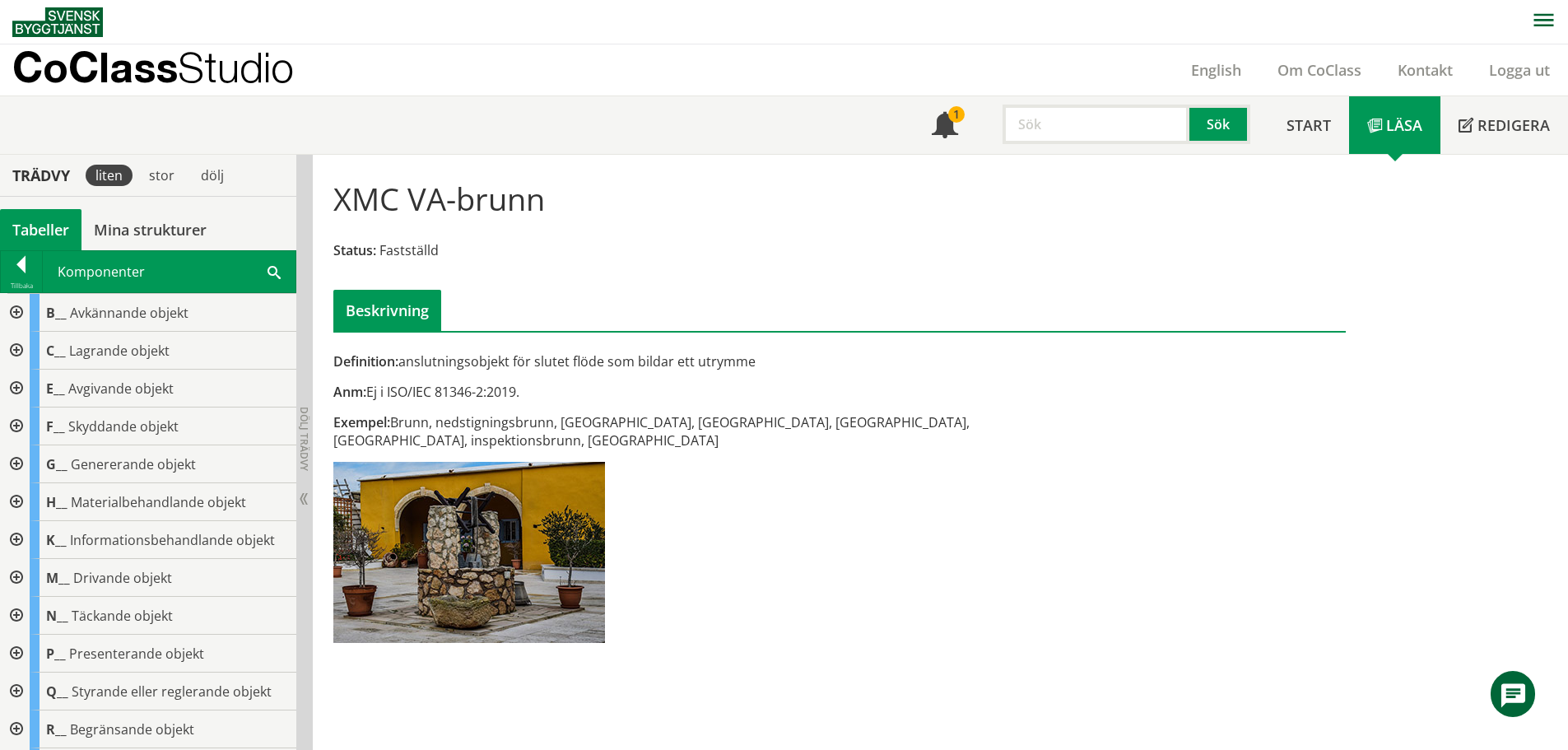
click at [707, 457] on div "Definition: anslutningsobjekt för slutet flöde som bildar ett utrymme Anm: Ej i…" at bounding box center [666, 503] width 691 height 302
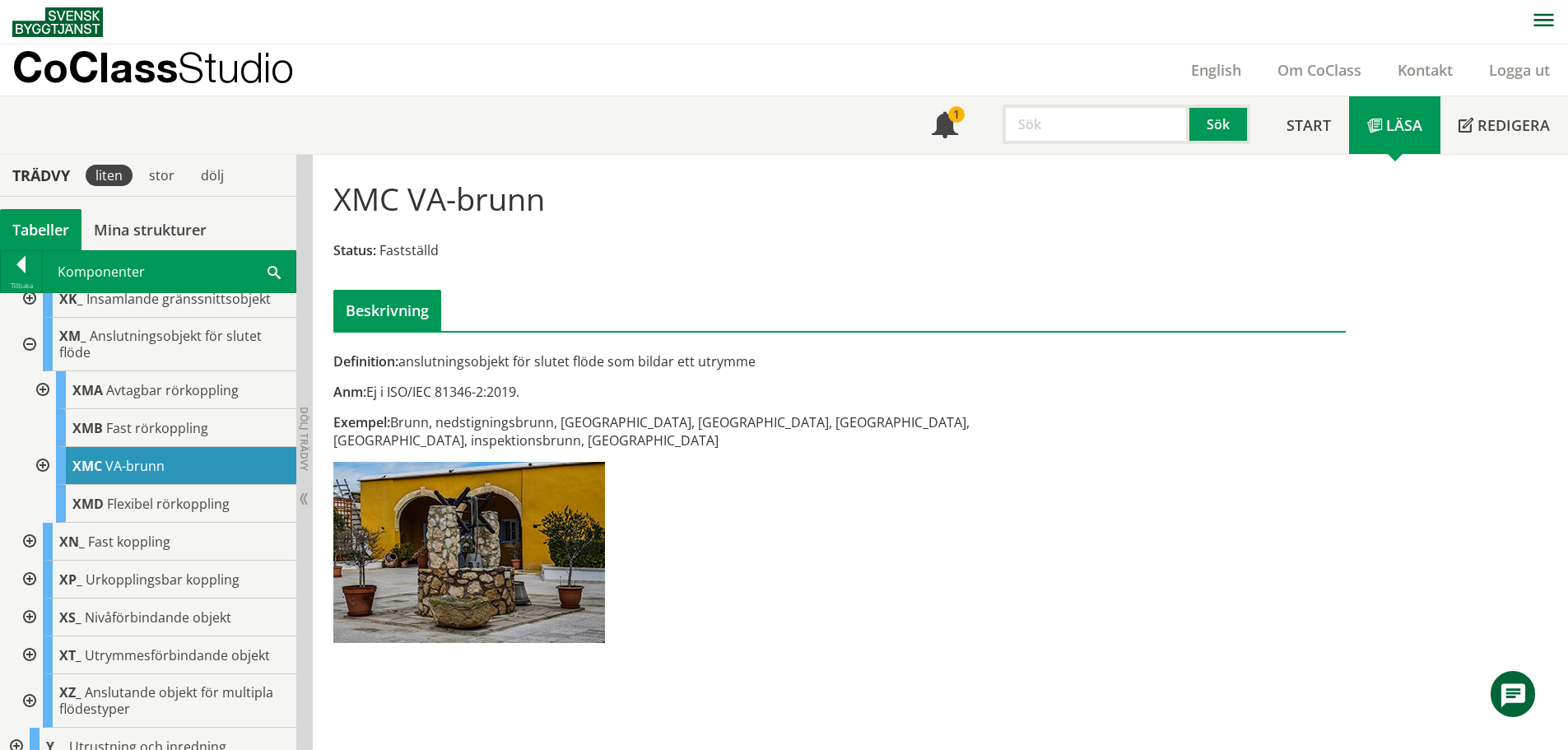
scroll to position [905, 0]
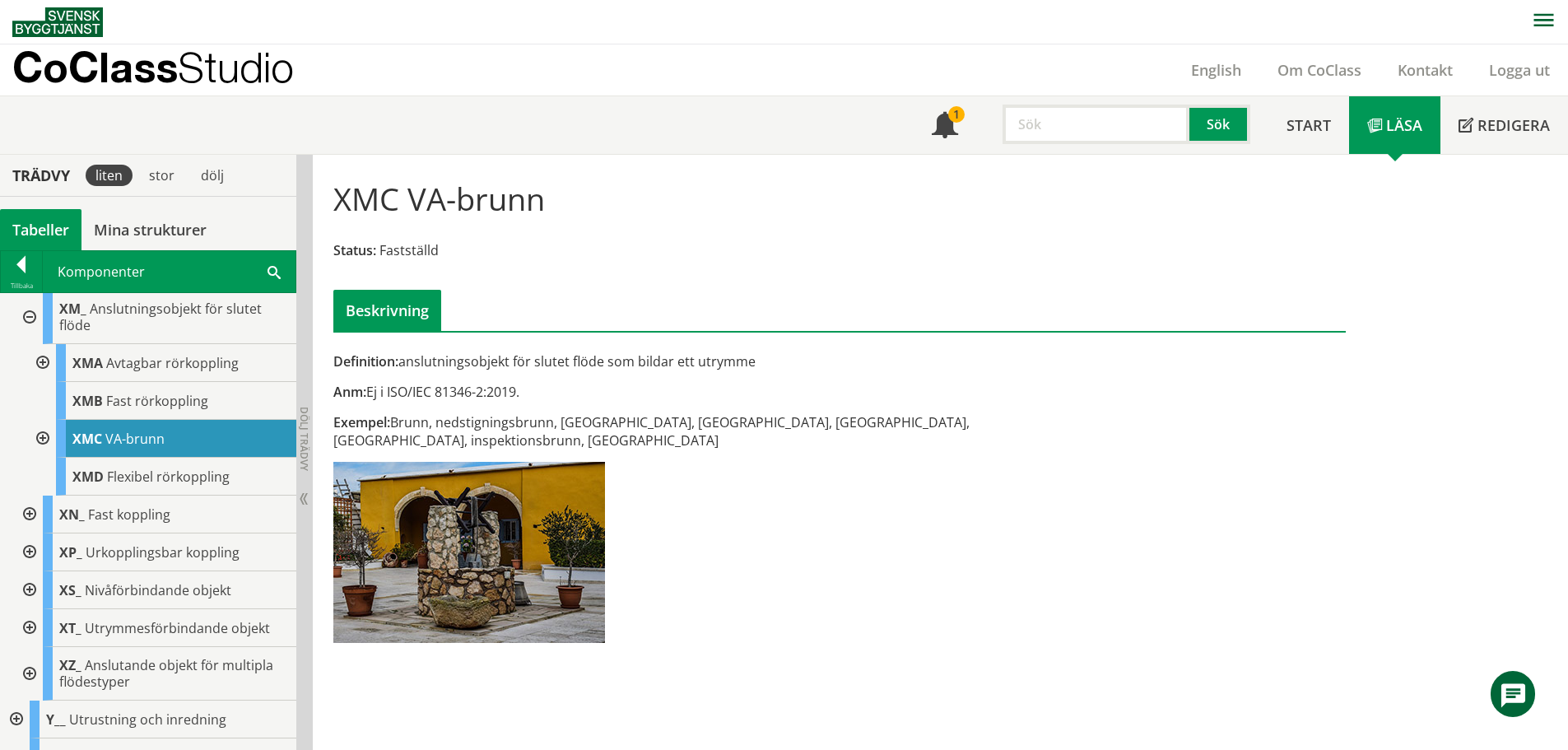
click at [200, 435] on div "XMC VA-brunn" at bounding box center [176, 438] width 240 height 38
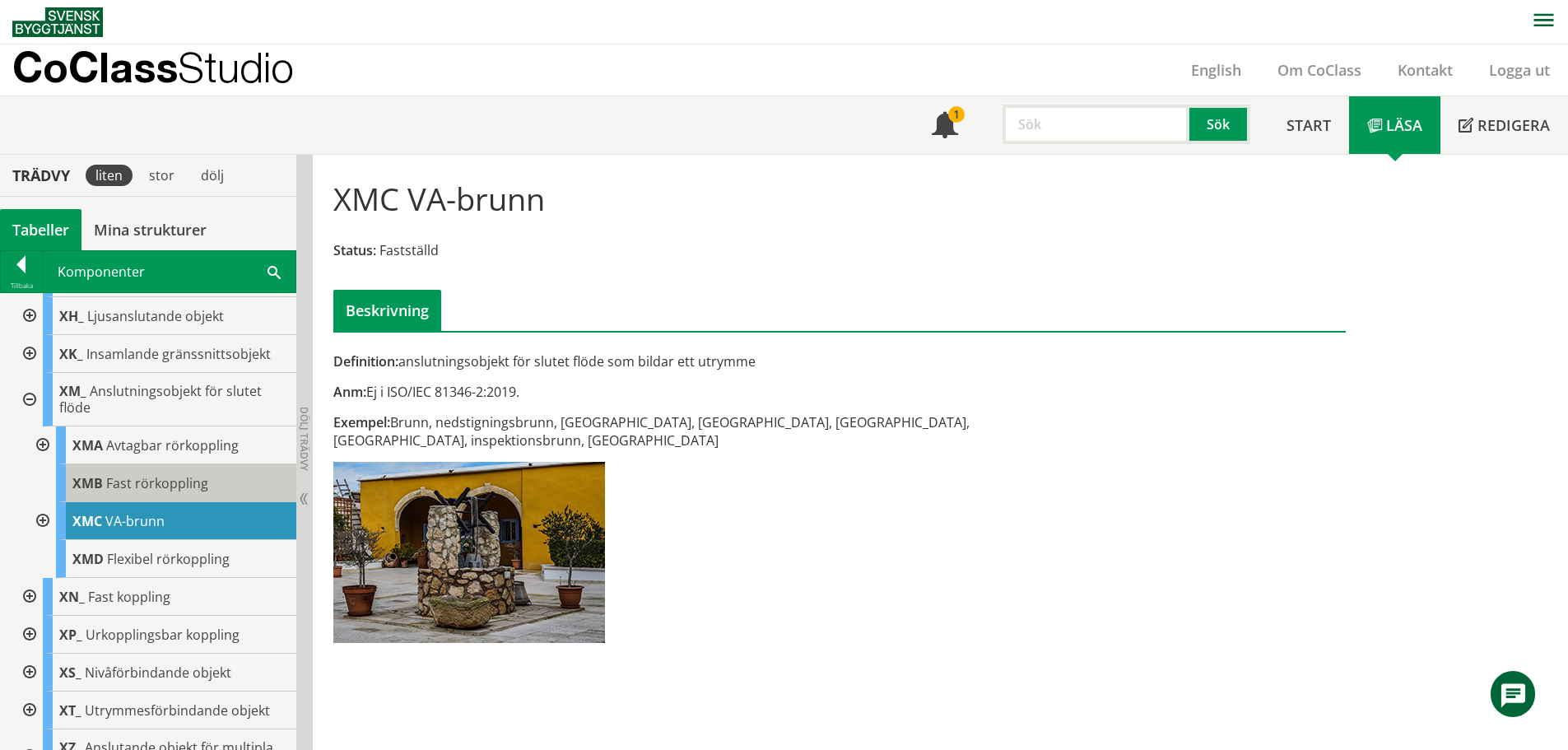
click at [215, 486] on div "XMB Fast rörkoppling" at bounding box center [176, 483] width 240 height 38
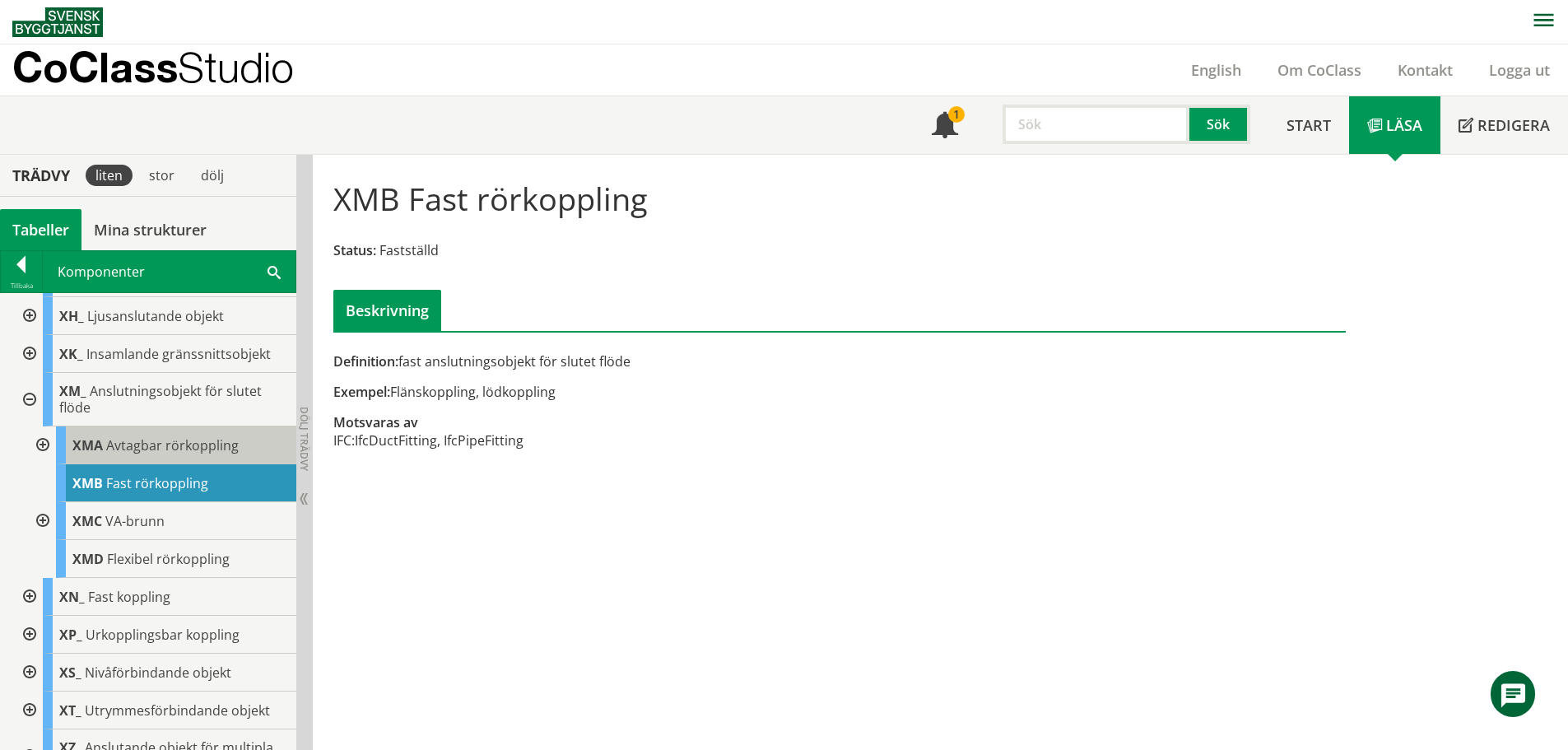
click at [225, 449] on span "Avtagbar rörkoppling" at bounding box center [173, 445] width 132 height 18
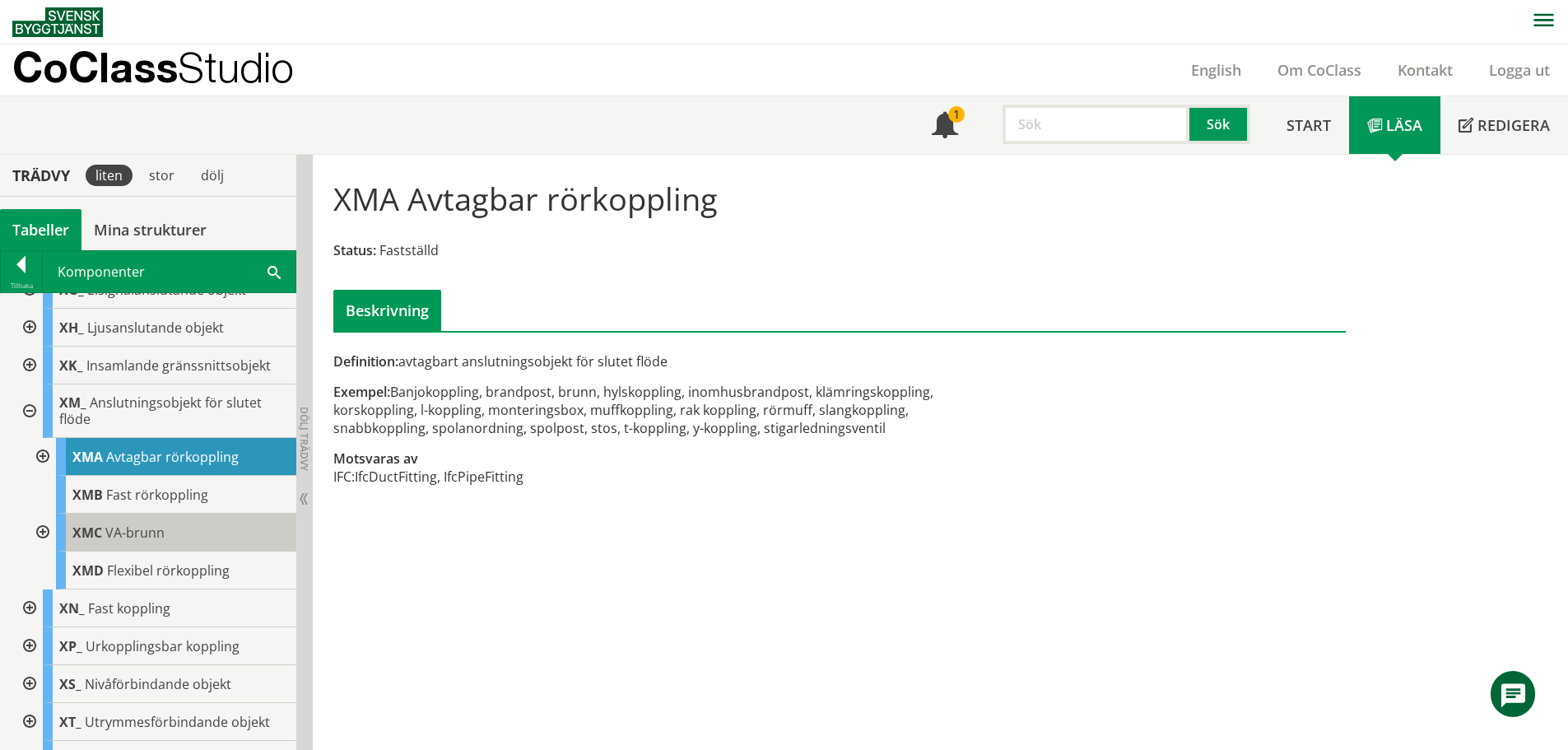
scroll to position [783, 0]
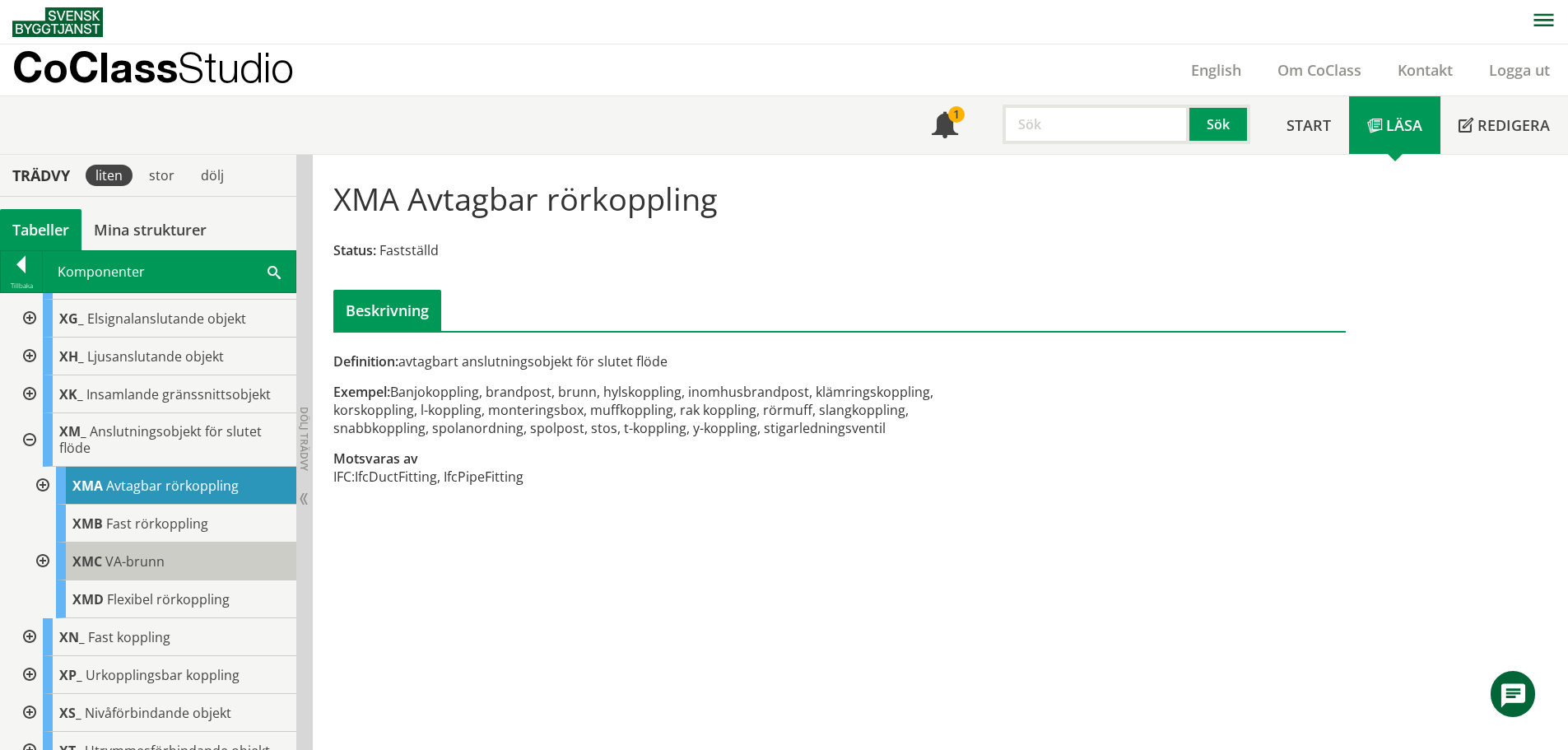
click at [127, 566] on span "VA-brunn" at bounding box center [135, 562] width 59 height 18
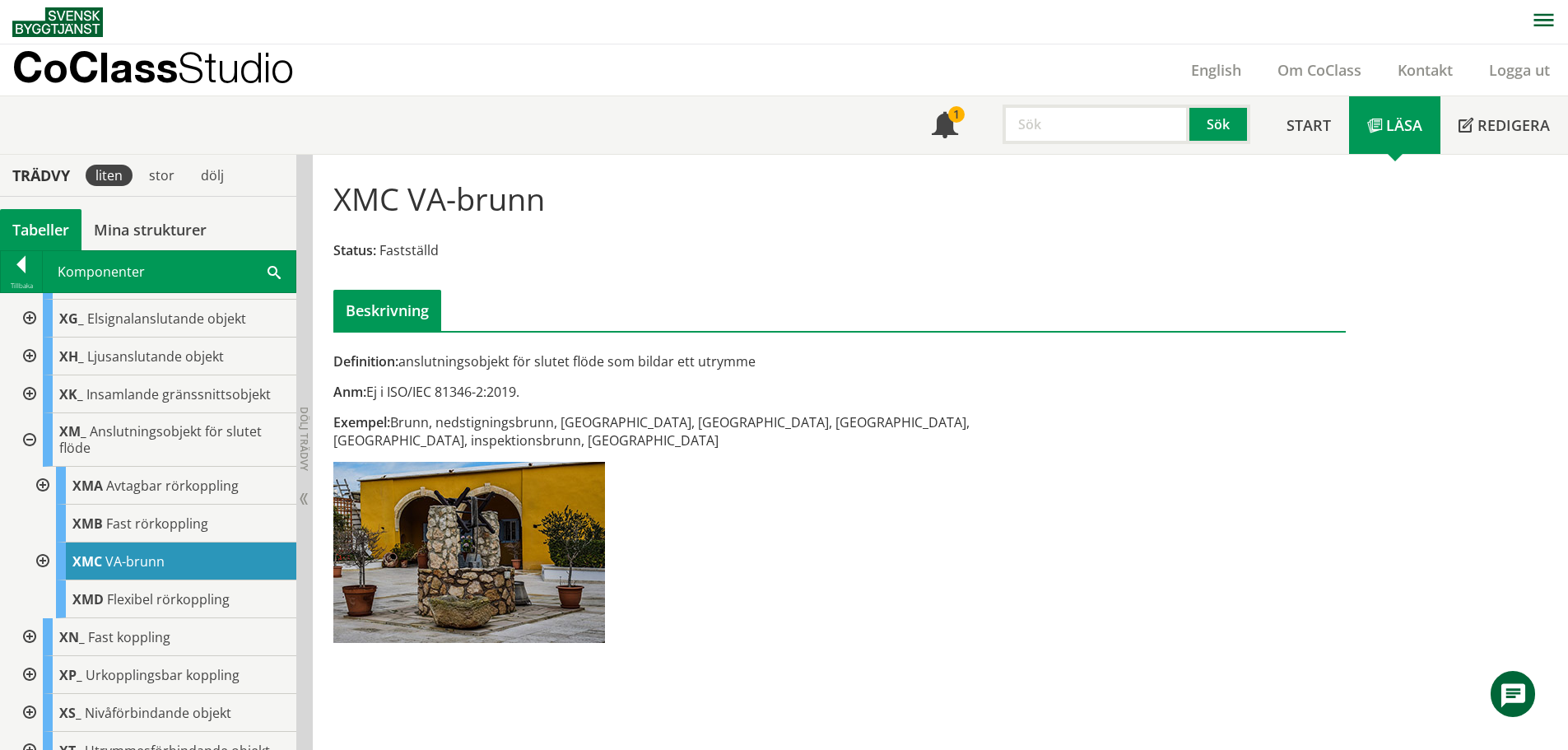
click at [46, 560] on div at bounding box center [41, 561] width 30 height 38
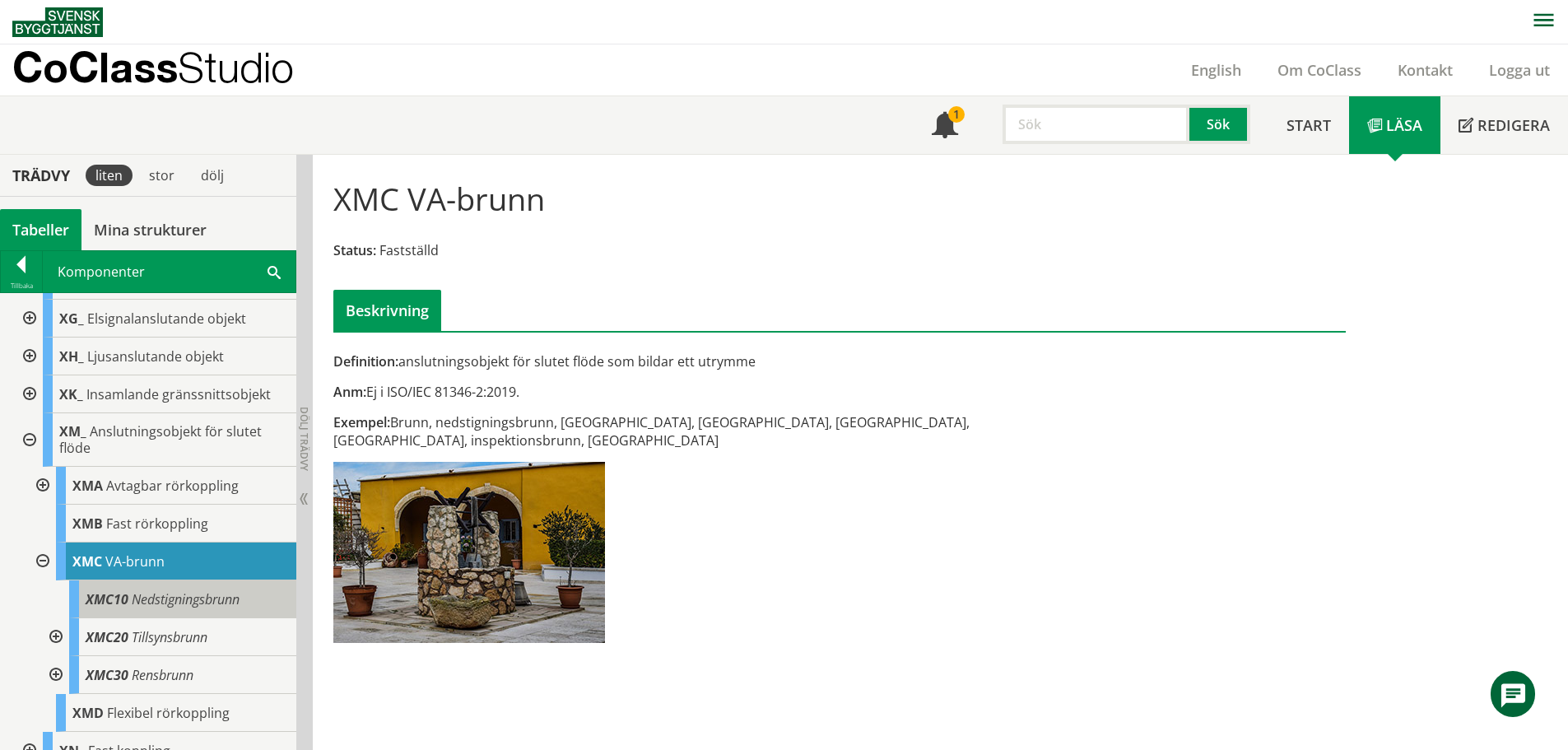
click at [156, 603] on span "Nedstigningsbrunn" at bounding box center [185, 599] width 108 height 18
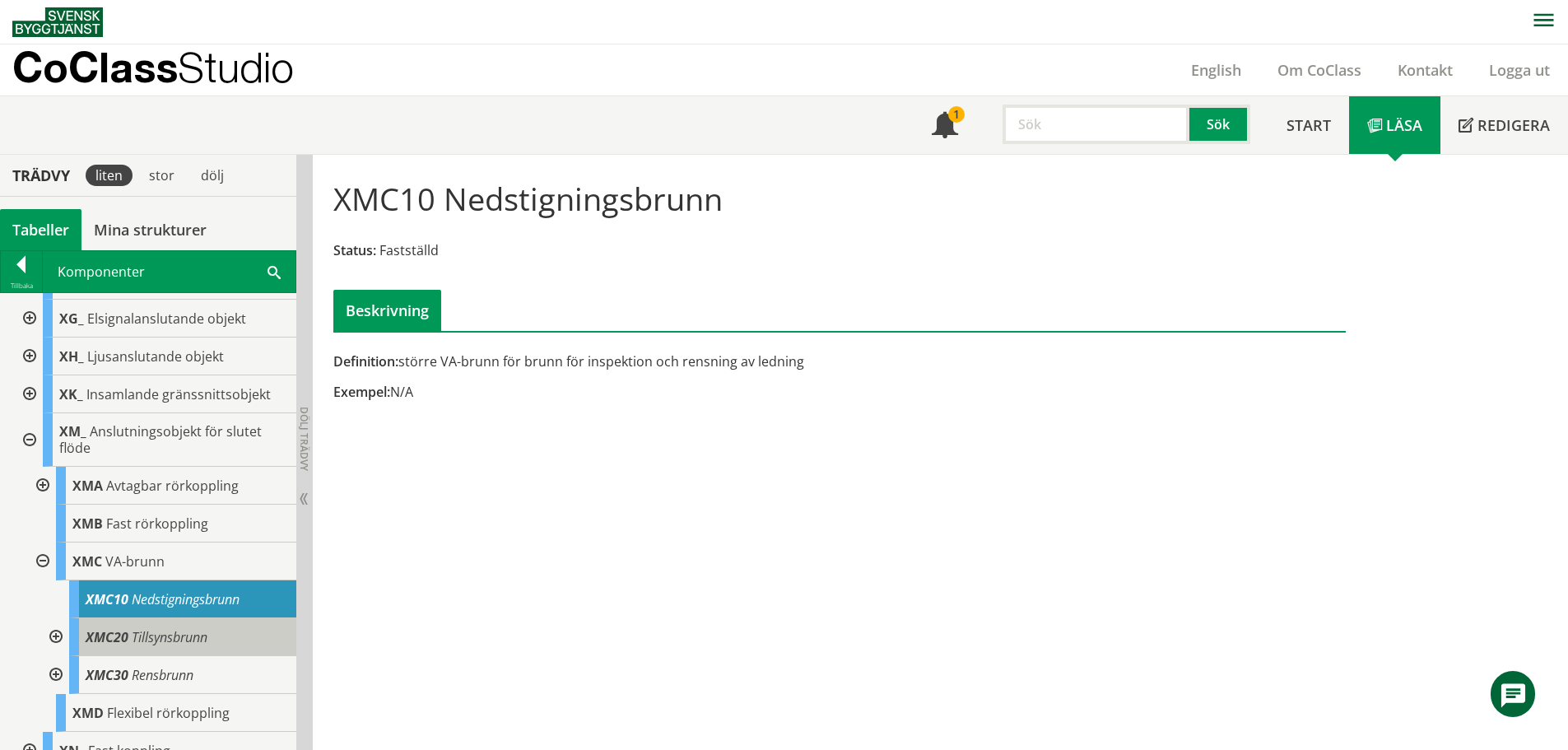
click at [168, 627] on div "XMC20 Tillsynsbrunn" at bounding box center [183, 637] width 227 height 38
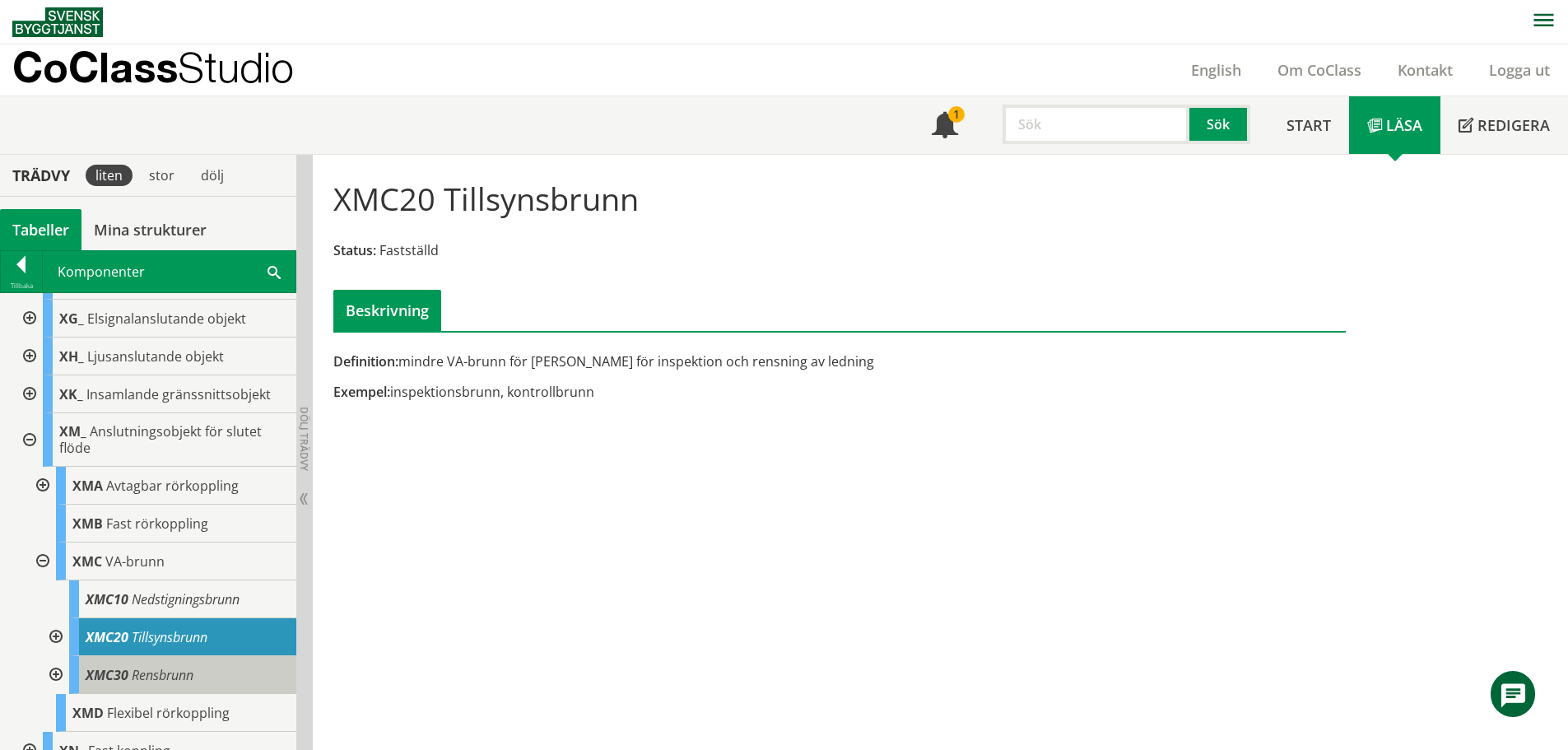
click at [183, 666] on span "Rensbrunn" at bounding box center [162, 675] width 62 height 18
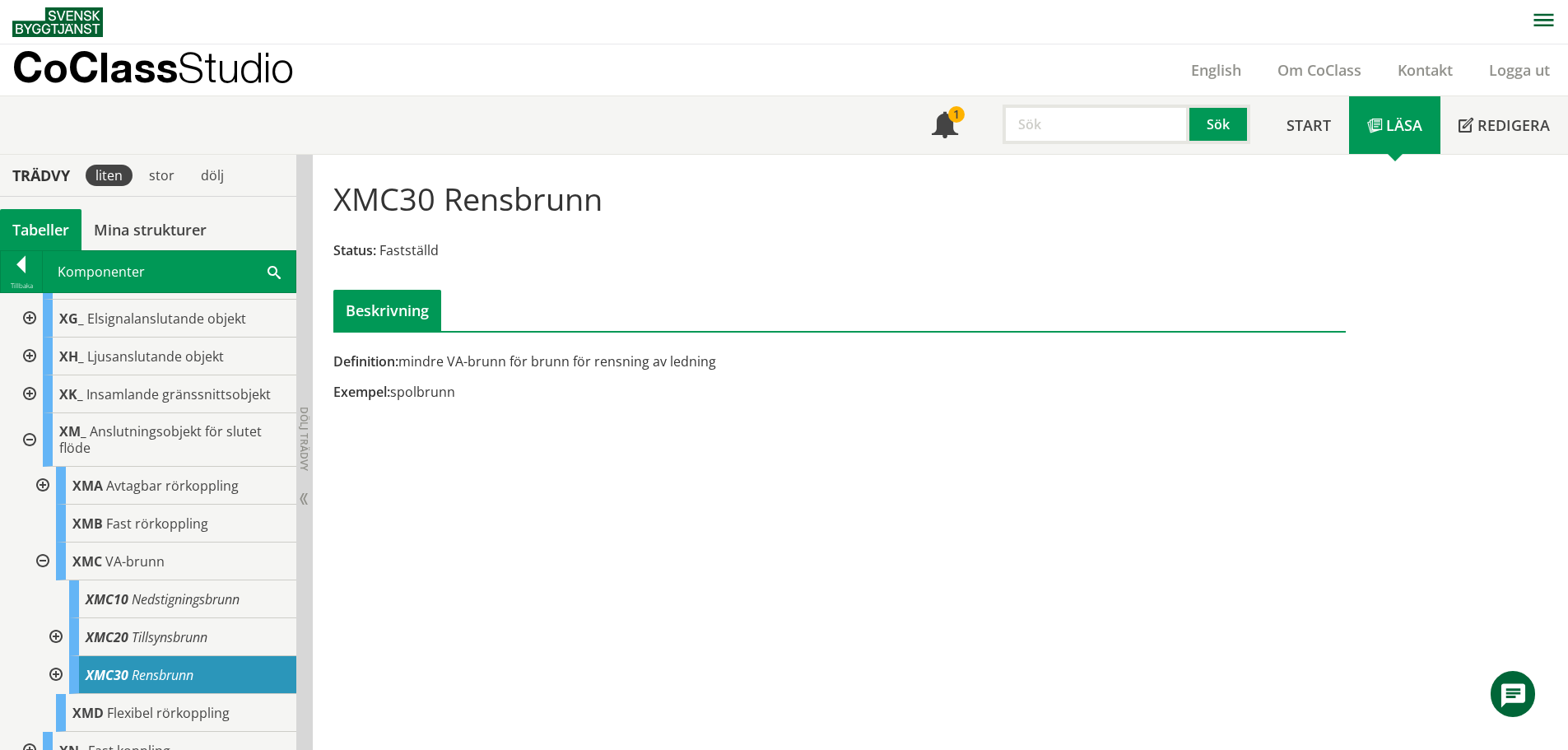
click at [59, 672] on div at bounding box center [54, 675] width 30 height 38
click at [59, 640] on div at bounding box center [54, 637] width 30 height 38
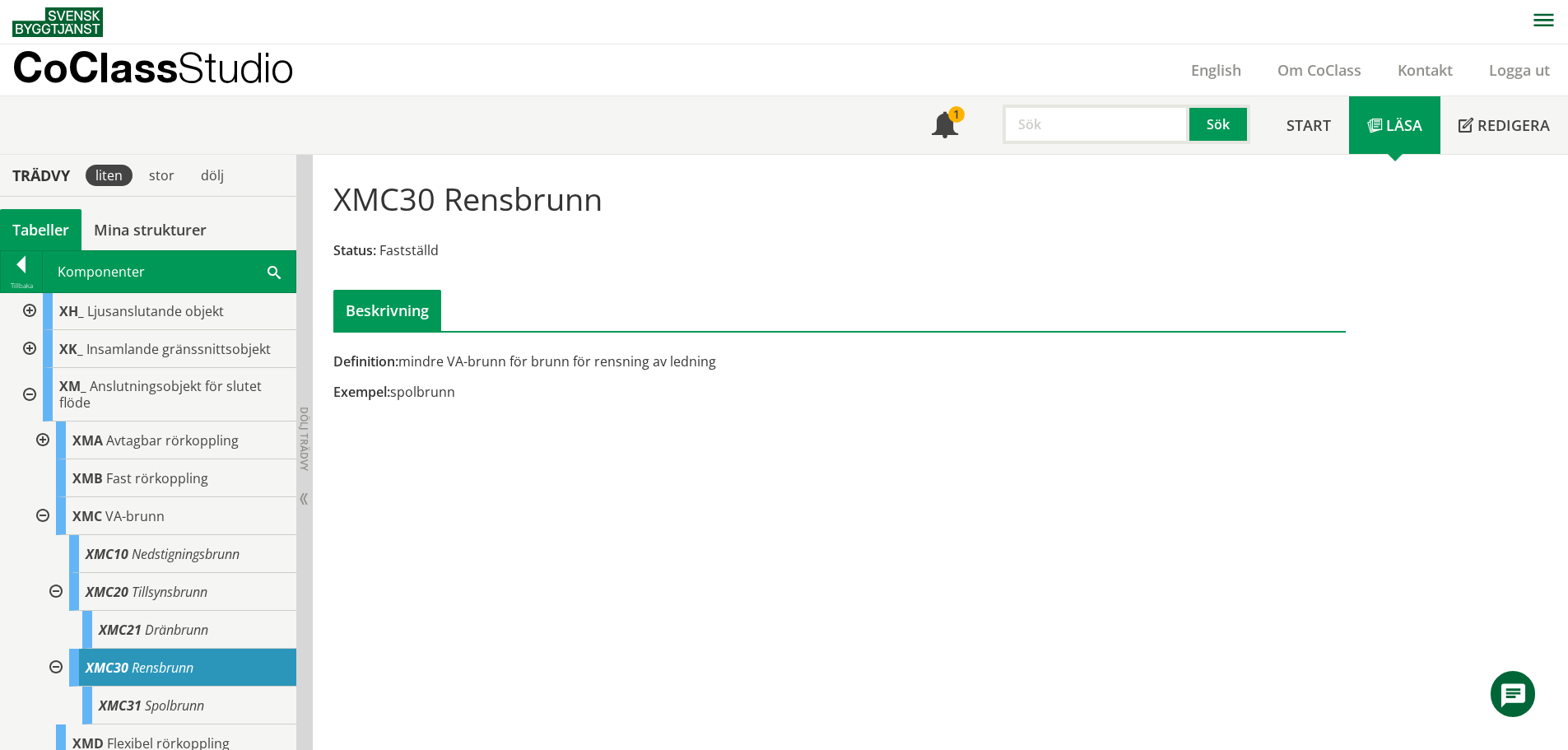
scroll to position [864, 0]
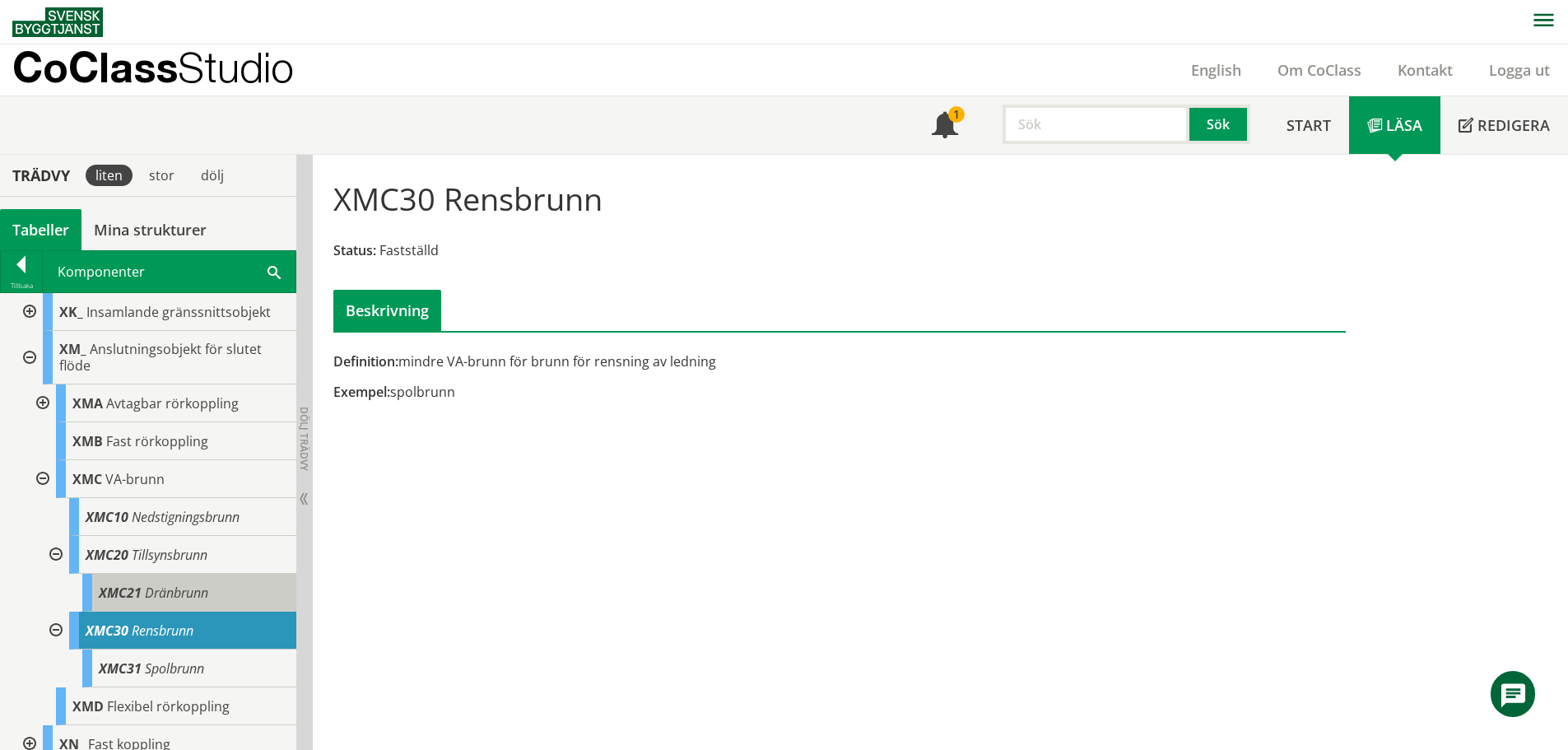
click at [210, 595] on div "XMC21 Dränbrunn" at bounding box center [189, 592] width 214 height 38
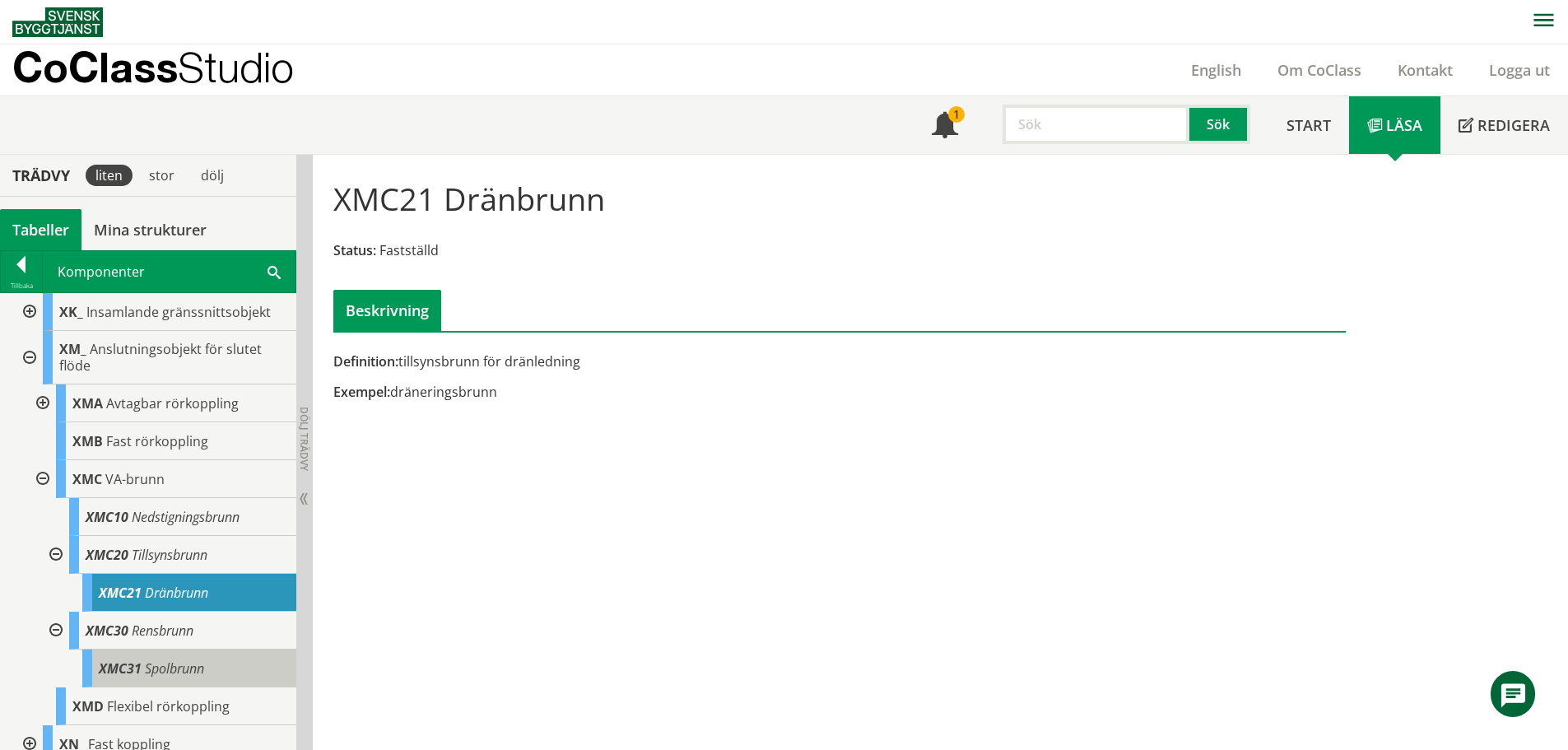
click at [198, 666] on span "Spolbrunn" at bounding box center [175, 668] width 59 height 18
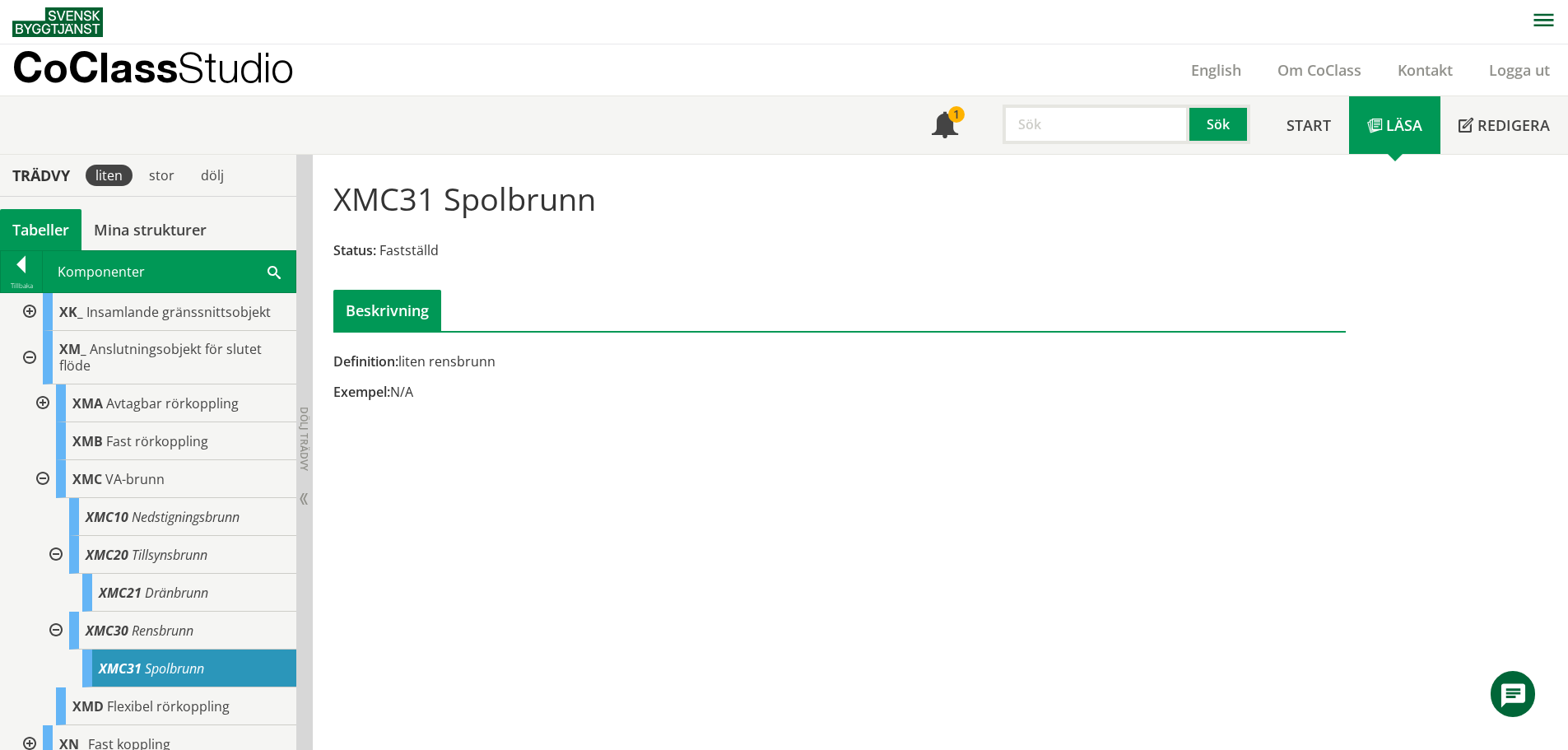
click at [42, 479] on div at bounding box center [41, 479] width 30 height 38
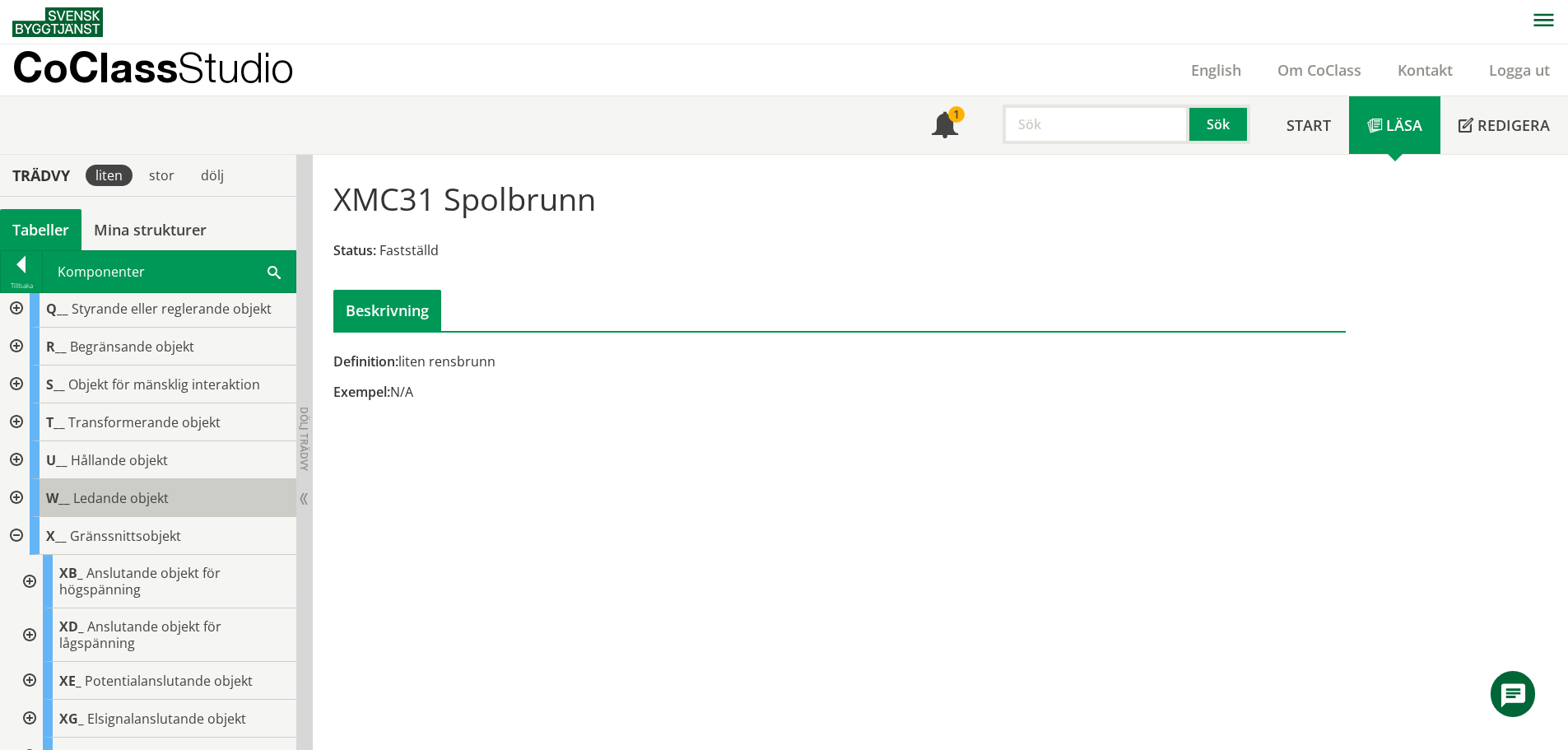
scroll to position [371, 0]
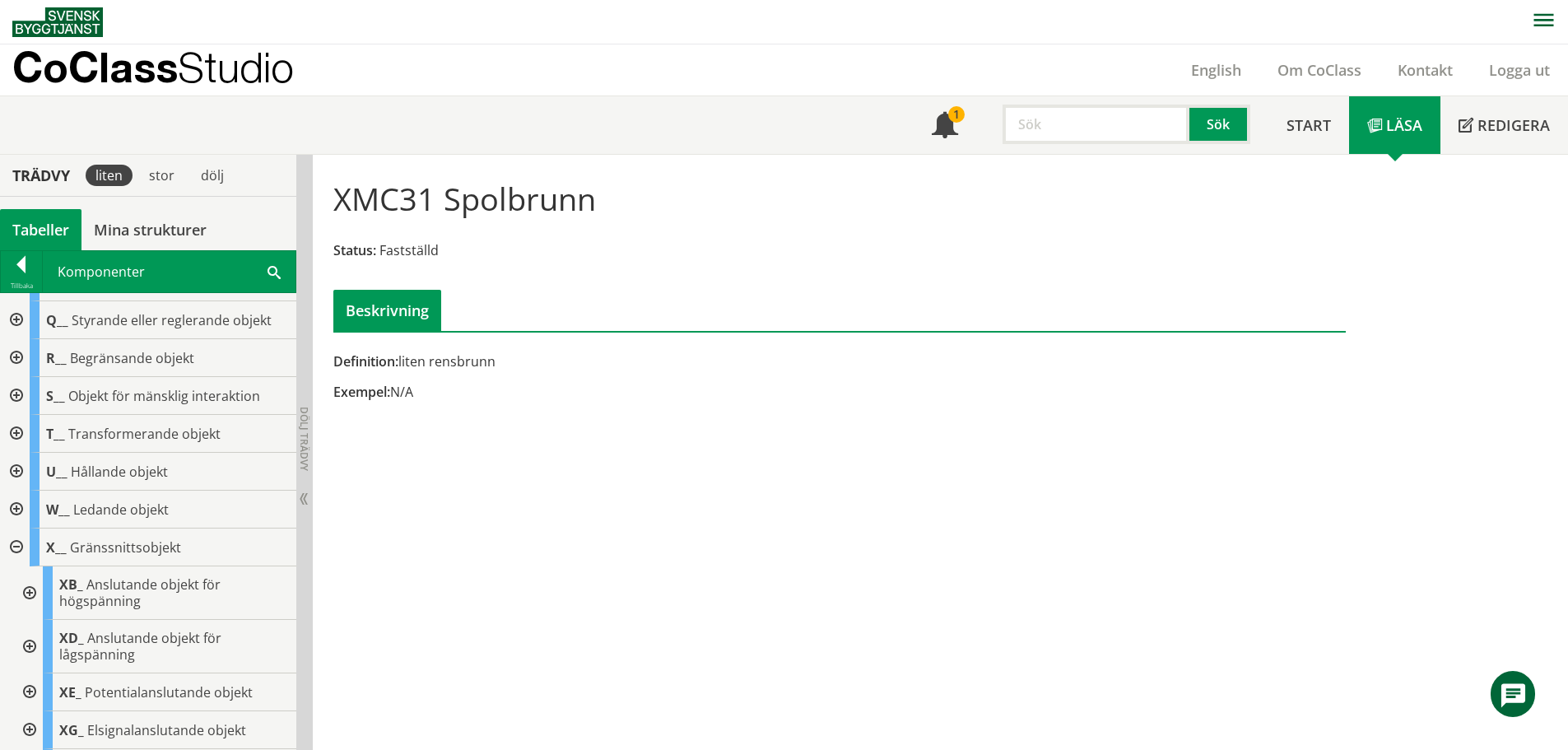
click at [1077, 117] on input "text" at bounding box center [1096, 124] width 187 height 39
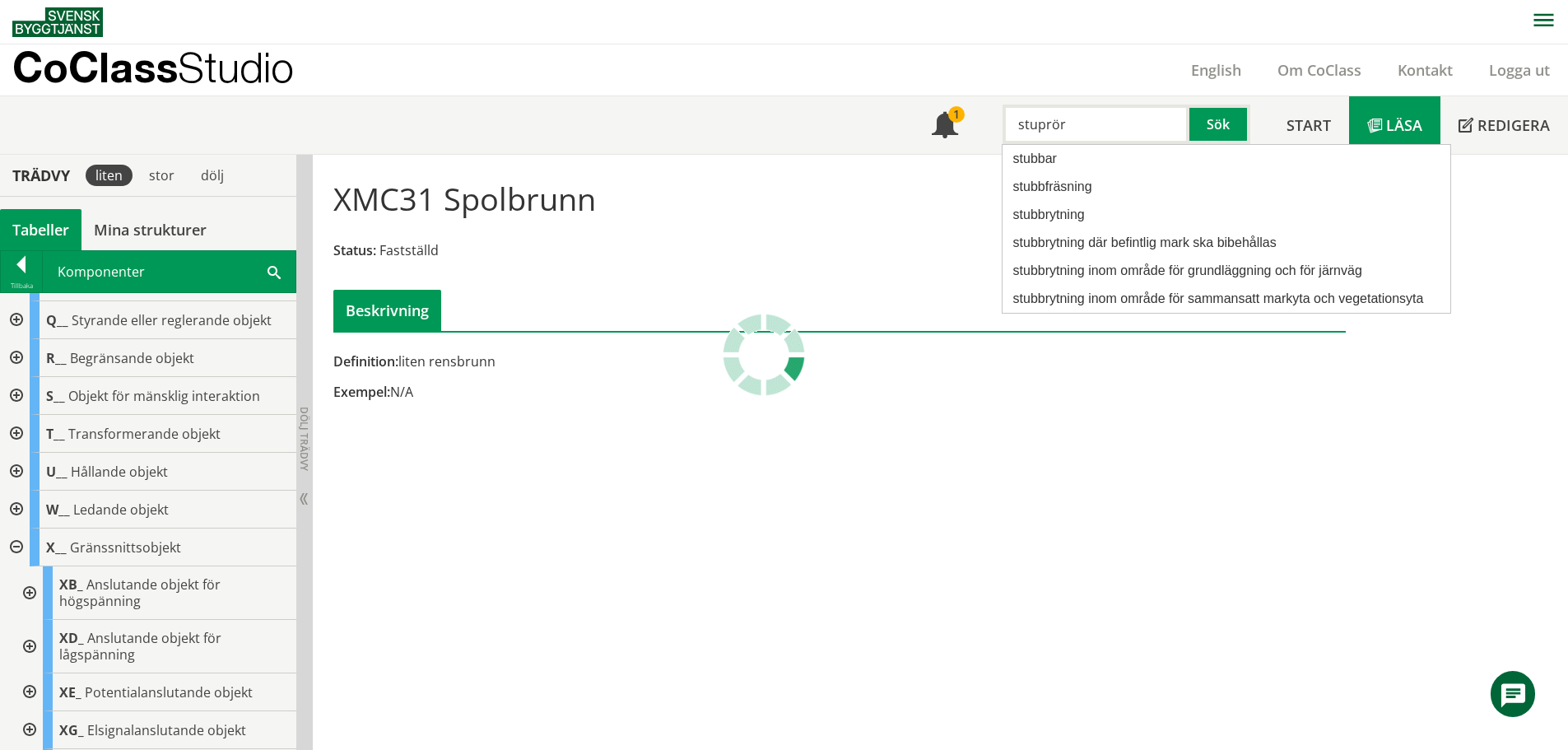
type input "stuprör"
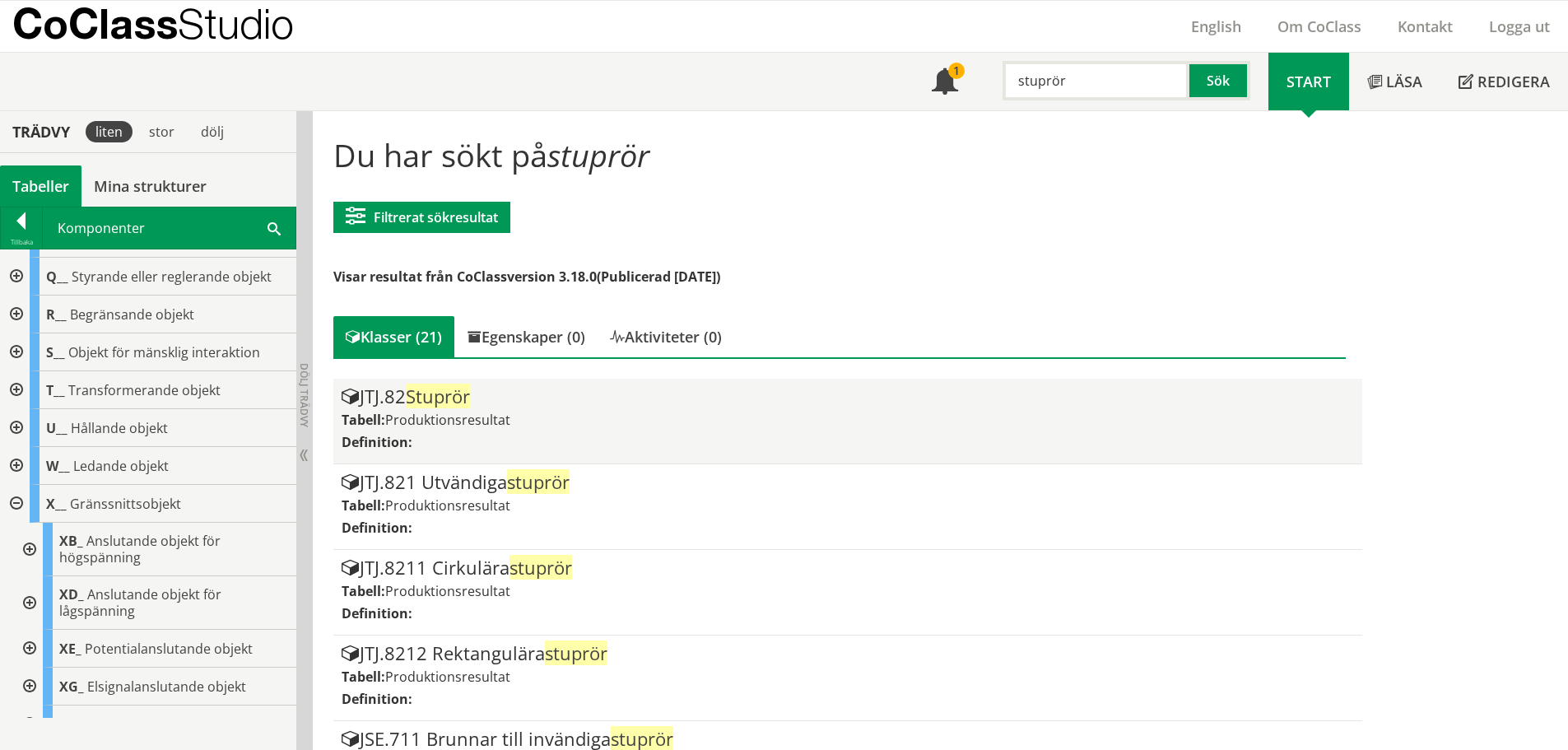
scroll to position [82, 0]
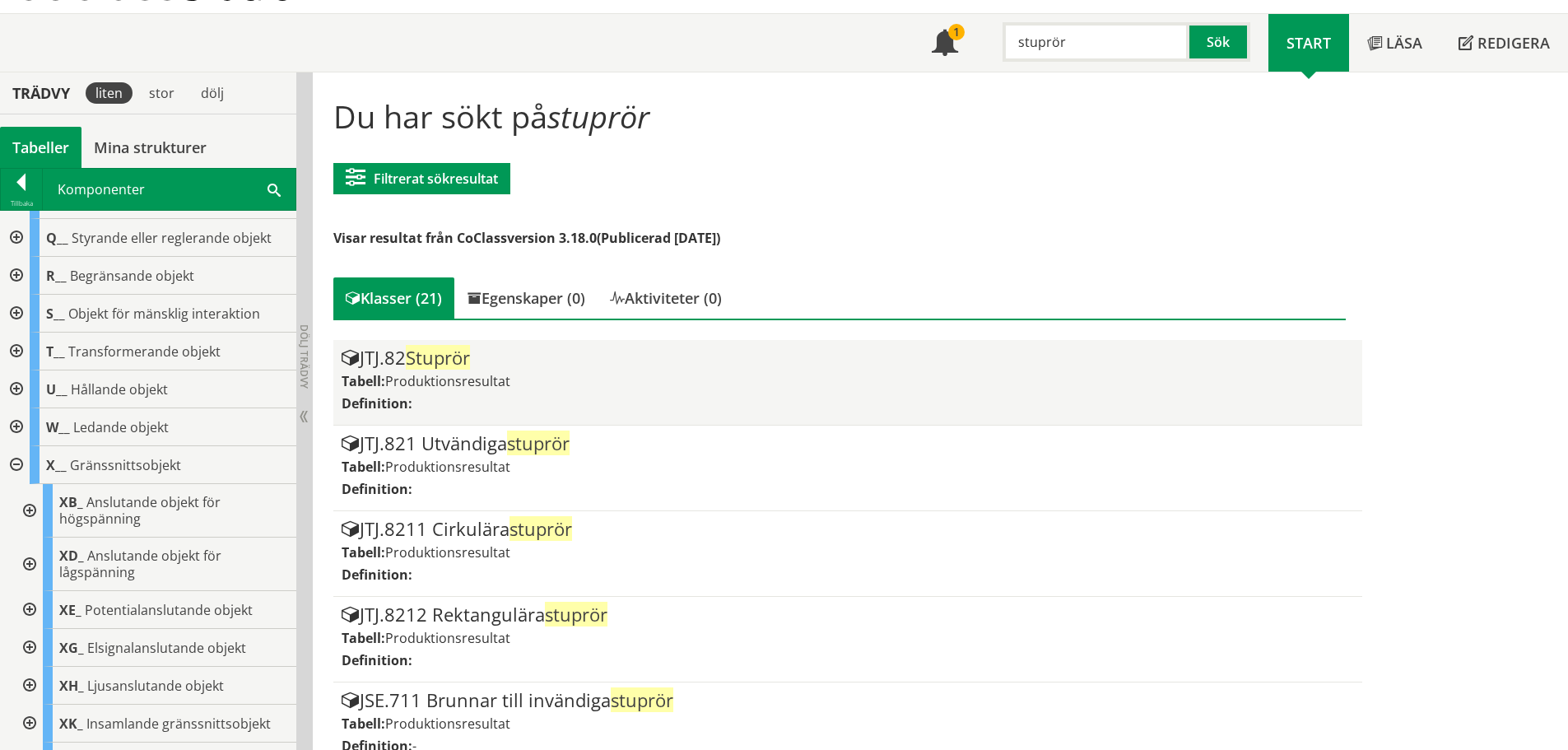
click at [442, 353] on span "Stuprör" at bounding box center [437, 356] width 64 height 25
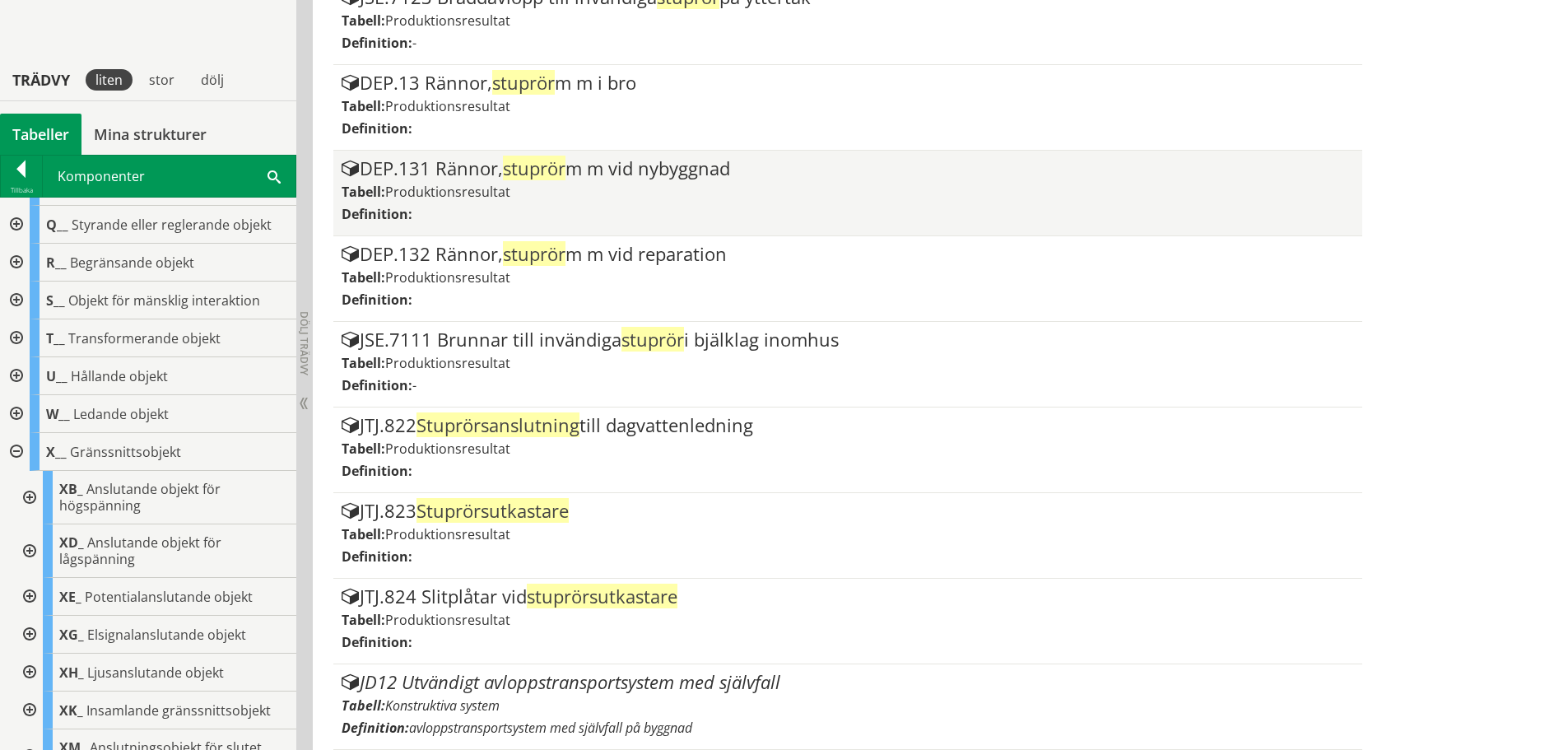
scroll to position [1445, 0]
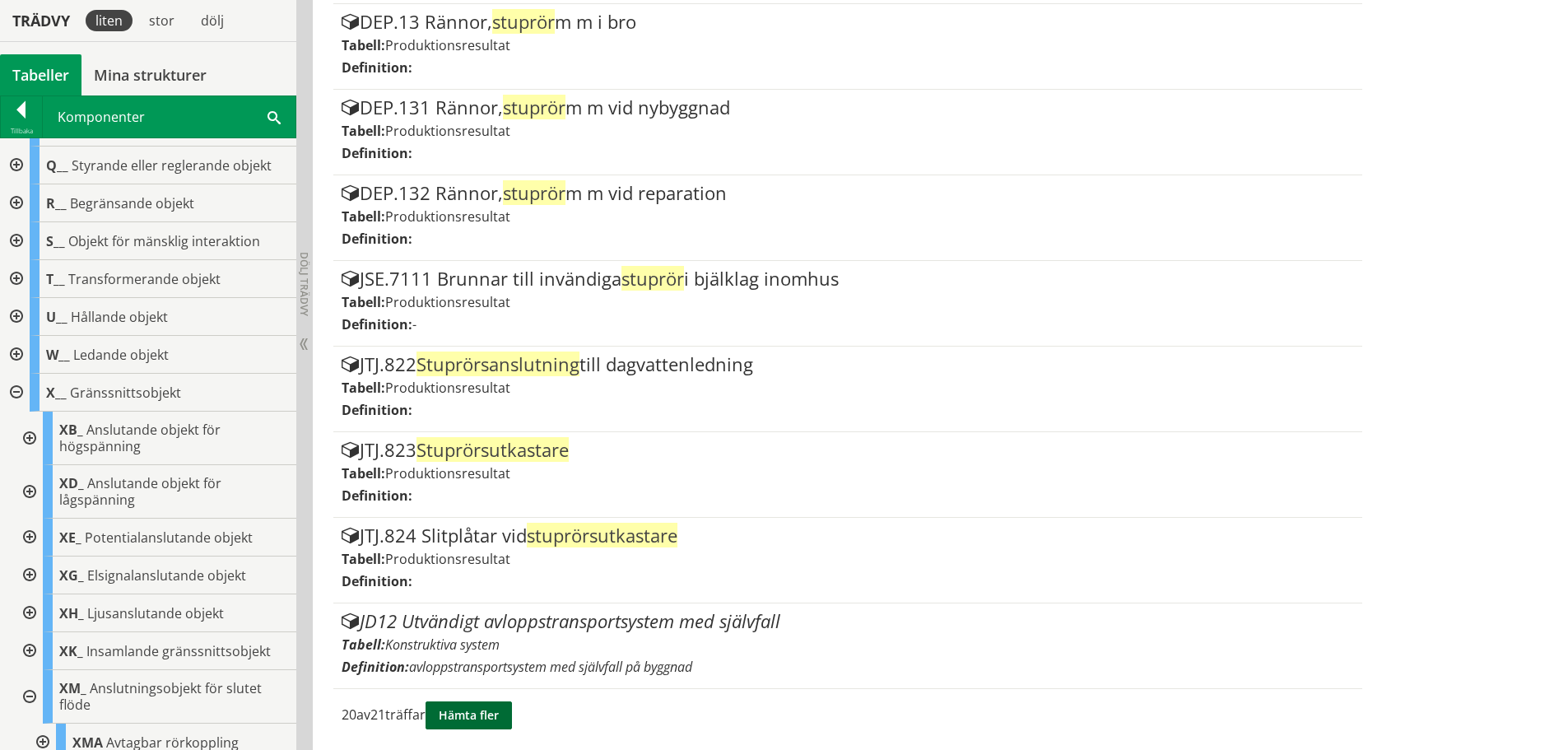
click at [493, 722] on button "Hämta fler" at bounding box center [469, 714] width 87 height 28
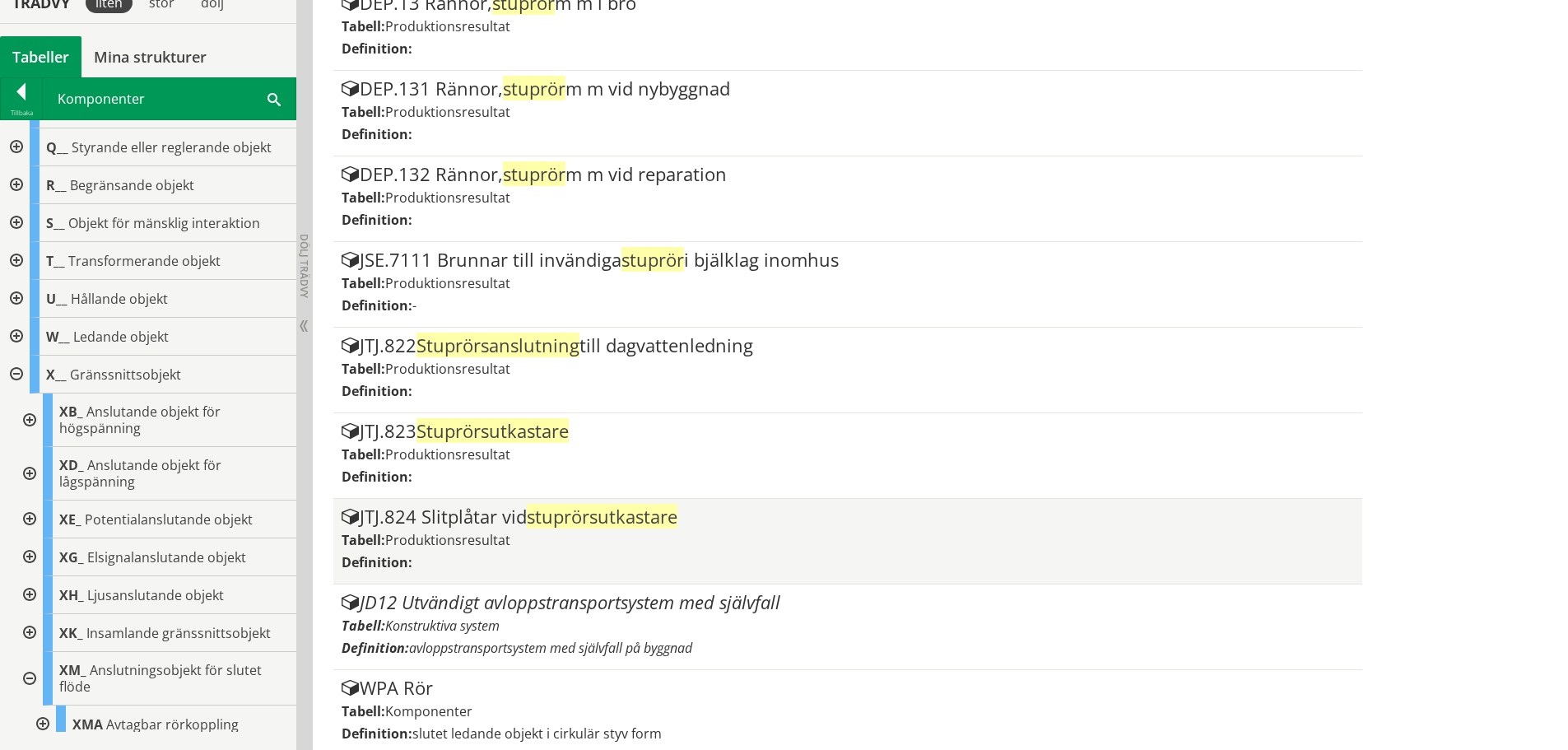
scroll to position [1521, 0]
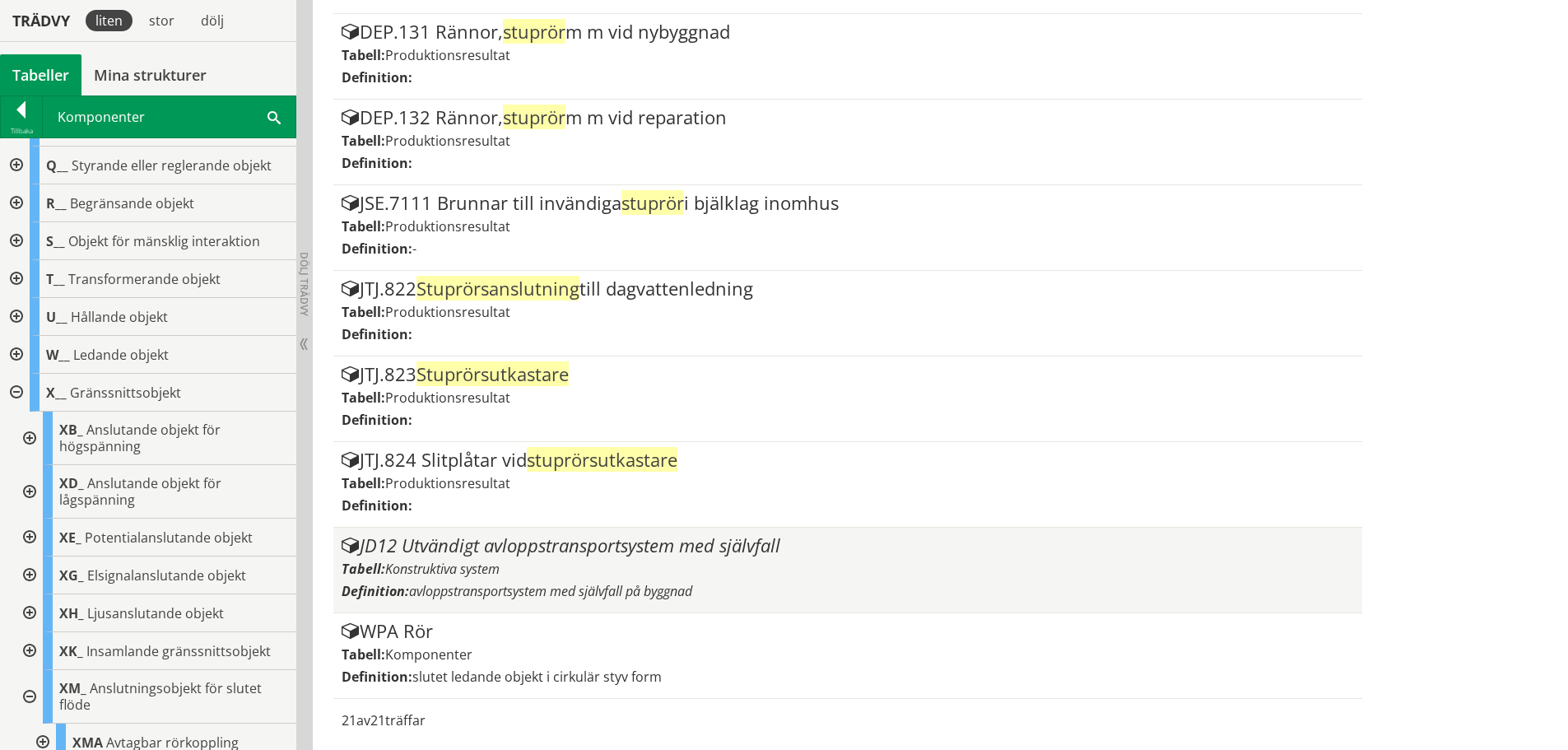
click at [531, 553] on div "JD12 Utvändigt avloppstransportsystem med självfall" at bounding box center [847, 546] width 1012 height 20
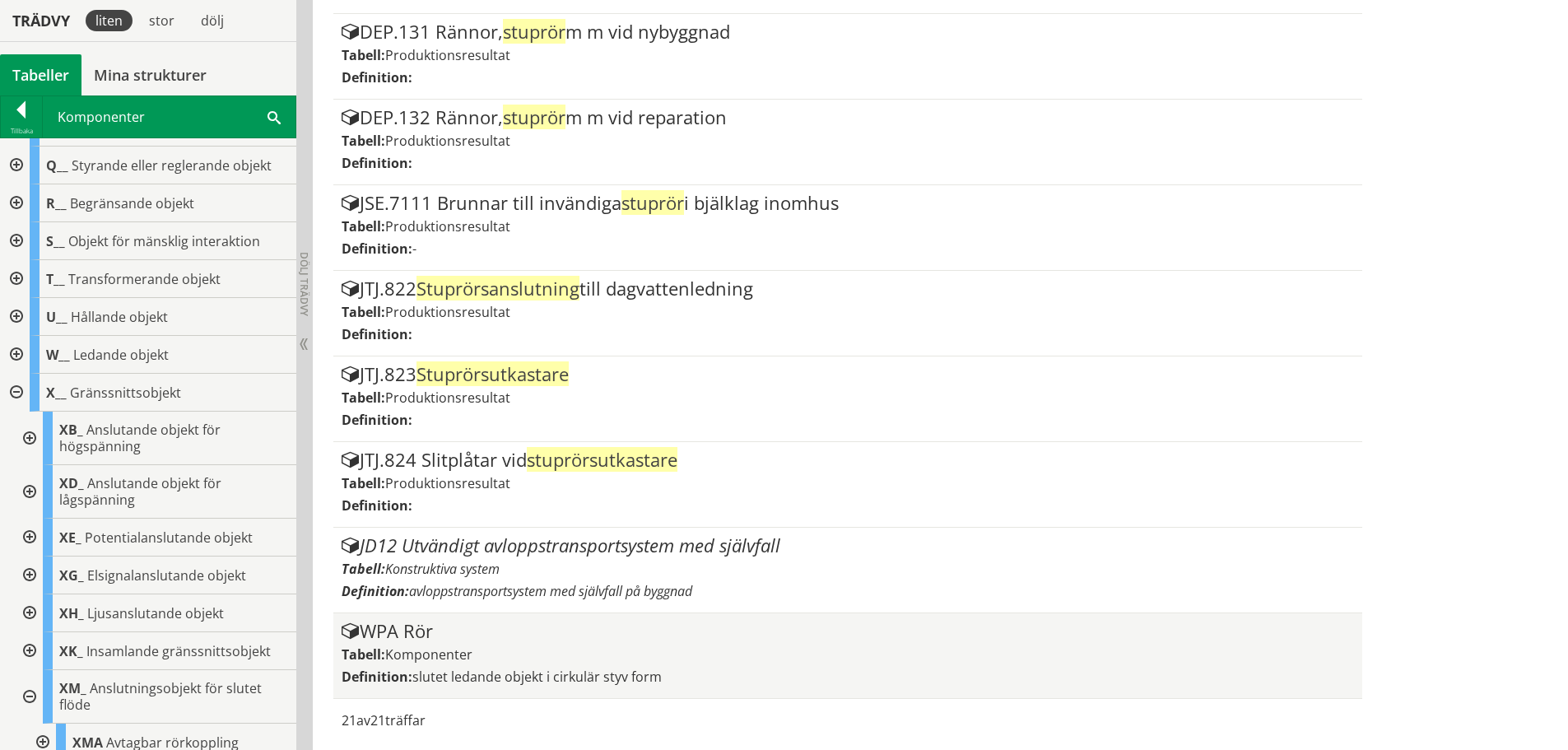
click at [455, 637] on div "WPA Rör" at bounding box center [847, 632] width 1012 height 20
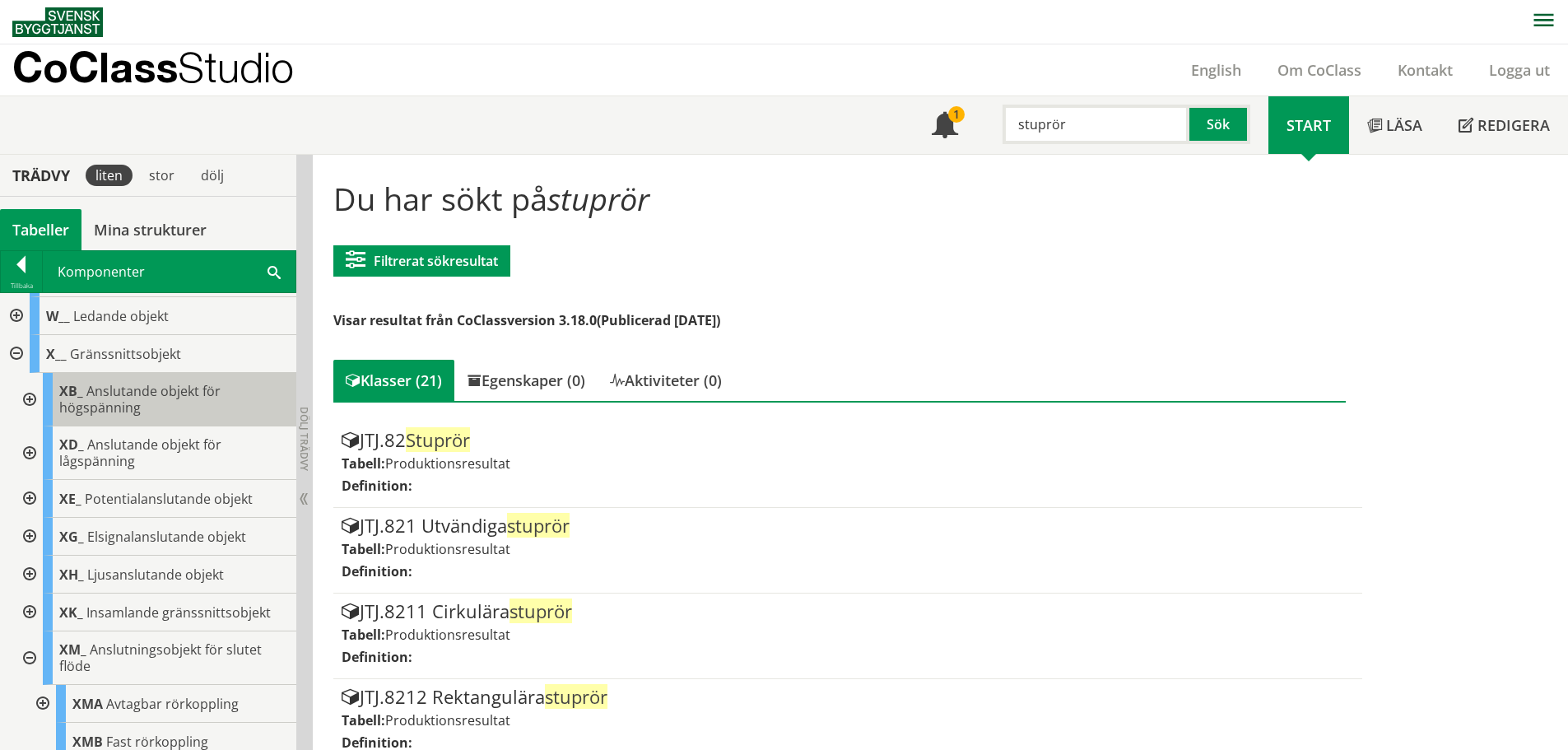
scroll to position [536, 0]
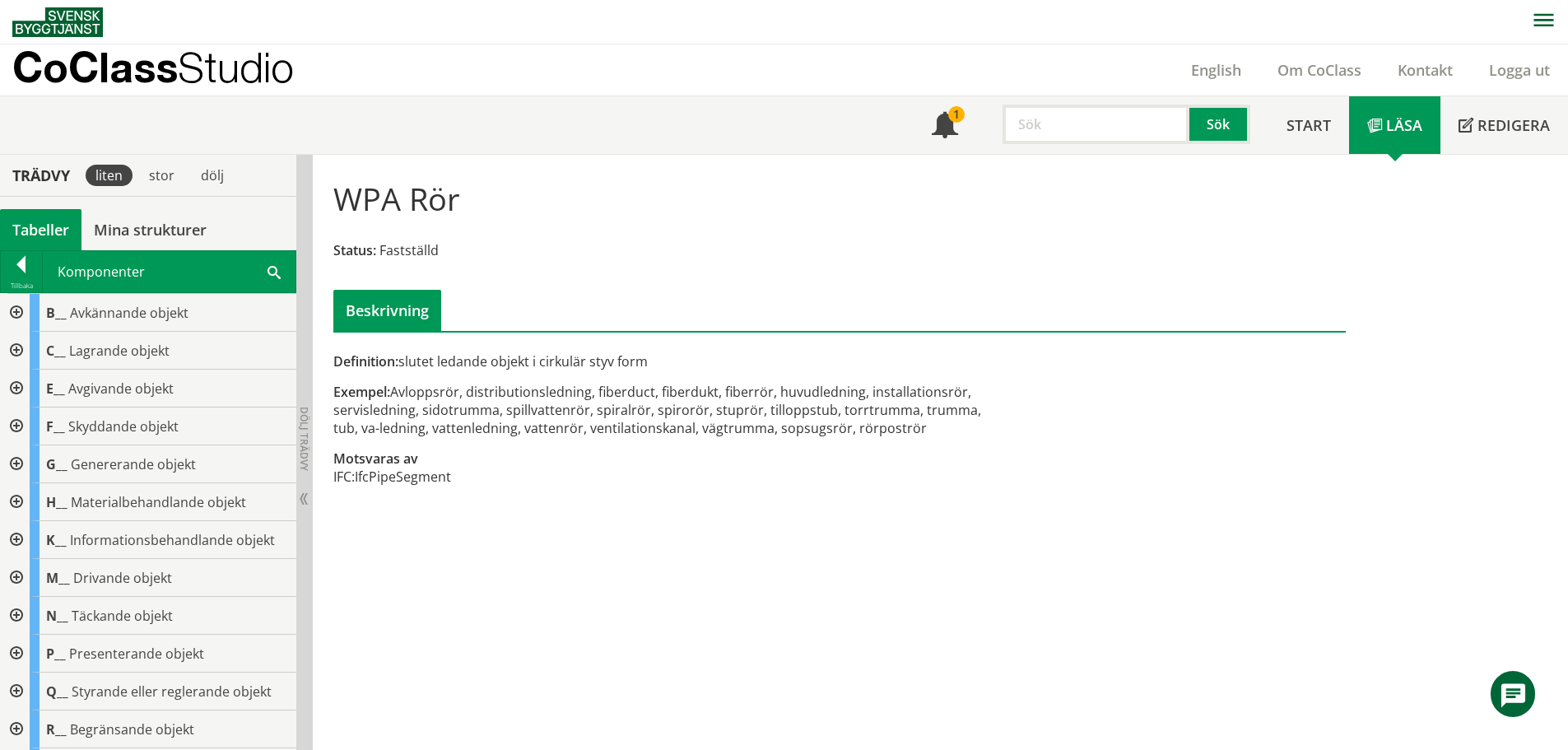
click at [389, 479] on td "IfcPipeSegment" at bounding box center [403, 477] width 97 height 18
click at [549, 477] on div "Definition: slutet ledande objekt i cirkulär styv form Exempel: Avloppsrör, dis…" at bounding box center [666, 427] width 691 height 151
